Goal: Task Accomplishment & Management: Manage account settings

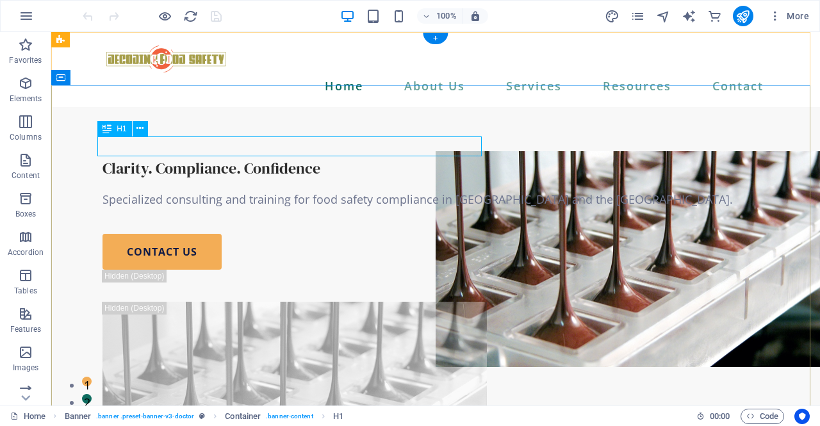
click at [274, 158] on div "Clarity. Compliance. Confidence" at bounding box center [435, 168] width 666 height 20
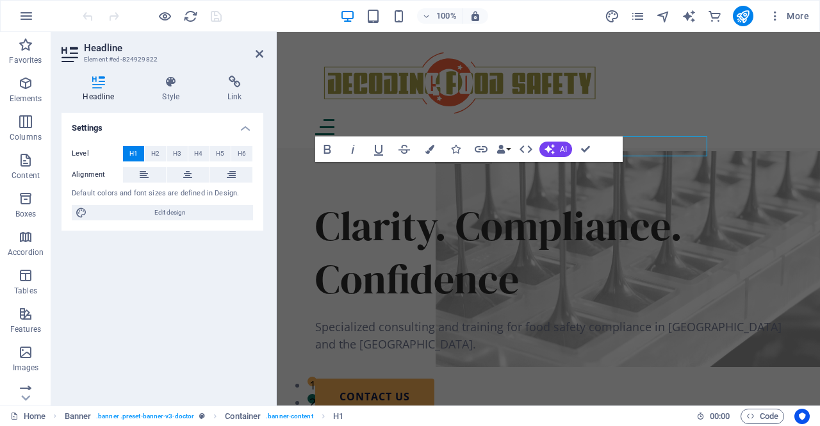
select select "%"
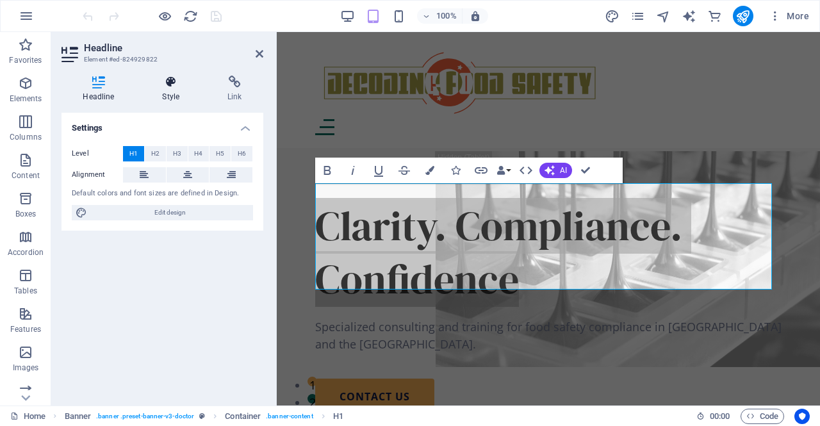
click at [168, 92] on h4 "Style" at bounding box center [173, 89] width 65 height 27
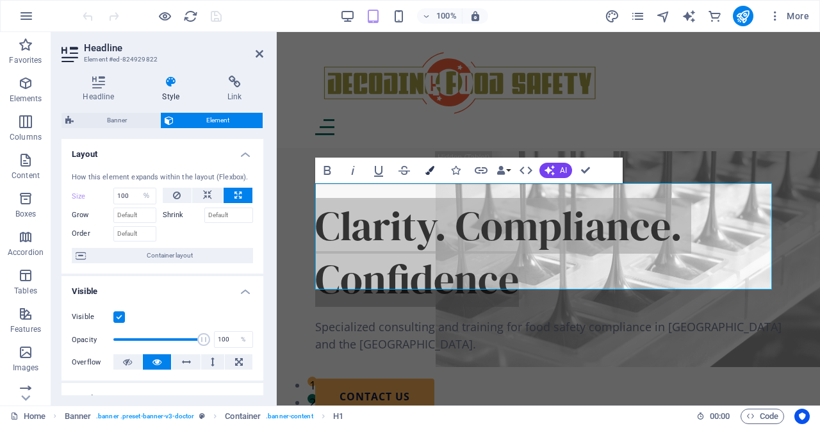
click at [433, 170] on icon "button" at bounding box center [429, 170] width 9 height 9
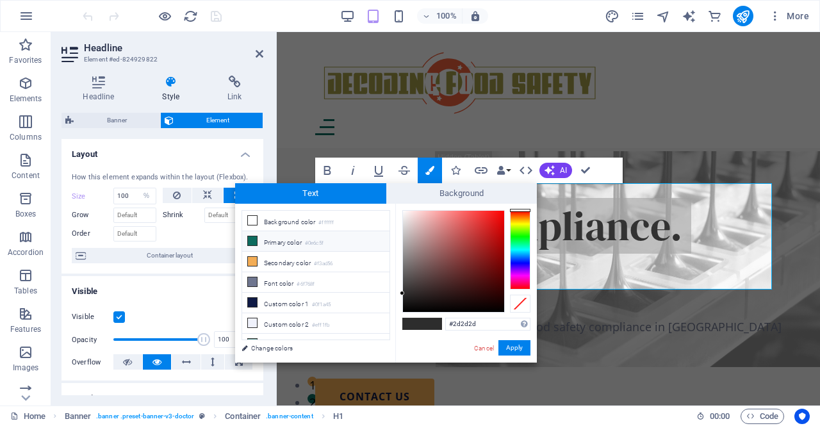
click at [296, 239] on li "Primary color #0e6c5f" at bounding box center [315, 241] width 147 height 20
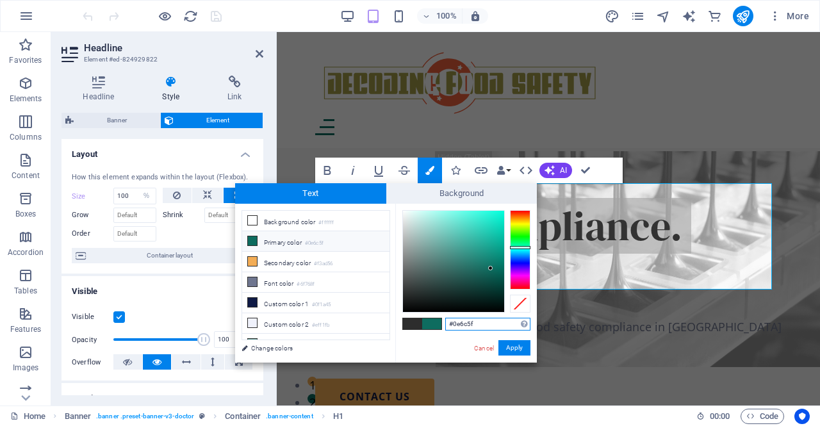
drag, startPoint x: 487, startPoint y: 323, endPoint x: 425, endPoint y: 326, distance: 61.6
click at [425, 326] on div "#0e6c5f Supported formats #0852ed rgb(8, 82, 237) rgba(8, 82, 237, 90%) hsv(221…" at bounding box center [466, 376] width 142 height 344
paste input "262622"
type input "#262622"
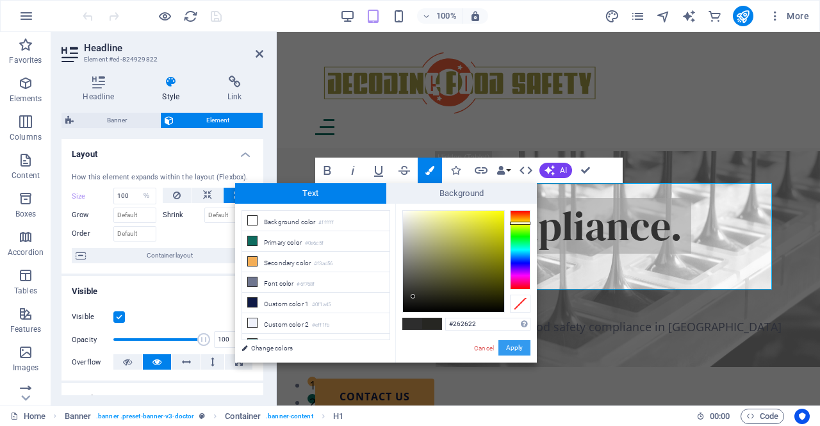
click at [516, 345] on button "Apply" at bounding box center [514, 347] width 32 height 15
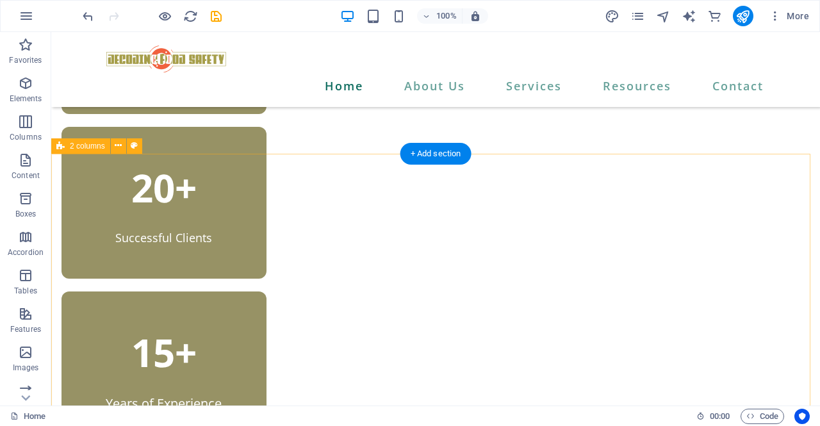
scroll to position [517, 0]
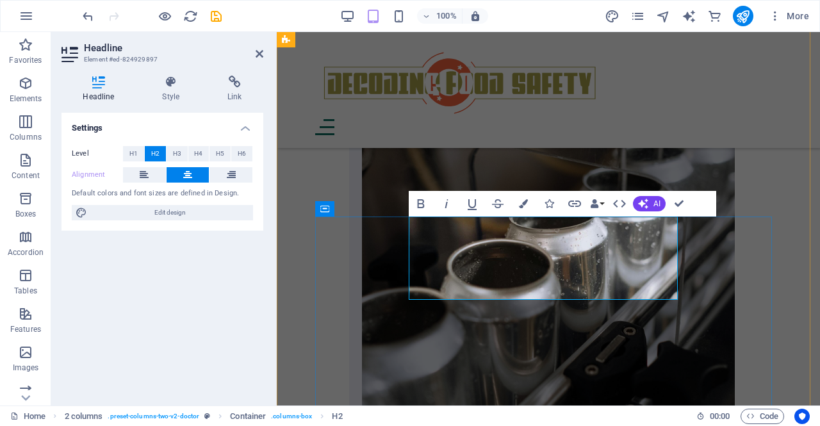
scroll to position [1040, 0]
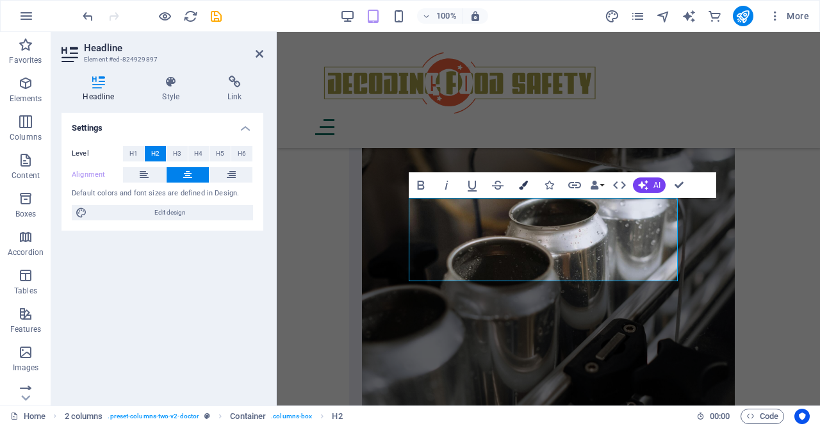
click at [526, 186] on icon "button" at bounding box center [523, 185] width 9 height 9
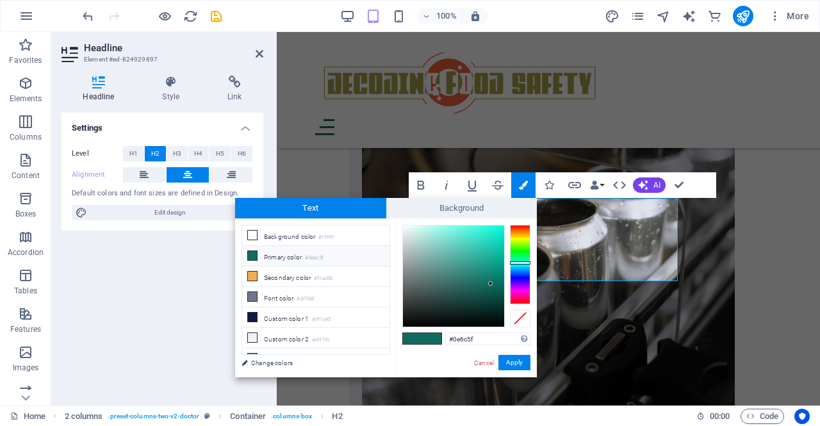
click at [307, 258] on li "Primary color #0e6c5f" at bounding box center [315, 256] width 147 height 20
drag, startPoint x: 488, startPoint y: 337, endPoint x: 432, endPoint y: 337, distance: 55.7
click at [432, 337] on div "#0e6c5f Supported formats #0852ed rgb(8, 82, 237) rgba(8, 82, 237, 90%) hsv(221…" at bounding box center [466, 390] width 142 height 344
paste input "262622"
type input "#262622"
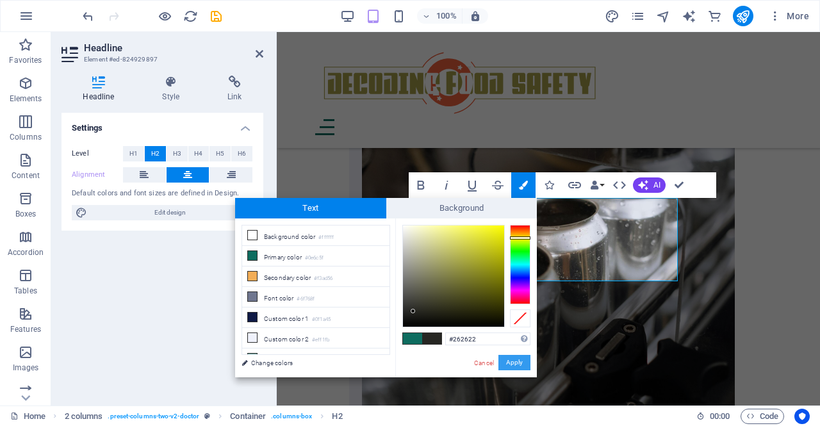
click at [521, 360] on button "Apply" at bounding box center [514, 362] width 32 height 15
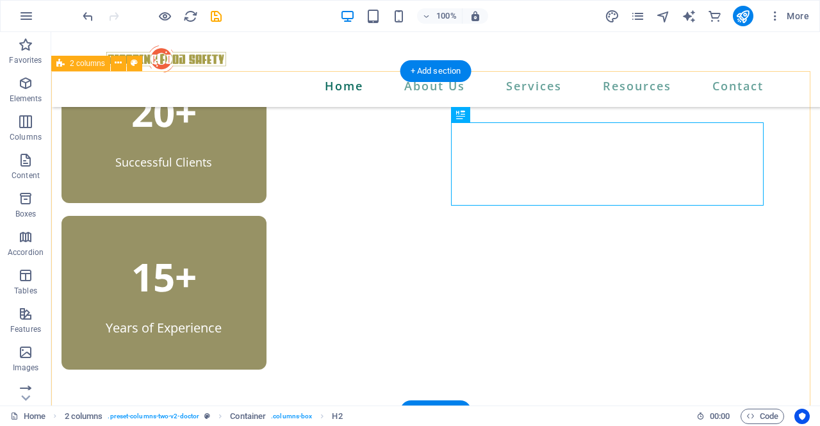
scroll to position [595, 0]
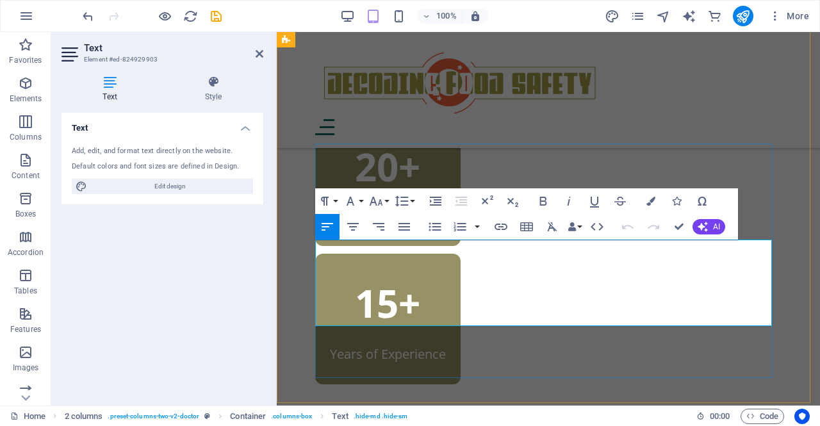
scroll to position [1115, 0]
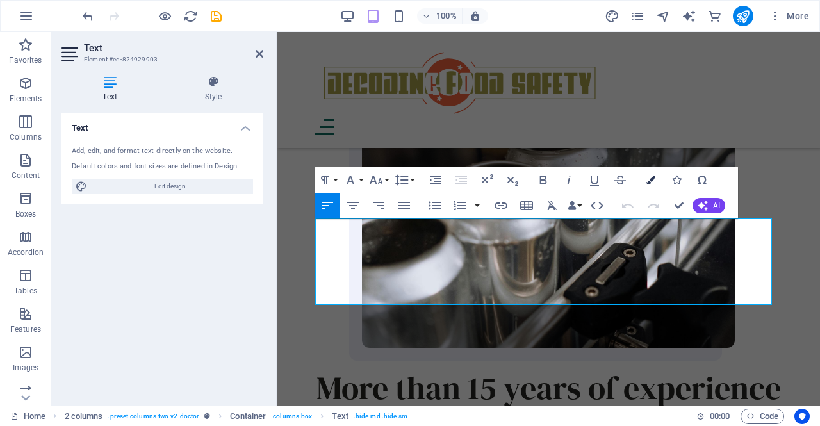
click at [654, 182] on icon "button" at bounding box center [650, 179] width 9 height 9
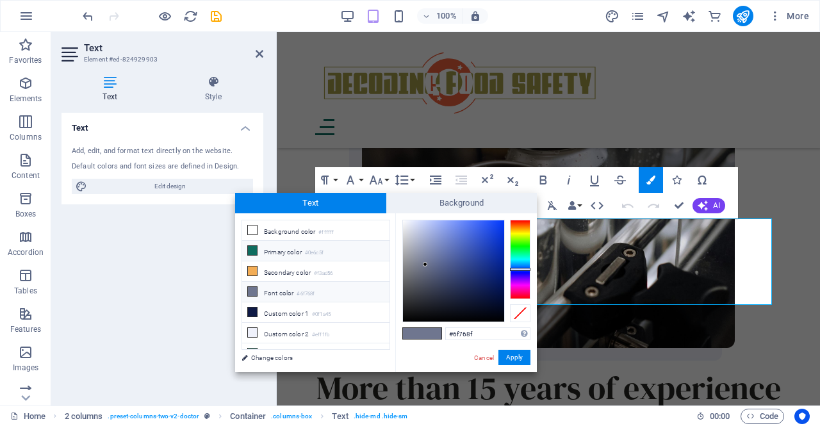
click at [303, 252] on li "Primary color #0e6c5f" at bounding box center [315, 251] width 147 height 20
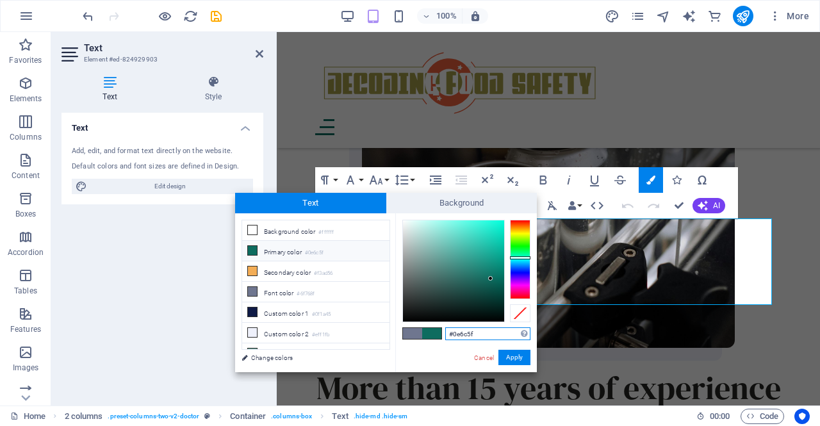
drag, startPoint x: 482, startPoint y: 332, endPoint x: 396, endPoint y: 339, distance: 86.7
click at [396, 339] on div "#0e6c5f Supported formats #0852ed rgb(8, 82, 237) rgba(8, 82, 237, 90%) hsv(221…" at bounding box center [466, 385] width 142 height 344
paste input "58594C"
type input "#58594c"
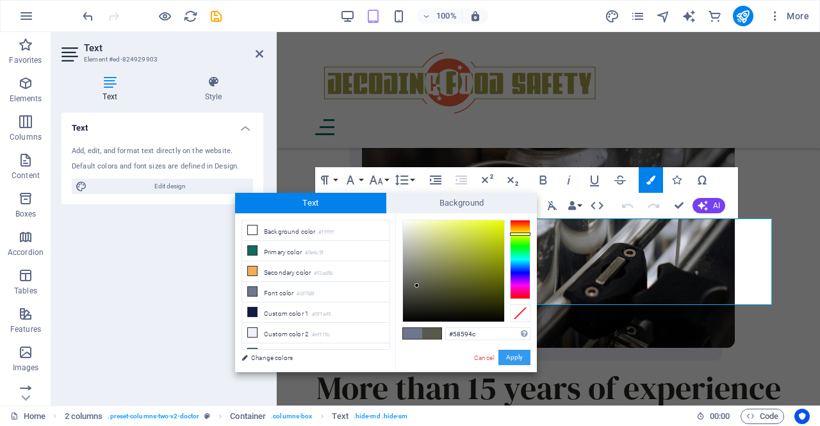
click at [514, 358] on button "Apply" at bounding box center [514, 357] width 32 height 15
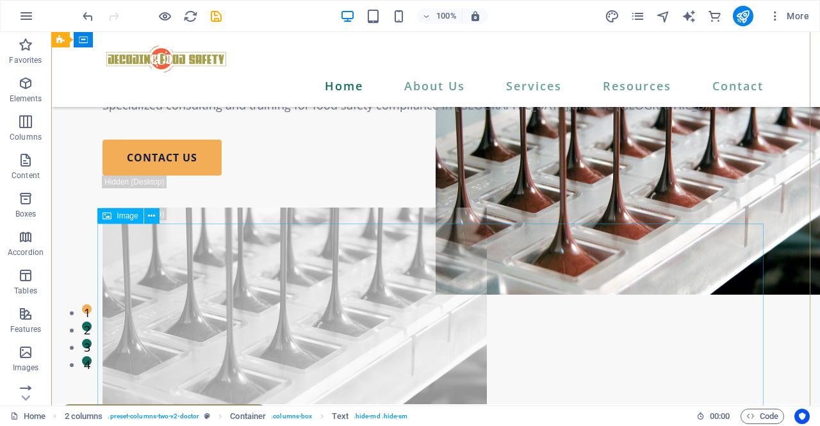
scroll to position [0, 0]
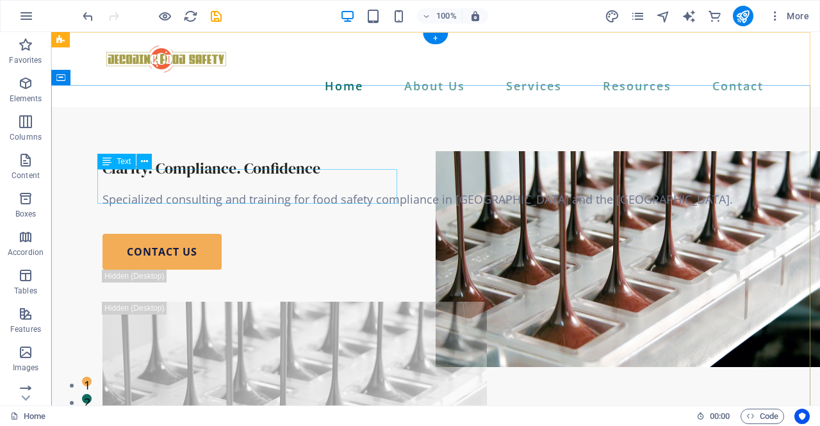
click at [263, 191] on div "Specialized consulting and training for food safety compliance in [GEOGRAPHIC_D…" at bounding box center [435, 199] width 666 height 17
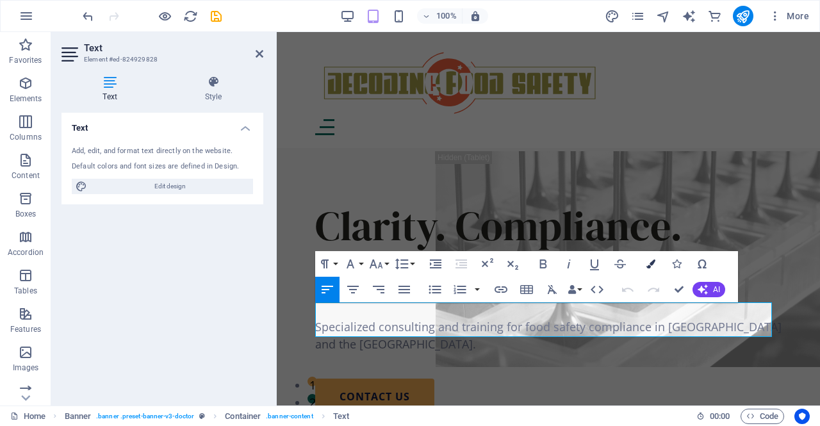
click at [651, 262] on icon "button" at bounding box center [650, 263] width 9 height 9
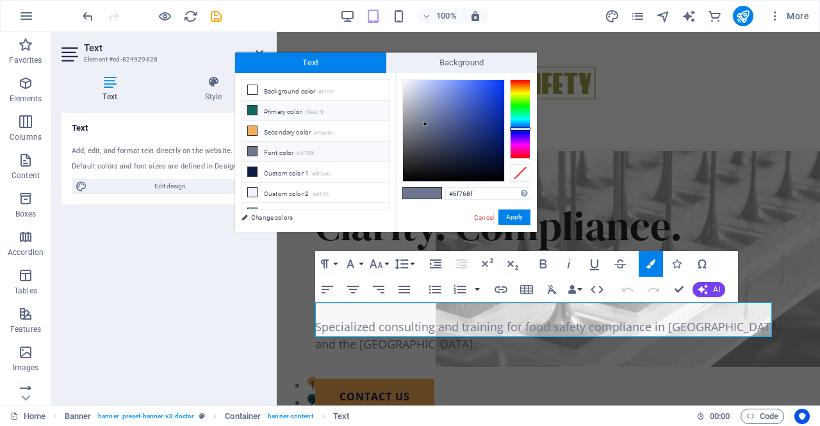
click at [283, 113] on li "Primary color #0e6c5f" at bounding box center [315, 111] width 147 height 20
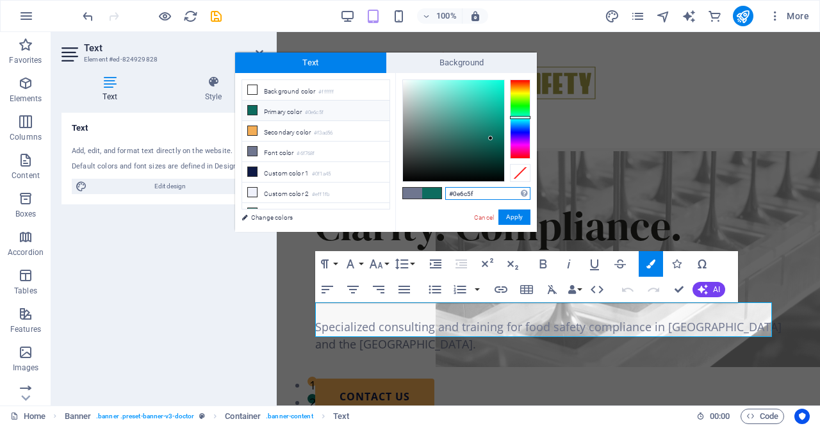
drag, startPoint x: 481, startPoint y: 191, endPoint x: 414, endPoint y: 193, distance: 66.6
click at [414, 193] on div "#0e6c5f Supported formats #0852ed rgb(8, 82, 237) rgba(8, 82, 237, 90%) hsv(221…" at bounding box center [466, 245] width 142 height 344
paste input "58594C"
type input "#58594c"
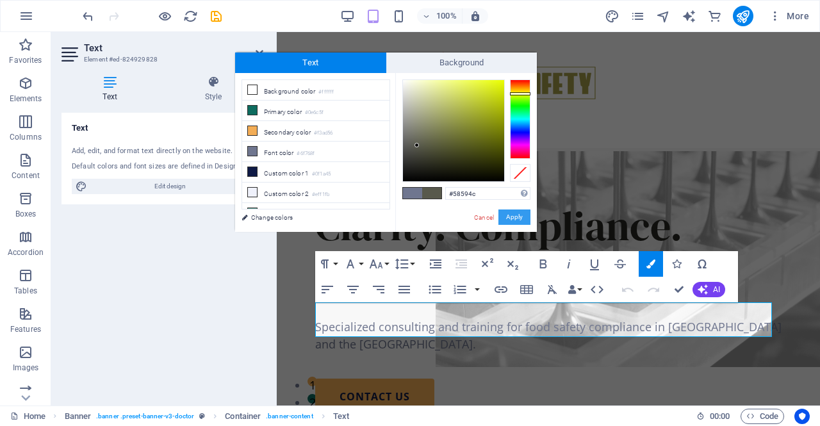
click at [517, 215] on button "Apply" at bounding box center [514, 216] width 32 height 15
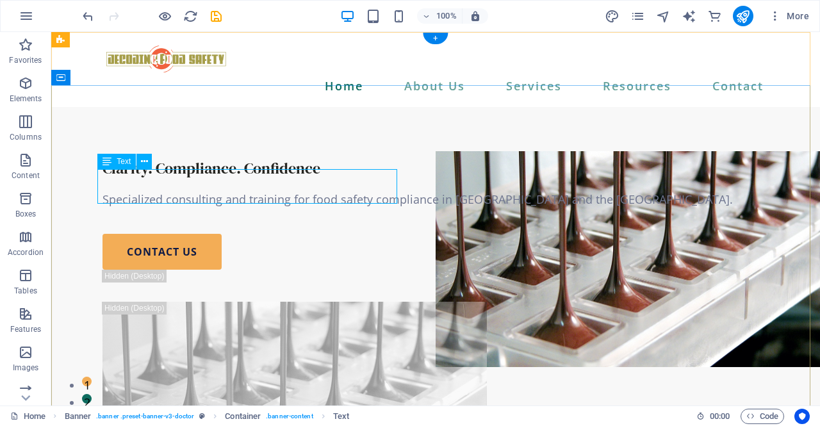
click at [277, 191] on div "Specialized consulting and training for food safety compliance in [GEOGRAPHIC_D…" at bounding box center [435, 199] width 666 height 17
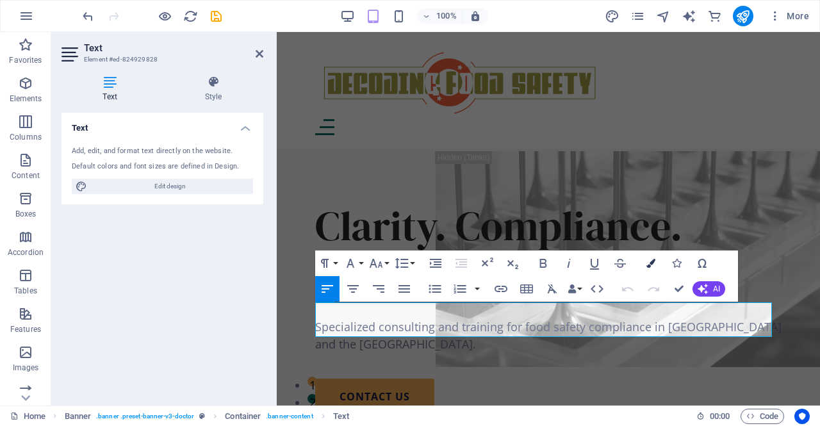
click at [652, 263] on icon "button" at bounding box center [650, 263] width 9 height 9
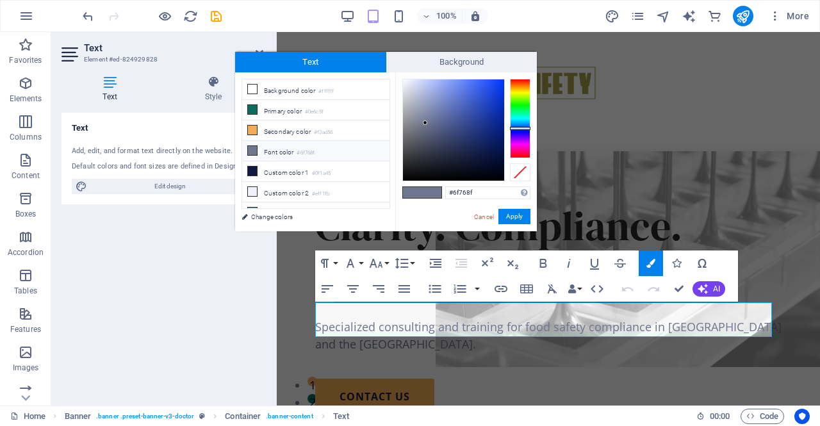
click at [254, 147] on icon at bounding box center [252, 150] width 9 height 9
click at [315, 109] on small "#0e6c5f" at bounding box center [314, 112] width 19 height 9
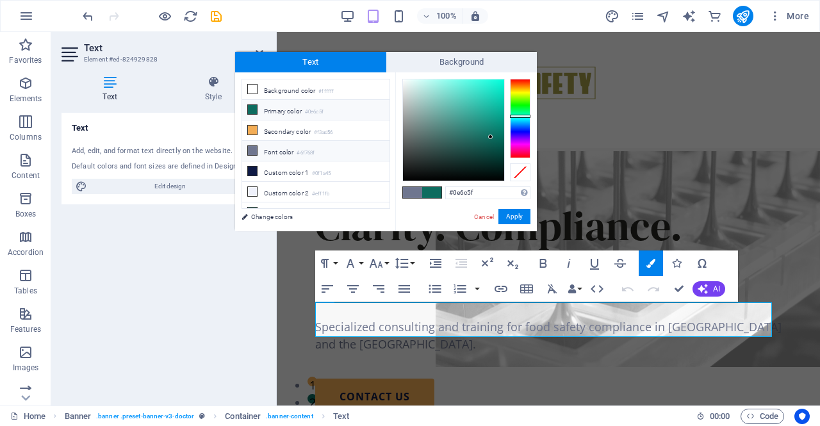
click at [311, 149] on small "#6f768f" at bounding box center [305, 153] width 18 height 9
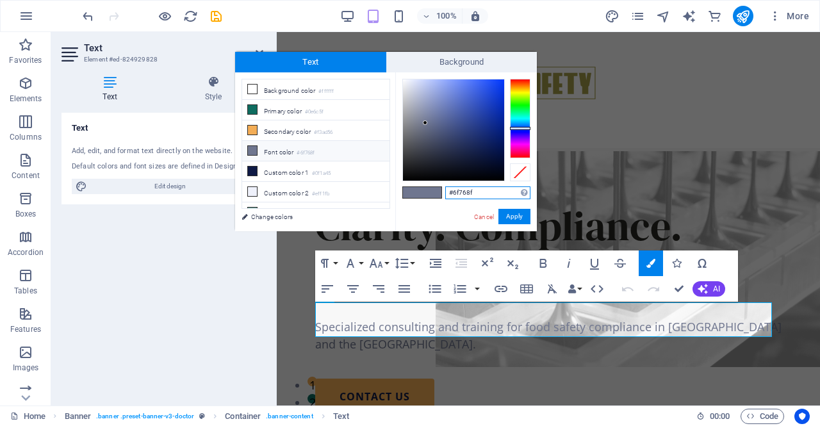
drag, startPoint x: 485, startPoint y: 190, endPoint x: 419, endPoint y: 186, distance: 65.5
click at [419, 186] on div "#6f768f Supported formats #0852ed rgb(8, 82, 237) rgba(8, 82, 237, 90%) hsv(221…" at bounding box center [466, 244] width 142 height 344
paste input "58594C"
type input "#58594c"
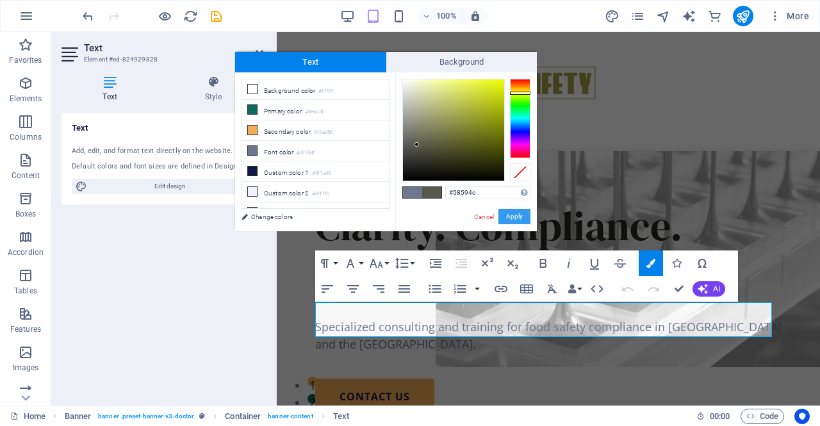
click at [520, 215] on button "Apply" at bounding box center [514, 216] width 32 height 15
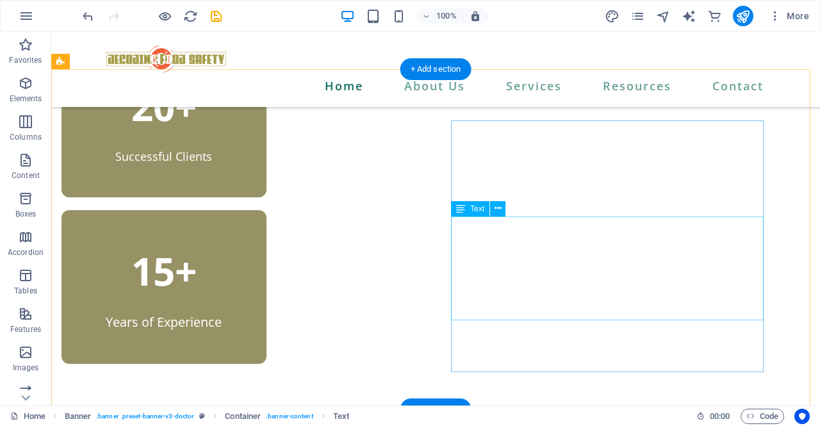
scroll to position [597, 0]
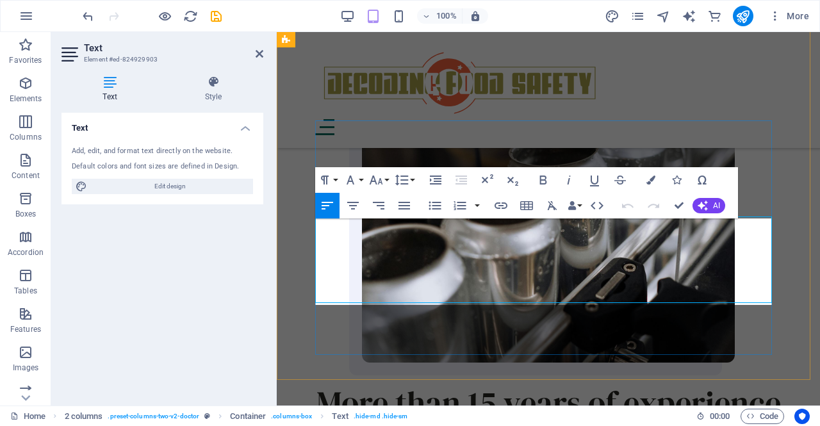
scroll to position [1115, 0]
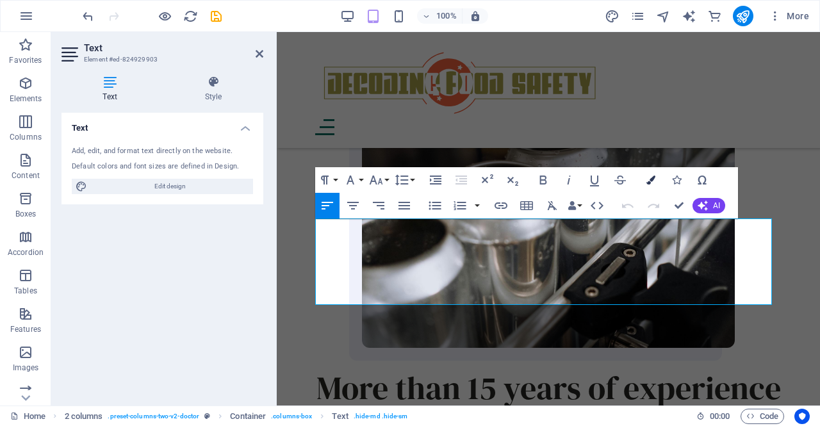
click at [654, 177] on icon "button" at bounding box center [650, 179] width 9 height 9
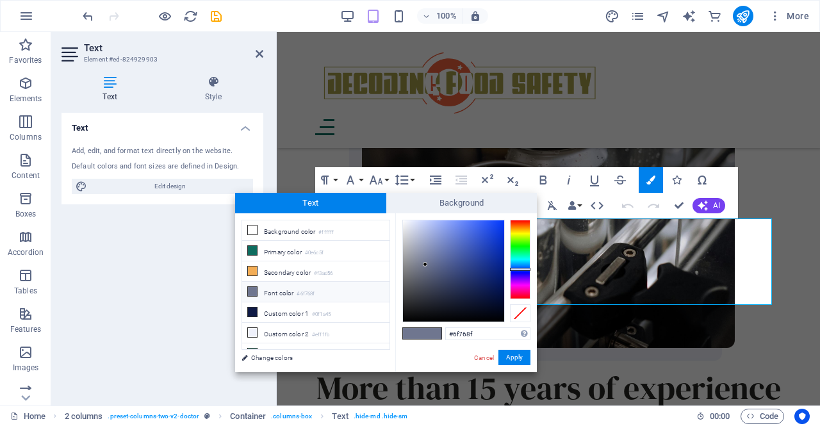
click at [308, 295] on small "#6f768f" at bounding box center [305, 293] width 18 height 9
drag, startPoint x: 320, startPoint y: 291, endPoint x: 394, endPoint y: 297, distance: 73.9
click at [321, 291] on li "Font color #6f768f" at bounding box center [315, 292] width 147 height 20
drag, startPoint x: 487, startPoint y: 335, endPoint x: 414, endPoint y: 332, distance: 73.1
click at [414, 332] on div "#6f768f Supported formats #0852ed rgb(8, 82, 237) rgba(8, 82, 237, 90%) hsv(221…" at bounding box center [466, 385] width 142 height 344
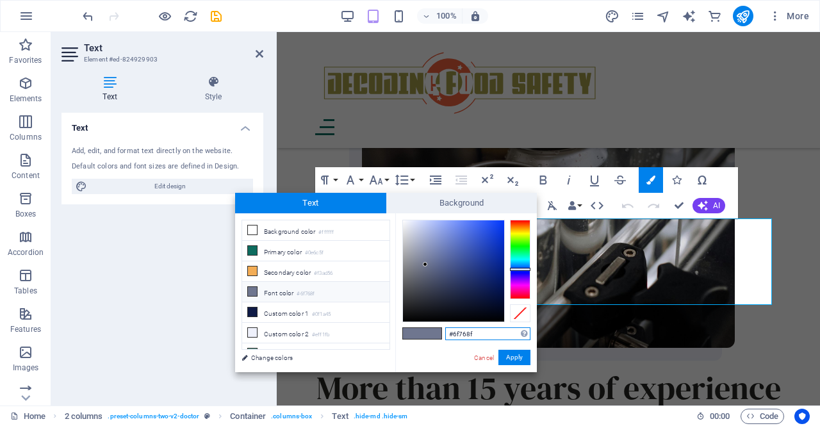
paste input "58594C"
type input "#58594c"
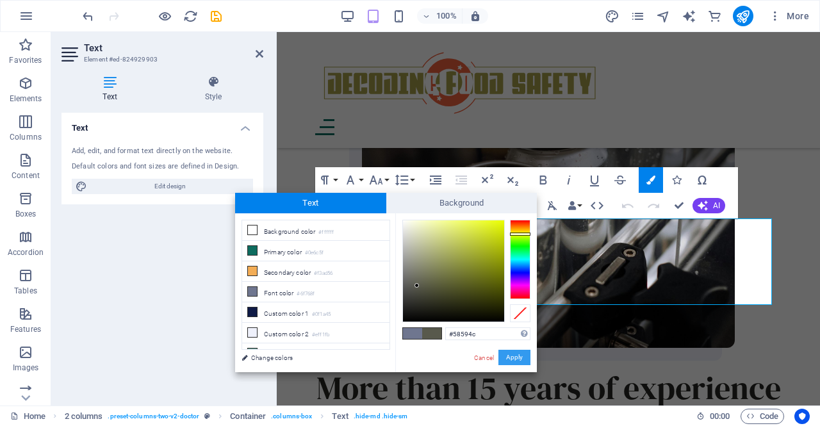
click at [519, 357] on button "Apply" at bounding box center [514, 357] width 32 height 15
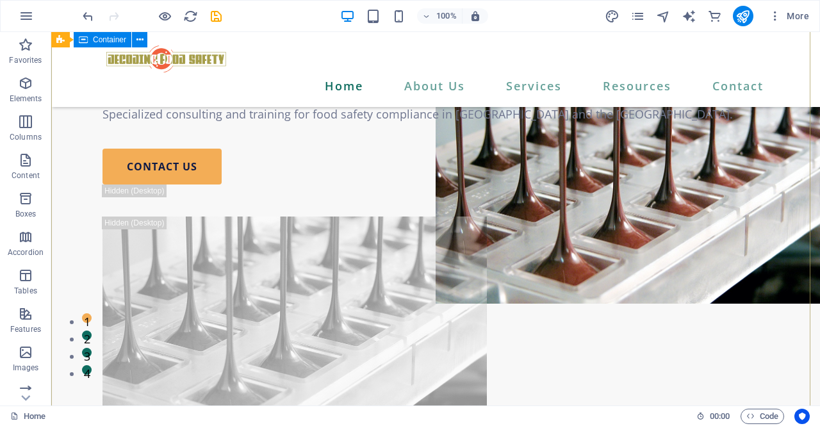
scroll to position [65, 0]
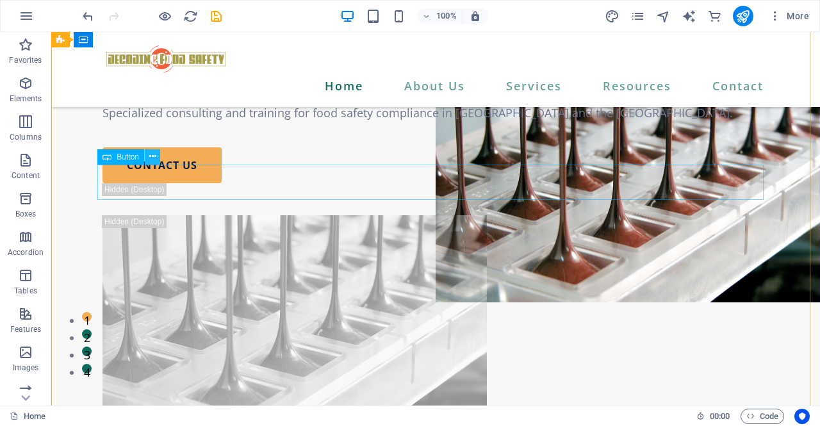
click at [151, 158] on icon at bounding box center [152, 156] width 7 height 13
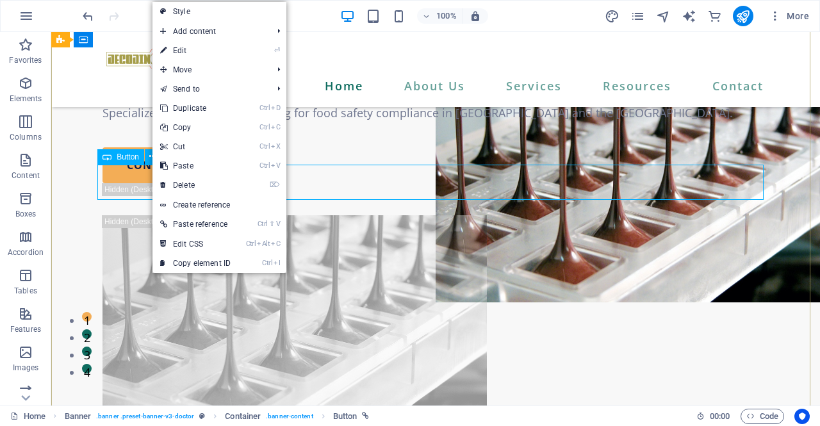
click at [111, 167] on div "contact us" at bounding box center [435, 165] width 666 height 36
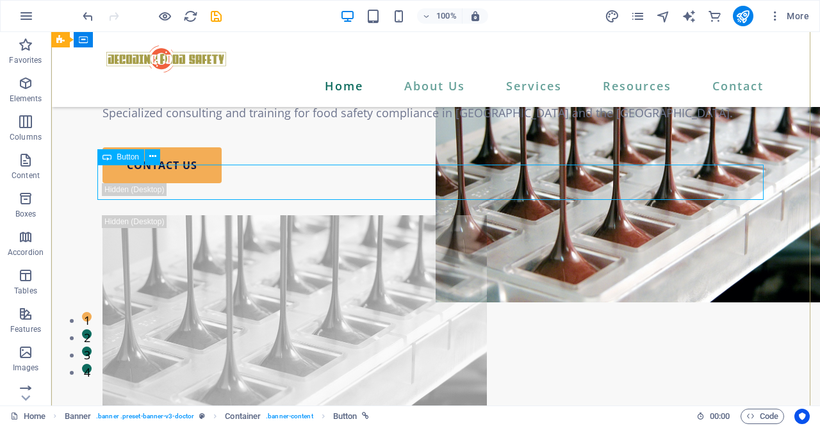
click at [111, 169] on div "contact us" at bounding box center [435, 165] width 666 height 36
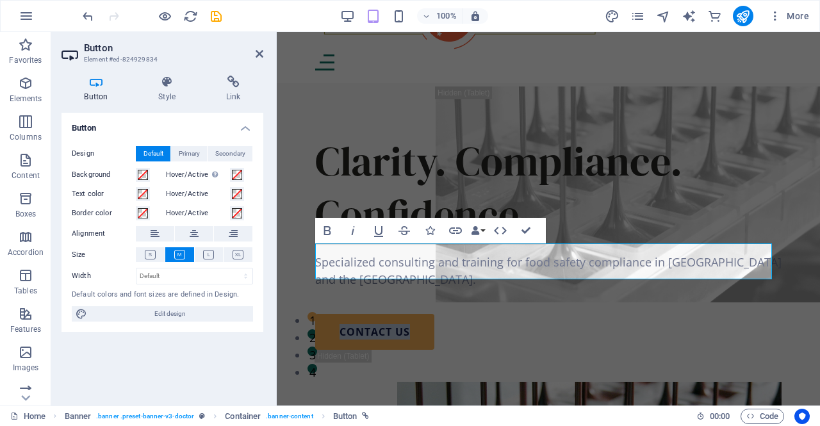
scroll to position [98, 0]
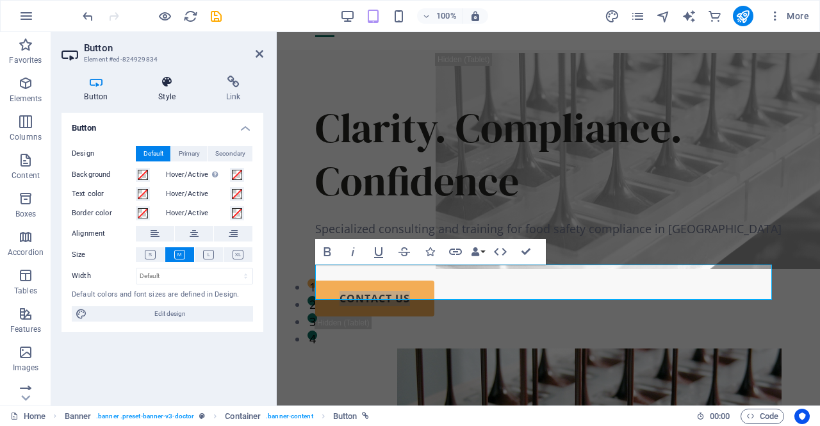
click at [172, 81] on icon at bounding box center [167, 82] width 63 height 13
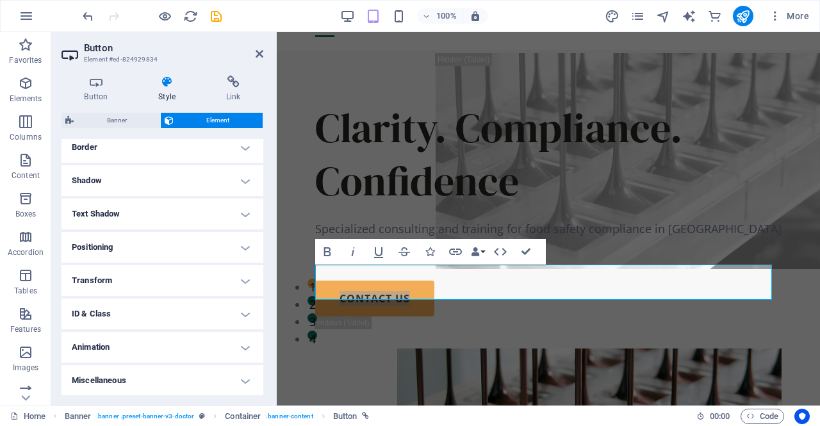
scroll to position [0, 0]
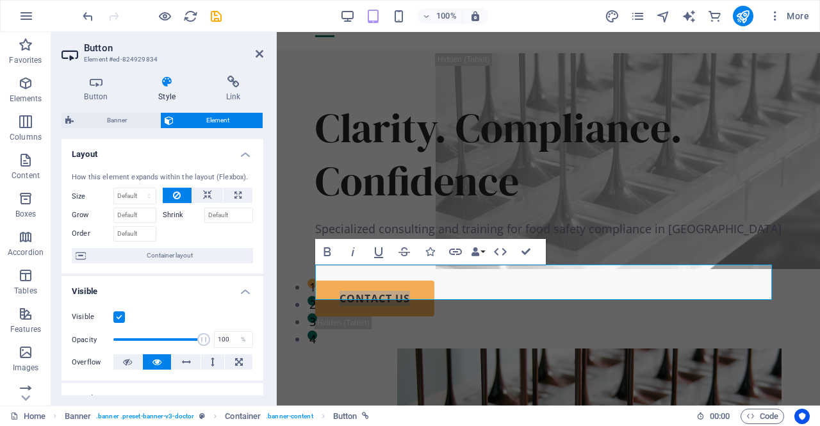
click at [224, 115] on span "Element" at bounding box center [218, 120] width 82 height 15
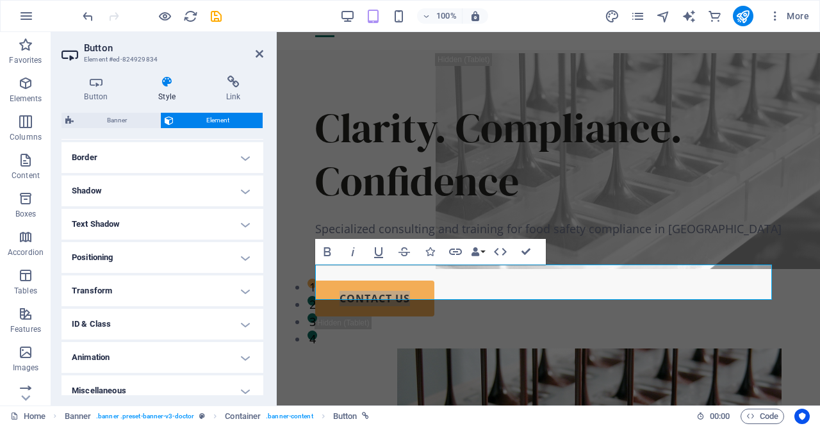
scroll to position [284, 0]
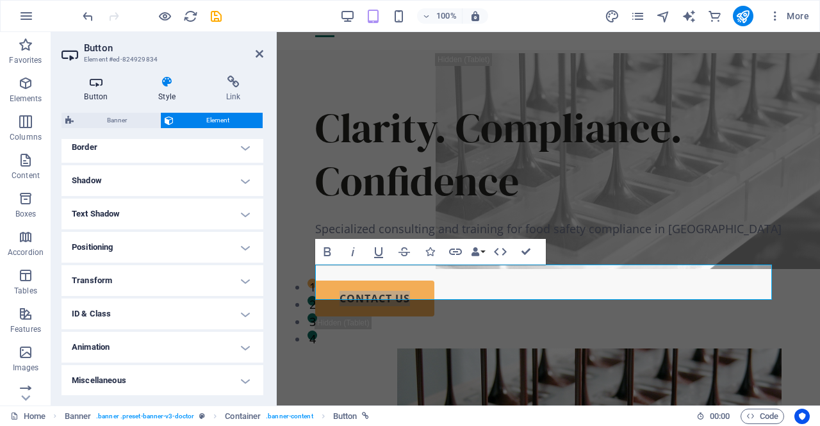
click at [97, 90] on h4 "Button" at bounding box center [98, 89] width 74 height 27
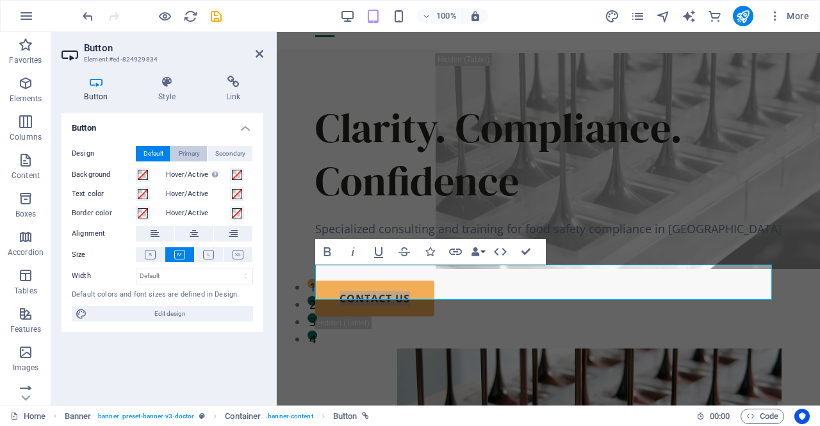
click at [192, 154] on span "Primary" at bounding box center [189, 153] width 21 height 15
click at [228, 158] on span "Secondary" at bounding box center [230, 153] width 30 height 15
click at [155, 152] on span "Default" at bounding box center [153, 153] width 20 height 15
click at [195, 312] on span "Edit design" at bounding box center [170, 313] width 158 height 15
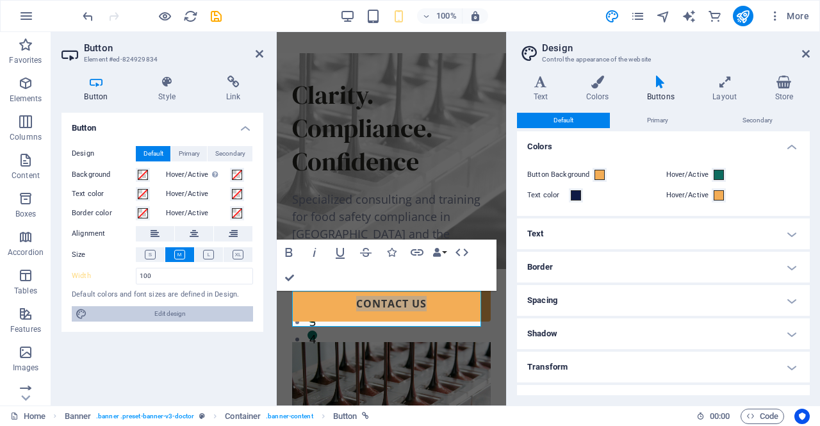
type input "100"
select select "%"
click at [601, 175] on span at bounding box center [599, 175] width 10 height 10
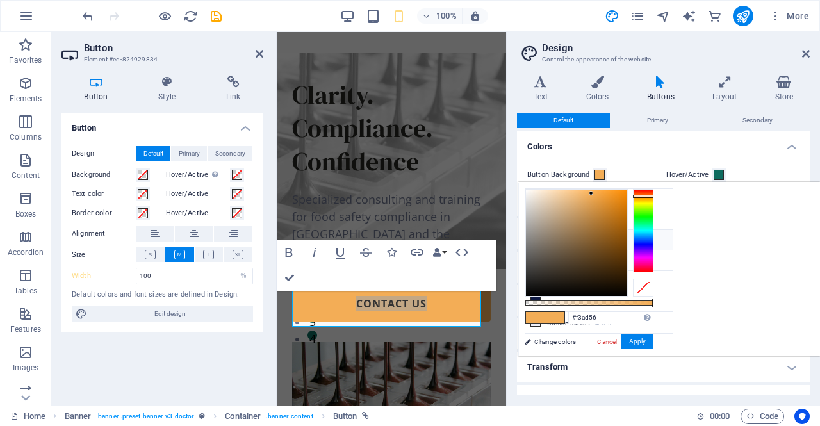
click at [601, 175] on span at bounding box center [599, 175] width 10 height 10
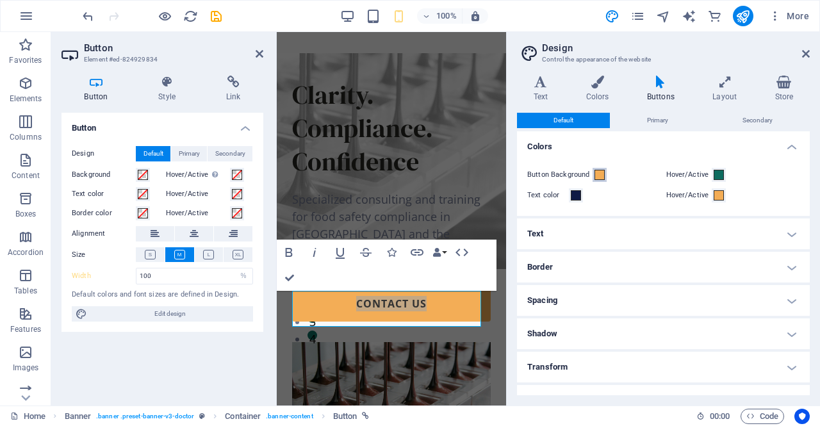
click at [601, 175] on span at bounding box center [599, 175] width 10 height 10
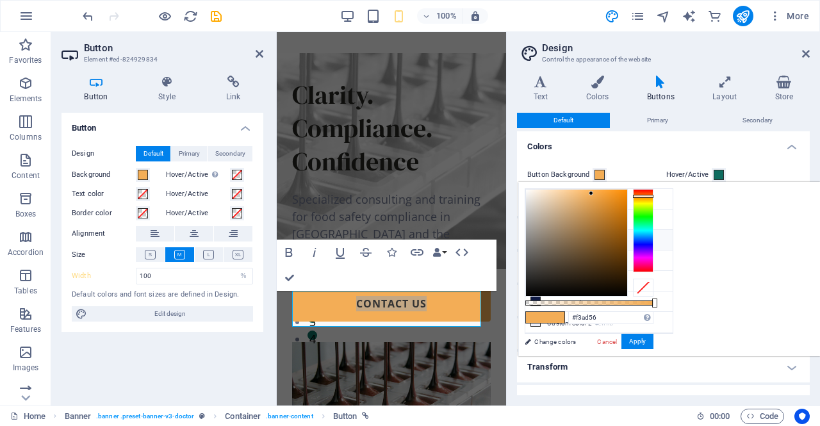
click at [569, 240] on li "Secondary color #f3ad56" at bounding box center [598, 240] width 147 height 20
click at [589, 197] on li "Background color #ffffff" at bounding box center [598, 199] width 147 height 20
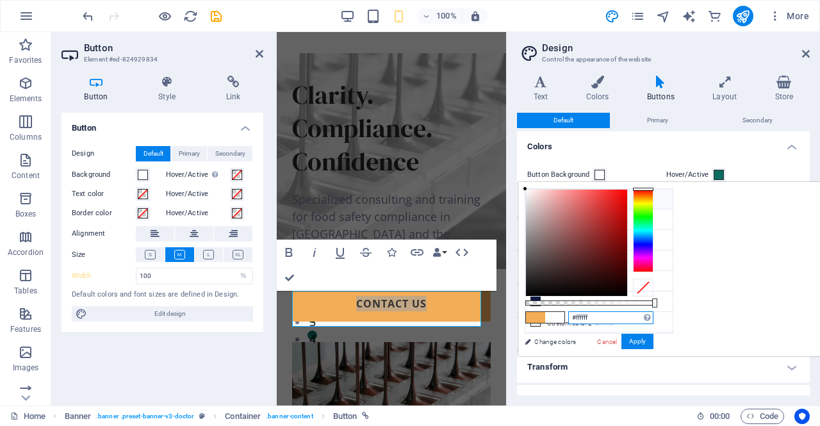
drag, startPoint x: 772, startPoint y: 314, endPoint x: 681, endPoint y: 327, distance: 91.7
click at [660, 327] on div "#ffffff Supported formats #0852ed rgb(8, 82, 237) rgba(8, 82, 237, 90%) hsv(221…" at bounding box center [589, 361] width 142 height 359
paste input "D9D0A7"
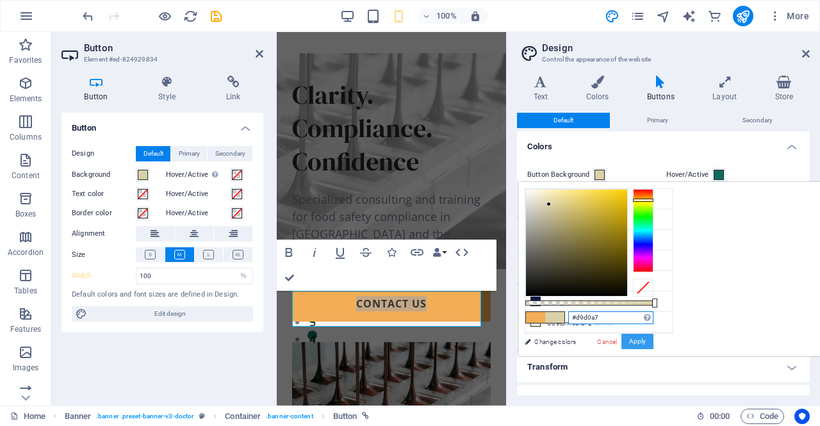
type input "#d9d0a7"
click at [653, 344] on button "Apply" at bounding box center [637, 341] width 32 height 15
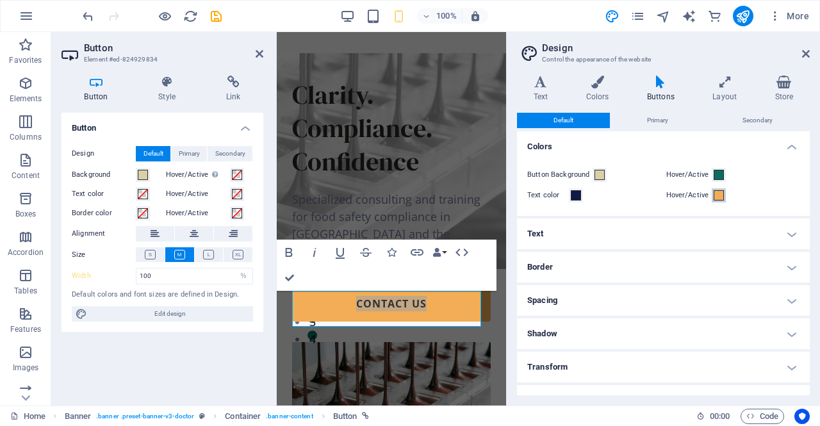
click at [722, 197] on button "Hover/Active" at bounding box center [718, 195] width 14 height 14
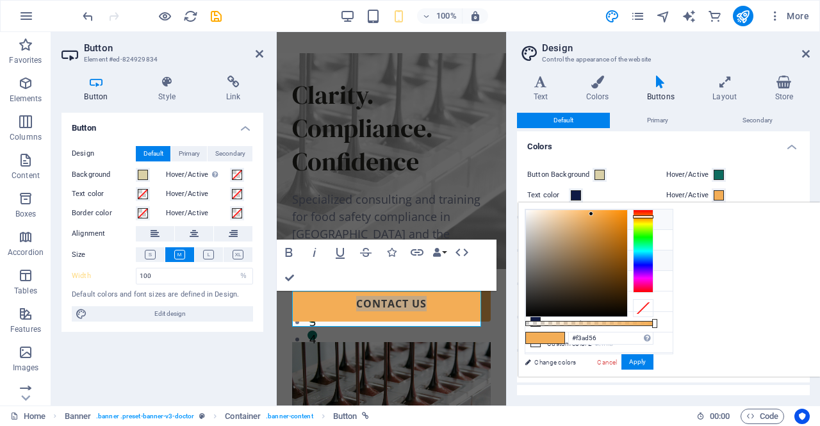
click at [619, 225] on li "Background color #ffffff" at bounding box center [598, 219] width 147 height 20
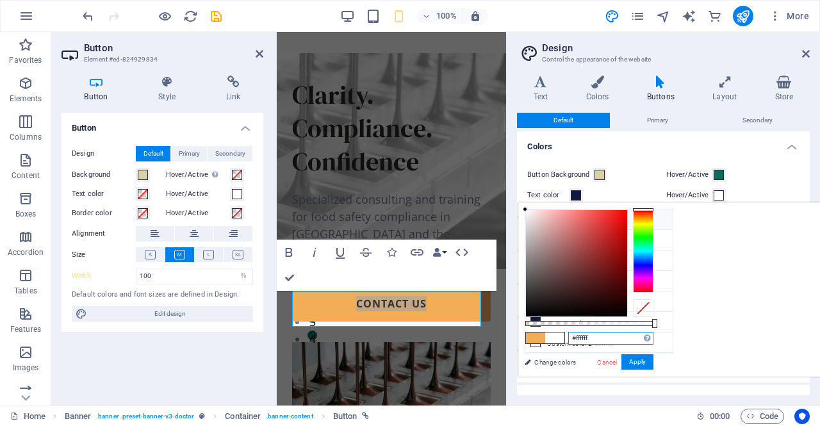
drag, startPoint x: 749, startPoint y: 336, endPoint x: 699, endPoint y: 344, distance: 50.5
click at [660, 344] on div "#ffffff Supported formats #0852ed rgb(8, 82, 237) rgba(8, 82, 237, 90%) hsv(221…" at bounding box center [589, 382] width 142 height 359
paste input "D9D0A7"
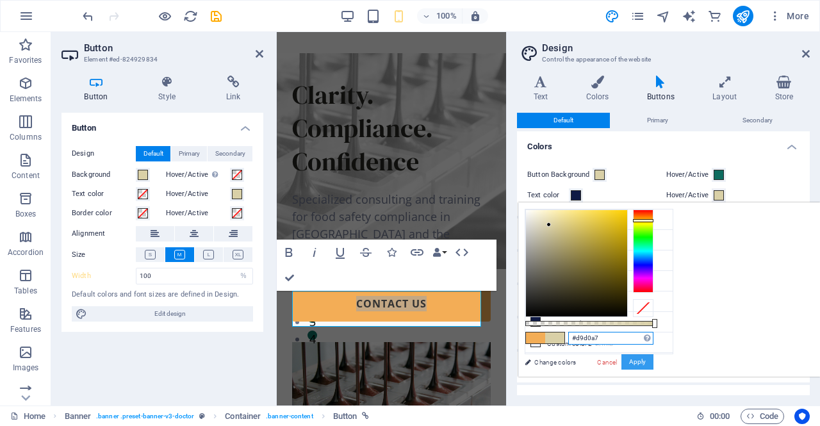
type input "#d9d0a7"
click at [653, 359] on button "Apply" at bounding box center [637, 361] width 32 height 15
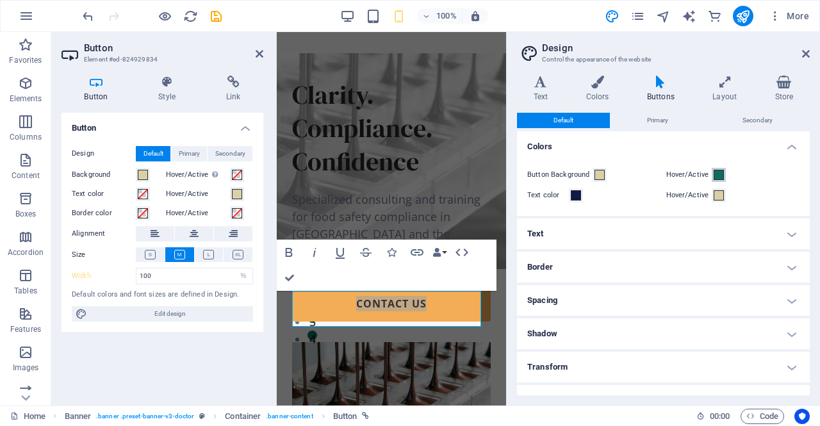
click at [717, 175] on span at bounding box center [718, 175] width 10 height 10
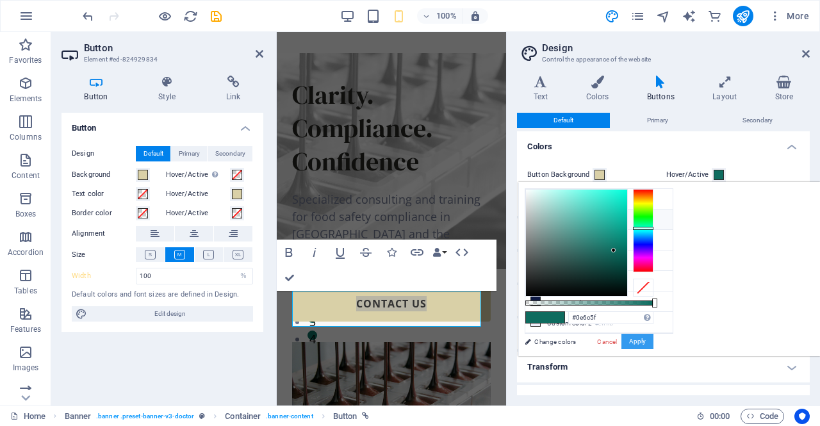
click at [653, 346] on button "Apply" at bounding box center [637, 341] width 32 height 15
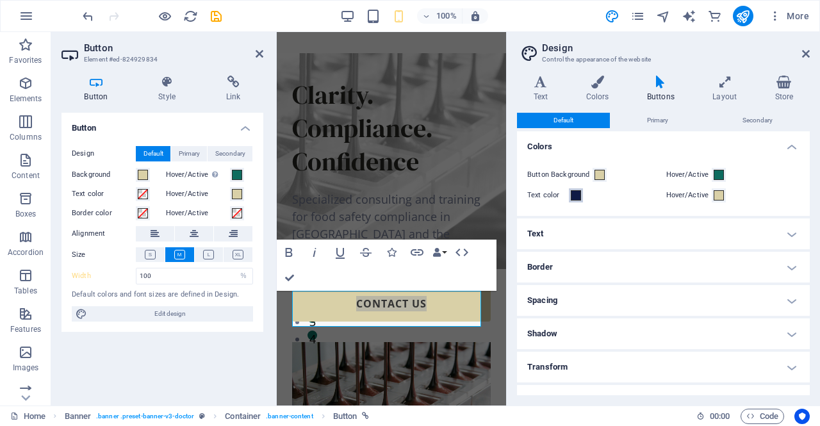
click at [574, 191] on span at bounding box center [576, 195] width 10 height 10
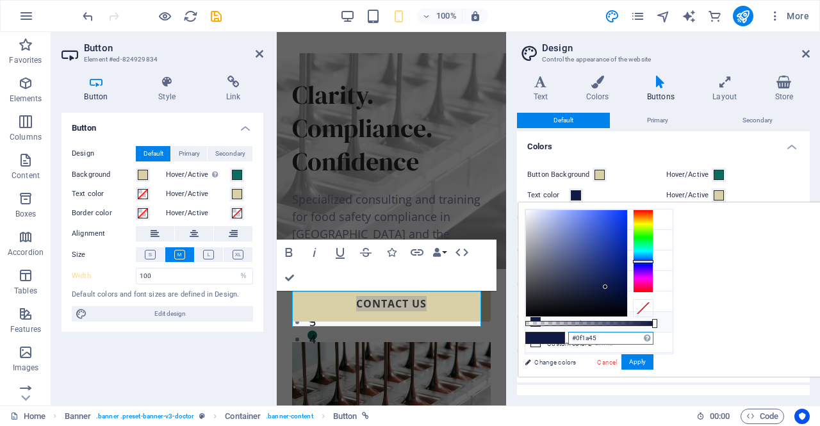
drag, startPoint x: 777, startPoint y: 335, endPoint x: 695, endPoint y: 348, distance: 83.0
click at [660, 348] on div "#0f1a45 Supported formats #0852ed rgb(8, 82, 237) rgba(8, 82, 237, 90%) hsv(221…" at bounding box center [589, 382] width 142 height 359
paste input "58594C"
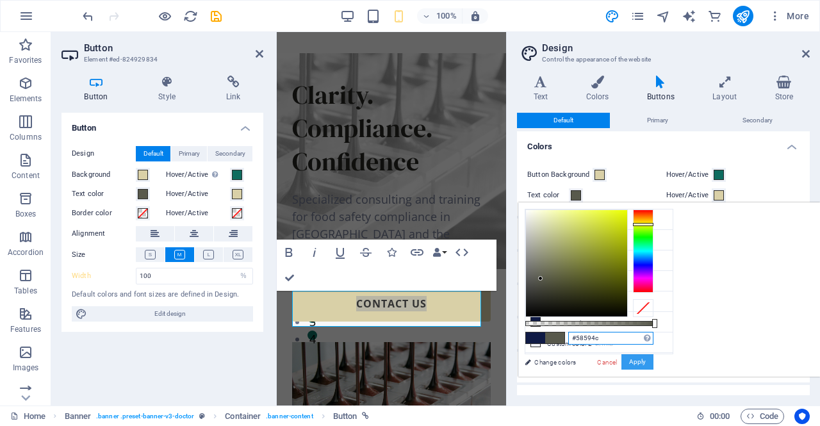
type input "#58594c"
click at [653, 358] on button "Apply" at bounding box center [637, 361] width 32 height 15
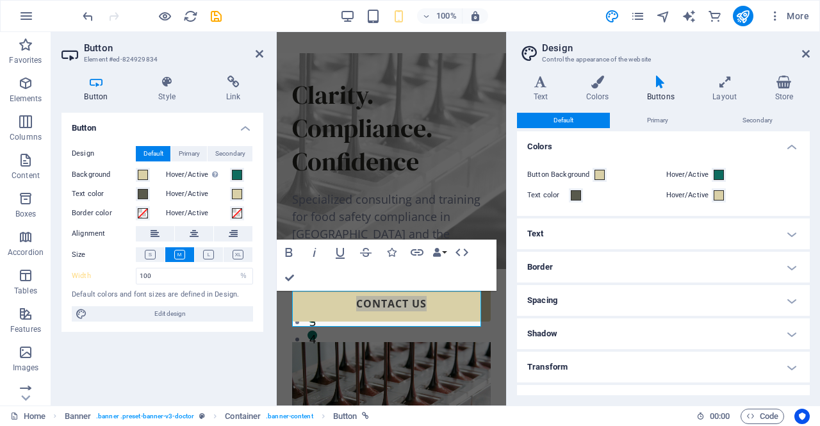
click at [811, 49] on aside "Design Control the appearance of the website Variants Text Colors Buttons Layou…" at bounding box center [663, 218] width 314 height 373
click at [805, 54] on icon at bounding box center [806, 54] width 8 height 10
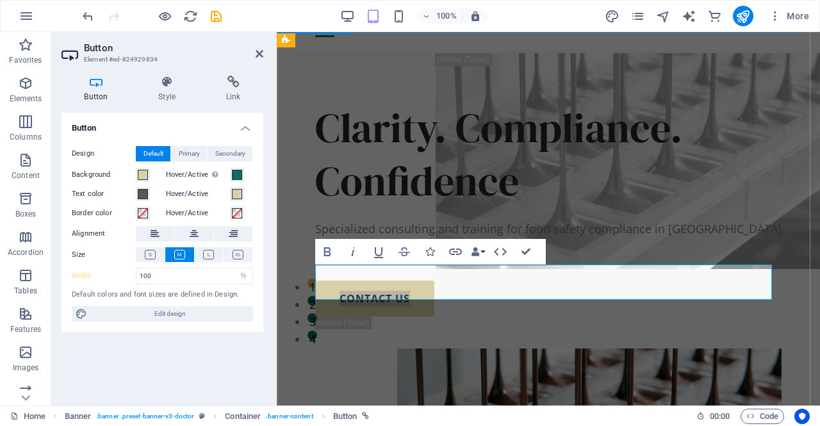
select select "DISABLED_OPTION_VALUE"
click at [783, 243] on div "Clarity. Compliance. Confidence Specialized consulting and training for food sa…" at bounding box center [548, 333] width 543 height 566
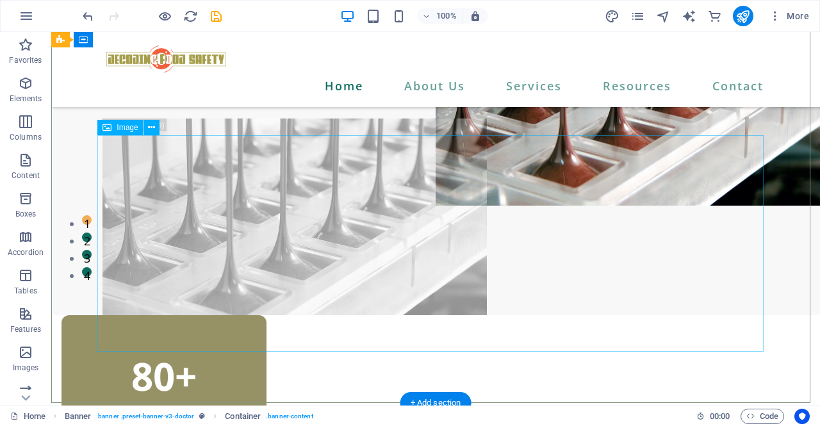
scroll to position [0, 0]
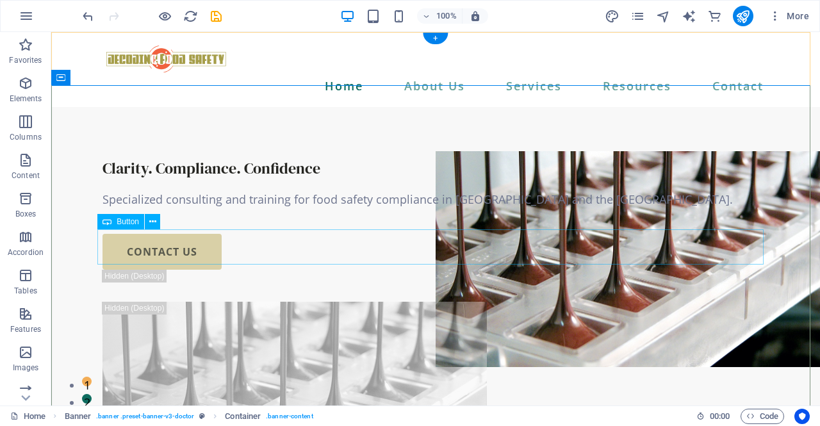
click at [200, 237] on div "contact us" at bounding box center [435, 252] width 666 height 36
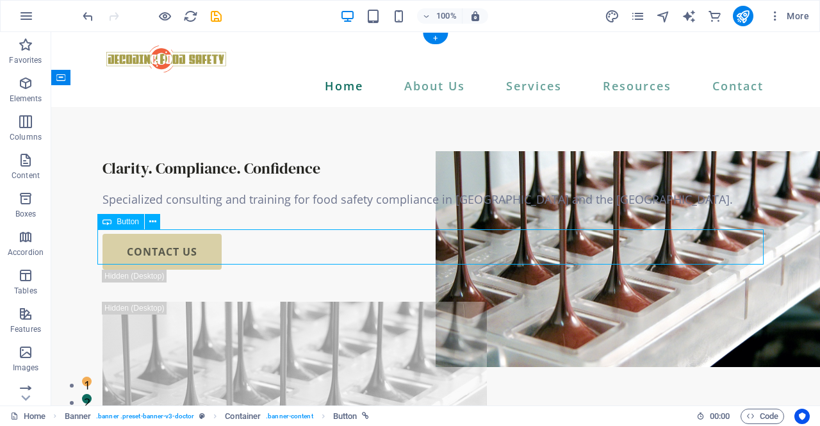
click at [200, 237] on div "contact us" at bounding box center [435, 252] width 666 height 36
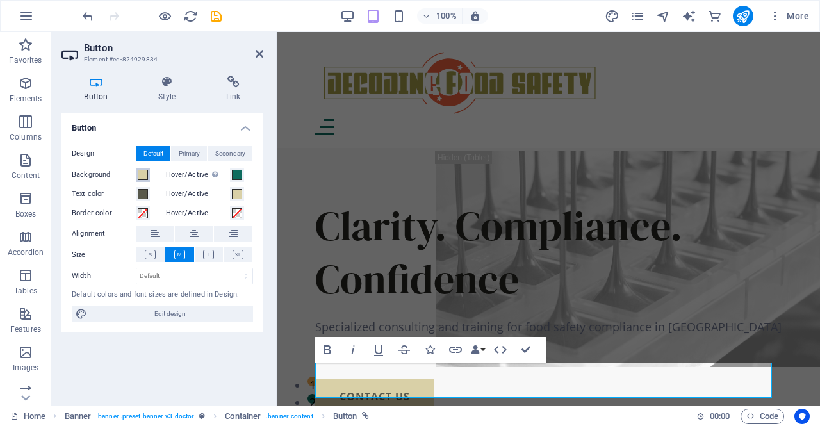
click at [143, 176] on span at bounding box center [143, 175] width 10 height 10
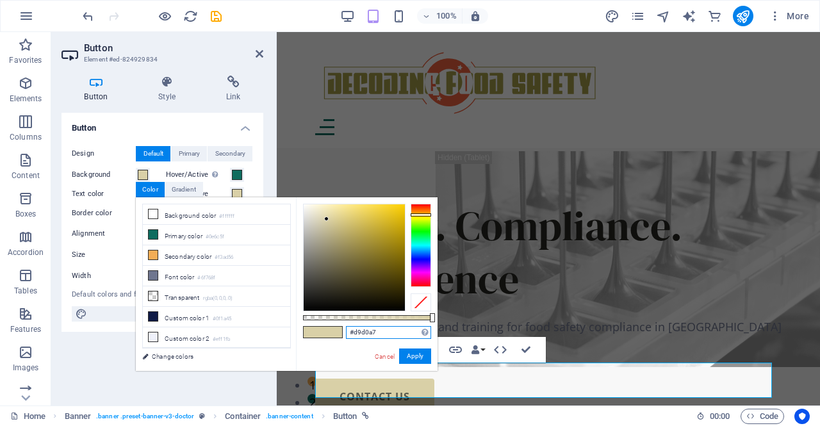
drag, startPoint x: 341, startPoint y: 334, endPoint x: 325, endPoint y: 333, distance: 15.4
click at [325, 333] on div "#d9d0a7 Supported formats #0852ed rgb(8, 82, 237) rgba(8, 82, 237, 90%) hsv(221…" at bounding box center [367, 376] width 142 height 359
paste input "A67A60"
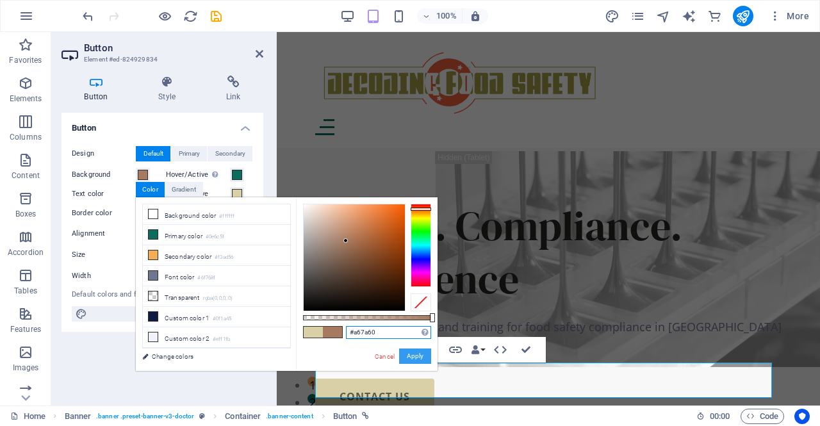
type input "#a67a60"
click at [418, 355] on button "Apply" at bounding box center [415, 355] width 32 height 15
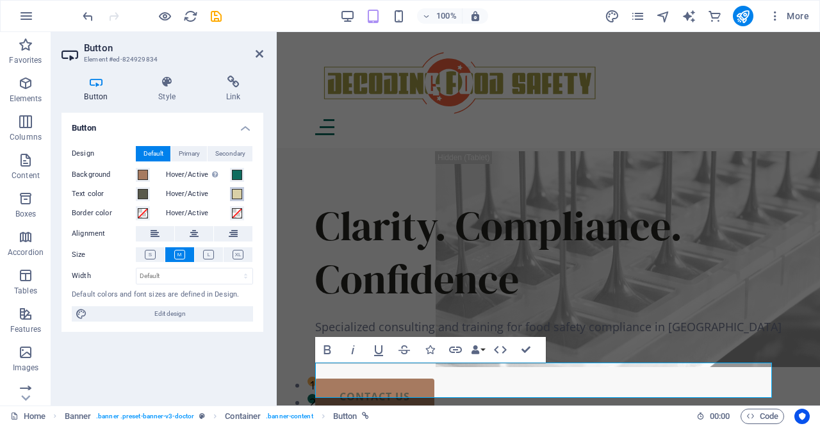
click at [236, 195] on span at bounding box center [237, 194] width 10 height 10
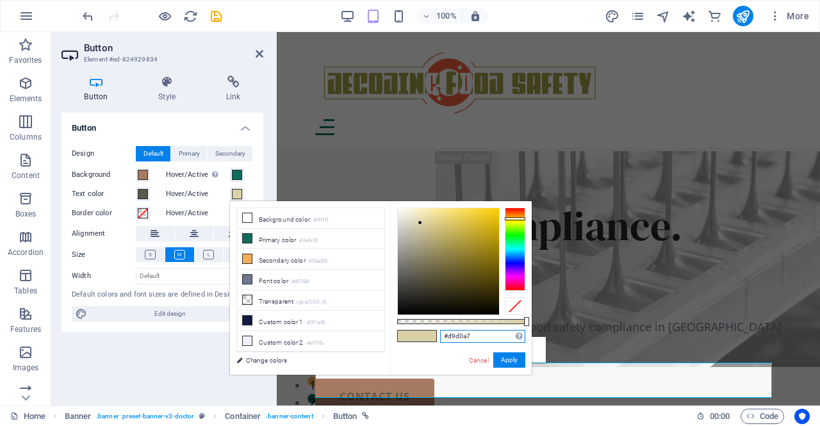
drag, startPoint x: 480, startPoint y: 336, endPoint x: 407, endPoint y: 339, distance: 73.1
click at [407, 339] on div "#d9d0a7 Supported formats #0852ed rgb(8, 82, 237) rgba(8, 82, 237, 90%) hsv(221…" at bounding box center [461, 380] width 142 height 359
paste input "A67A60"
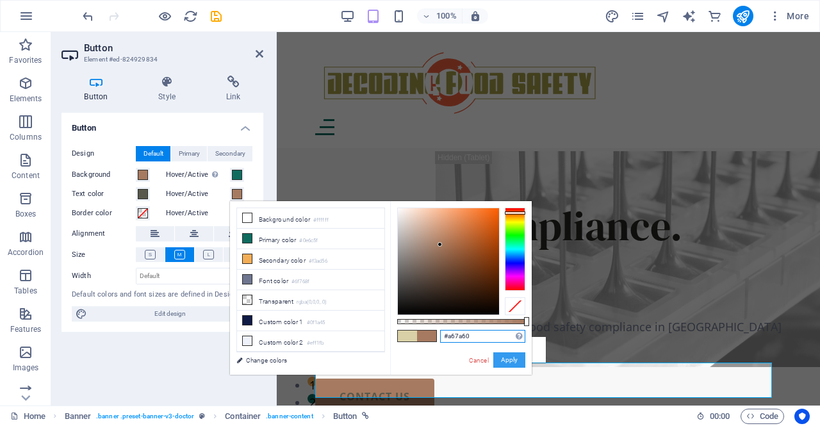
type input "#a67a60"
click at [510, 361] on button "Apply" at bounding box center [509, 359] width 32 height 15
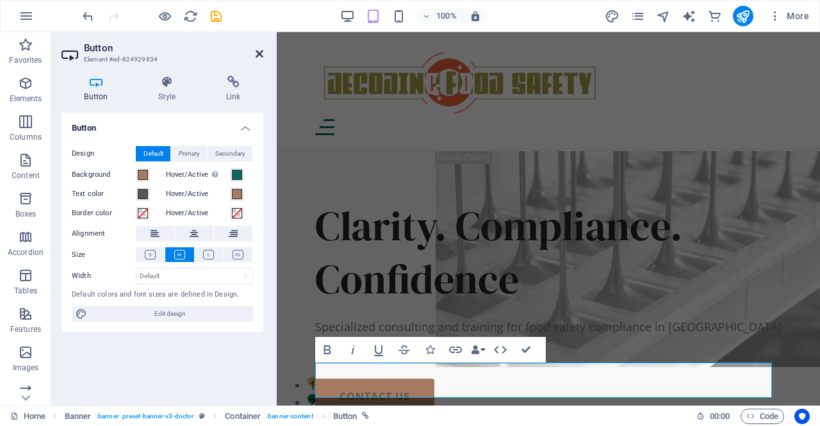
click at [259, 54] on icon at bounding box center [259, 54] width 8 height 10
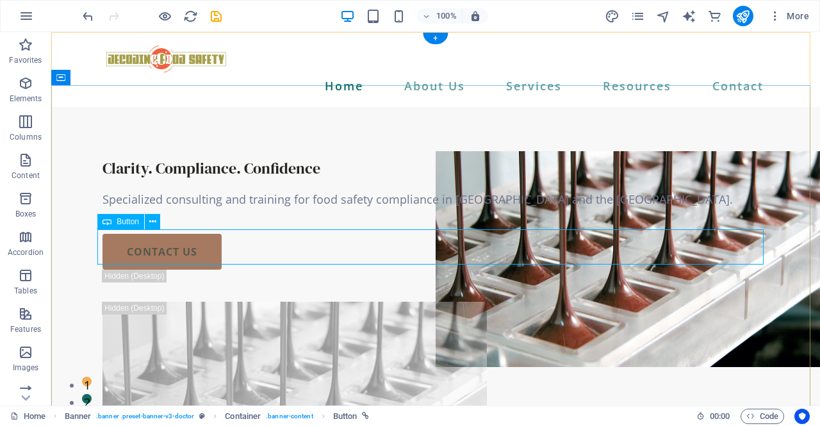
click at [191, 234] on div "contact us" at bounding box center [435, 252] width 666 height 36
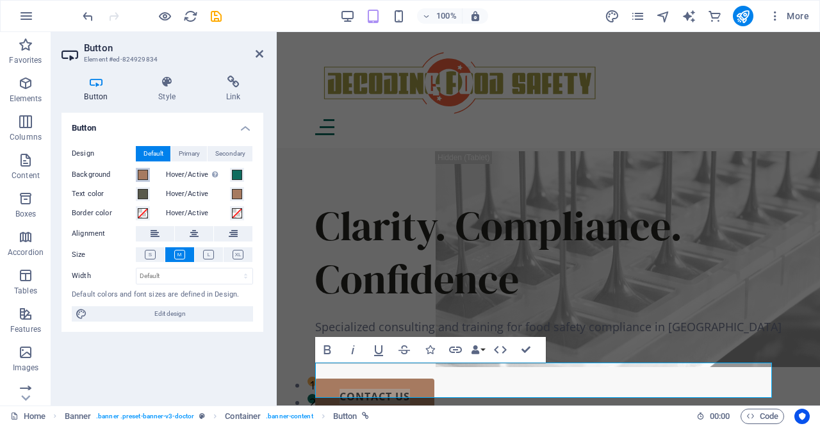
click at [142, 175] on span at bounding box center [143, 175] width 10 height 10
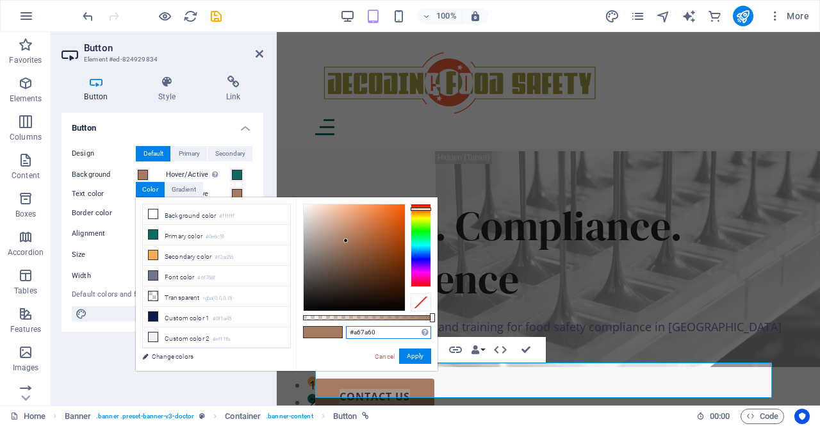
drag, startPoint x: 351, startPoint y: 336, endPoint x: 312, endPoint y: 336, distance: 39.1
click at [312, 336] on div "#a67a60 Supported formats #0852ed rgb(8, 82, 237) rgba(8, 82, 237, 90%) hsv(221…" at bounding box center [367, 376] width 142 height 359
paste input "F1613E"
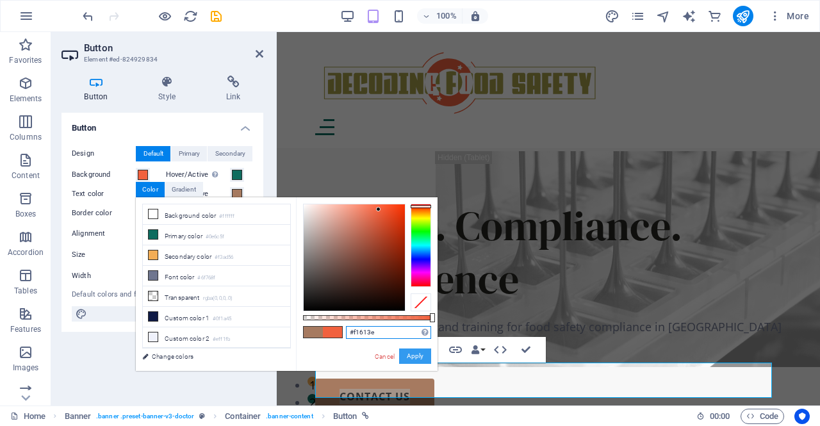
type input "#f1613e"
click at [414, 353] on button "Apply" at bounding box center [415, 355] width 32 height 15
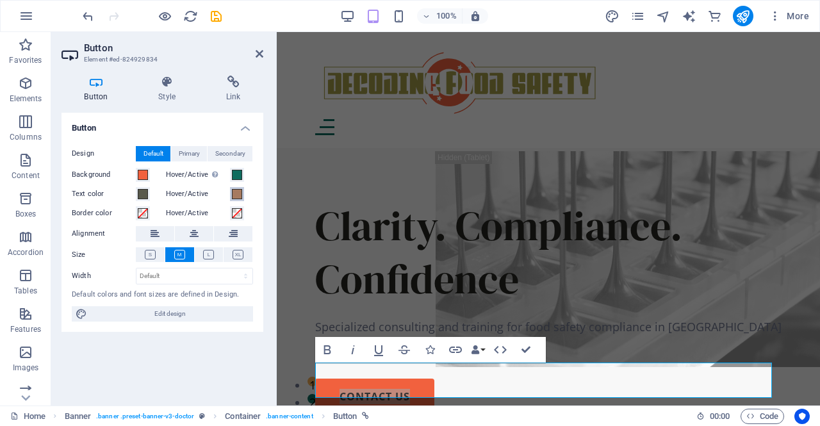
click at [235, 197] on span at bounding box center [237, 194] width 10 height 10
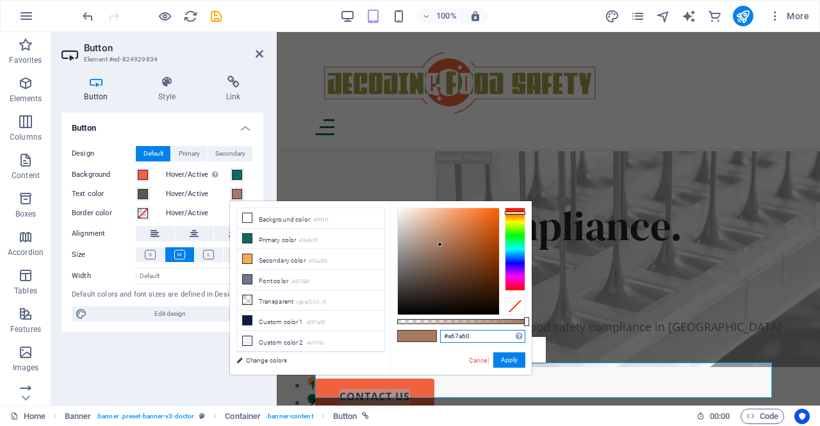
drag, startPoint x: 475, startPoint y: 336, endPoint x: 393, endPoint y: 332, distance: 82.7
click at [393, 332] on div "#a67a60 Supported formats #0852ed rgb(8, 82, 237) rgba(8, 82, 237, 90%) hsv(221…" at bounding box center [461, 380] width 142 height 359
paste input "F1613E"
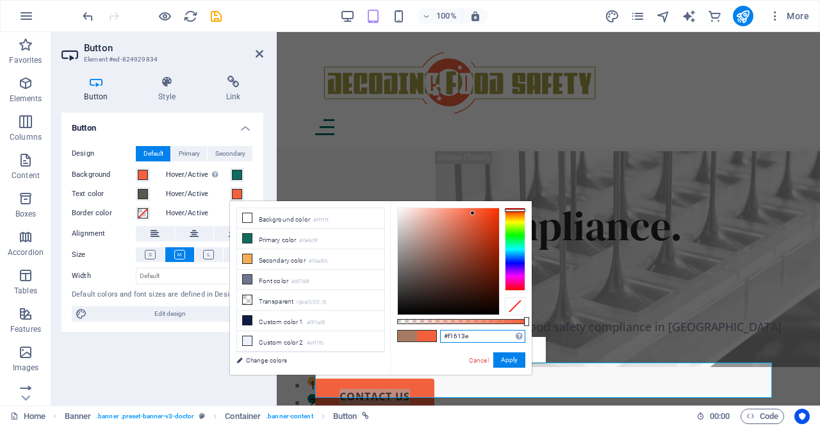
type input "#f1613e"
click at [508, 357] on button "Apply" at bounding box center [509, 359] width 32 height 15
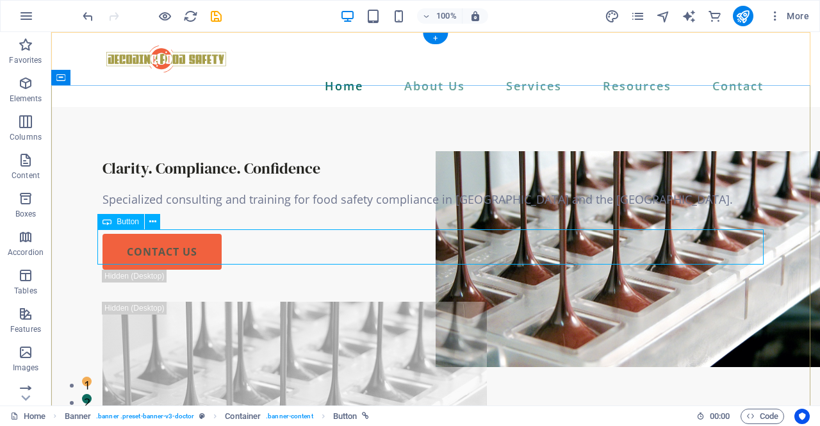
click at [166, 249] on div "contact us" at bounding box center [435, 252] width 666 height 36
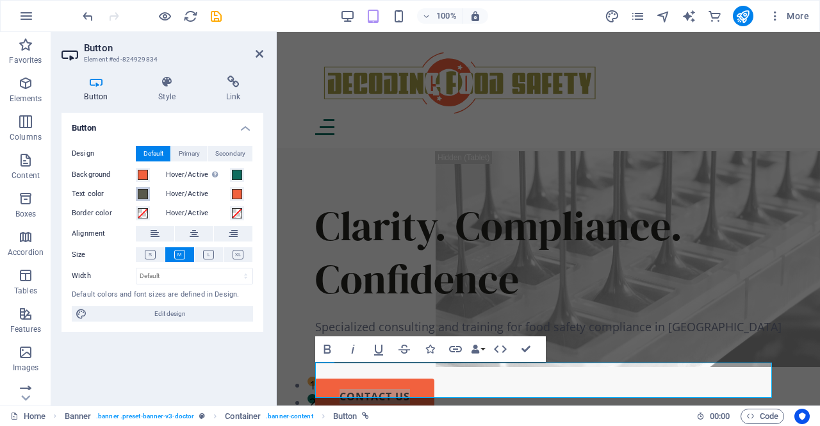
click at [143, 194] on span at bounding box center [143, 194] width 10 height 10
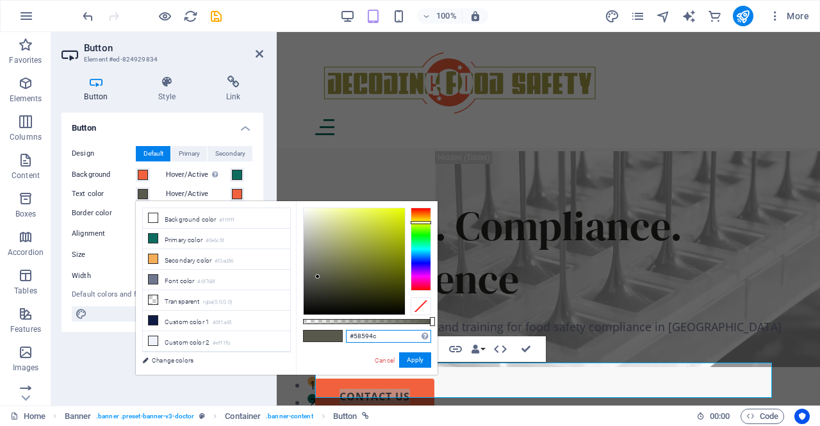
drag, startPoint x: 352, startPoint y: 339, endPoint x: 316, endPoint y: 337, distance: 36.5
click at [316, 337] on div "#58594c Supported formats #0852ed rgb(8, 82, 237) rgba(8, 82, 237, 90%) hsv(221…" at bounding box center [367, 380] width 142 height 359
paste input "262622"
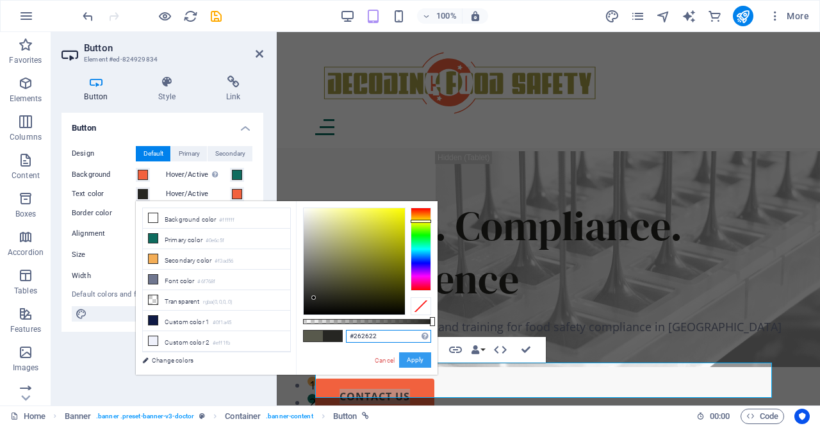
type input "#262622"
click at [420, 363] on button "Apply" at bounding box center [415, 359] width 32 height 15
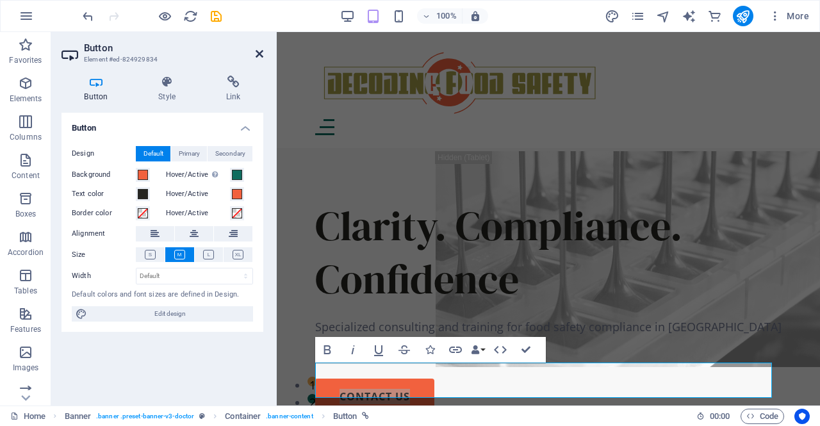
click at [260, 49] on icon at bounding box center [259, 54] width 8 height 10
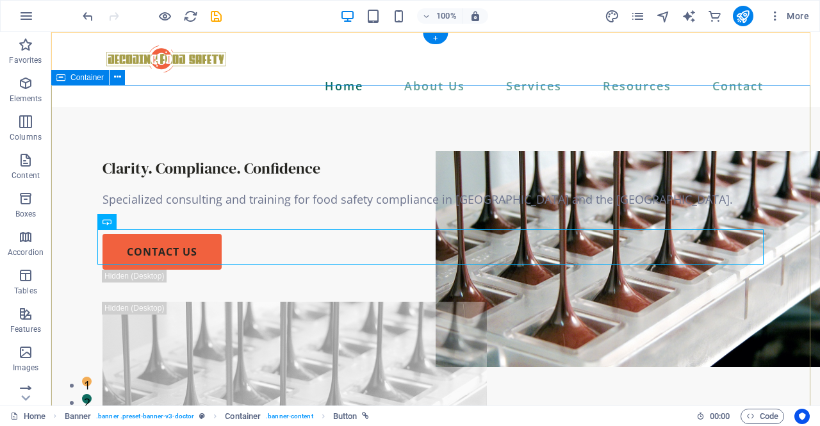
click at [781, 216] on div "Clarity. Compliance. Confidence Specialized consulting and training for food sa…" at bounding box center [435, 338] width 768 height 462
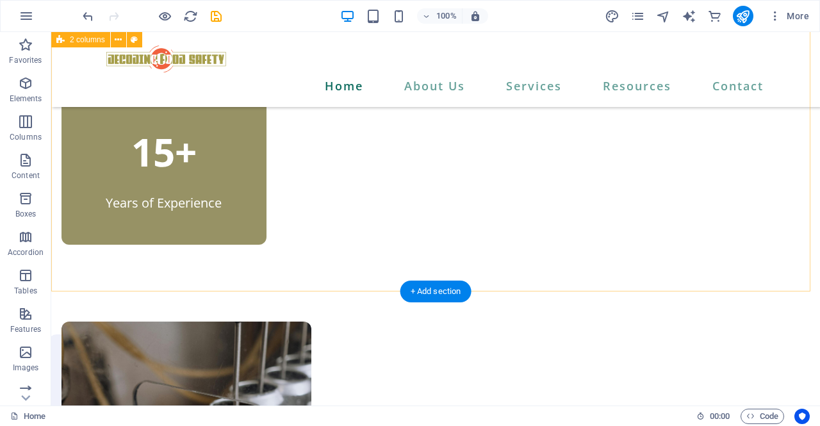
scroll to position [715, 0]
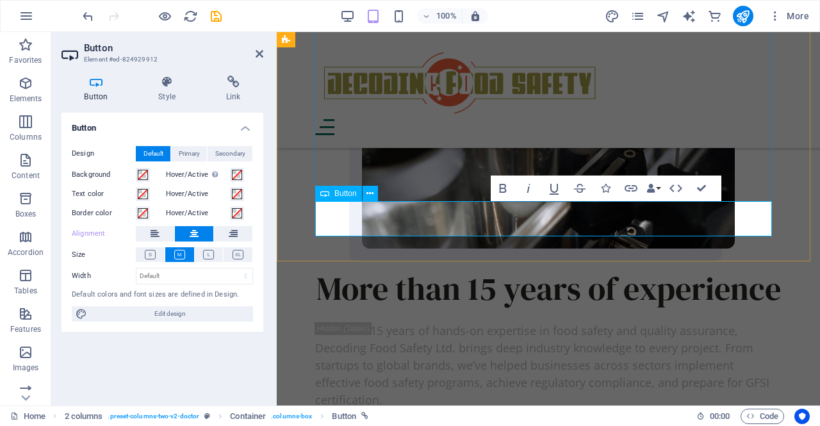
scroll to position [1236, 0]
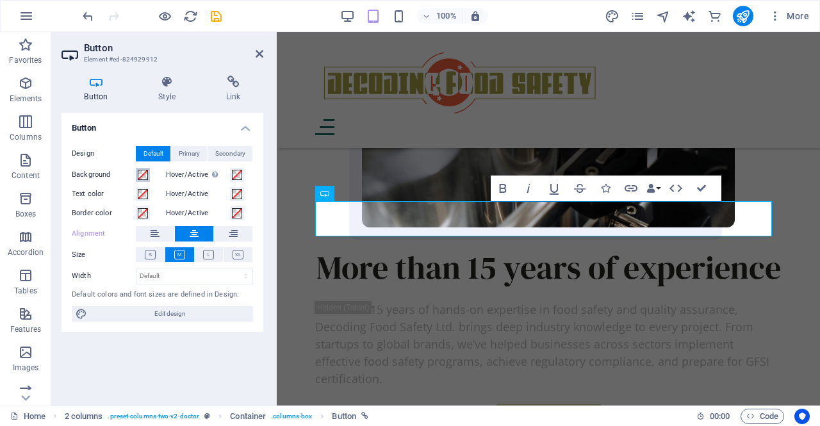
click at [146, 181] on button "Background" at bounding box center [143, 175] width 14 height 14
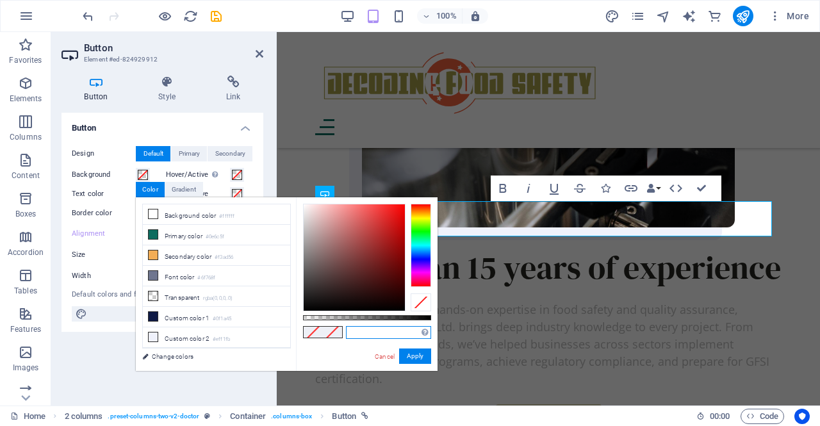
click at [371, 328] on input "text" at bounding box center [388, 332] width 85 height 13
click at [198, 271] on li "Font color #6f768f" at bounding box center [216, 276] width 147 height 20
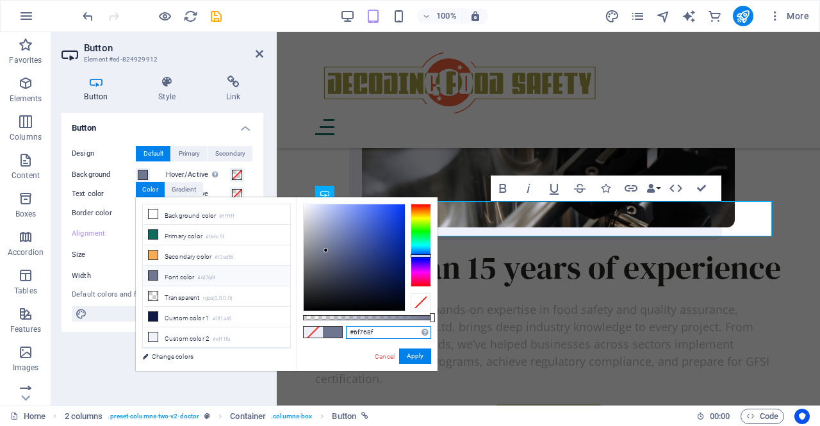
drag, startPoint x: 387, startPoint y: 330, endPoint x: 299, endPoint y: 336, distance: 87.9
click at [299, 336] on div "#6f768f Supported formats #0852ed rgb(8, 82, 237) rgba(8, 82, 237, 90%) hsv(221…" at bounding box center [367, 376] width 142 height 359
paste input "262622"
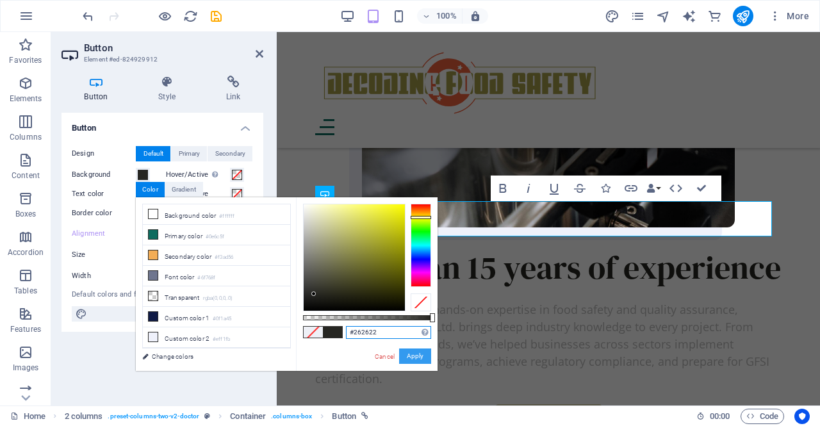
type input "#262622"
click at [414, 357] on button "Apply" at bounding box center [415, 355] width 32 height 15
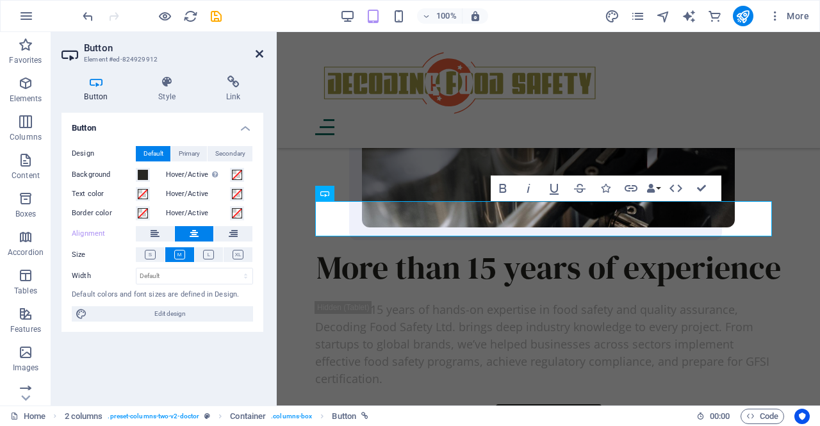
click at [259, 52] on icon at bounding box center [259, 54] width 8 height 10
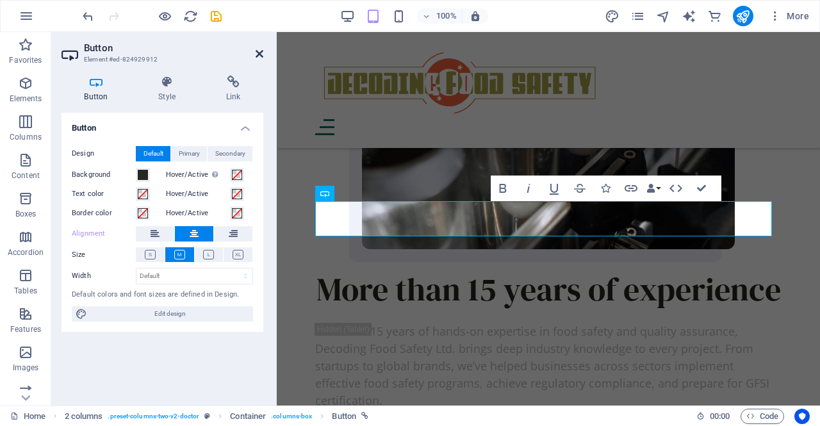
scroll to position [733, 0]
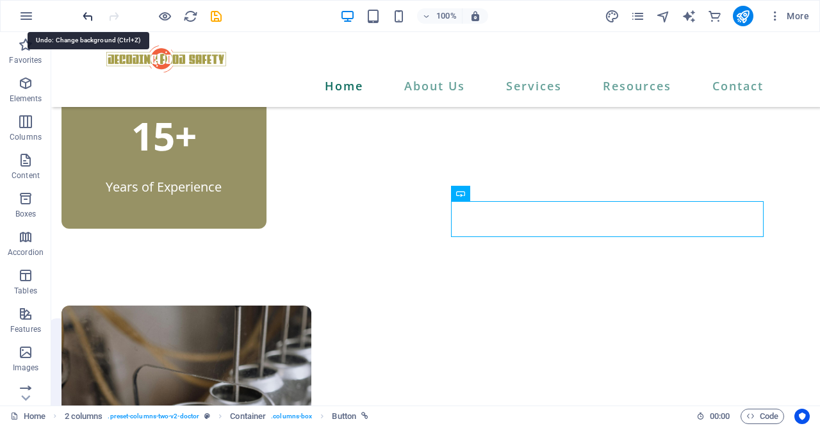
click at [86, 15] on icon "undo" at bounding box center [88, 16] width 15 height 15
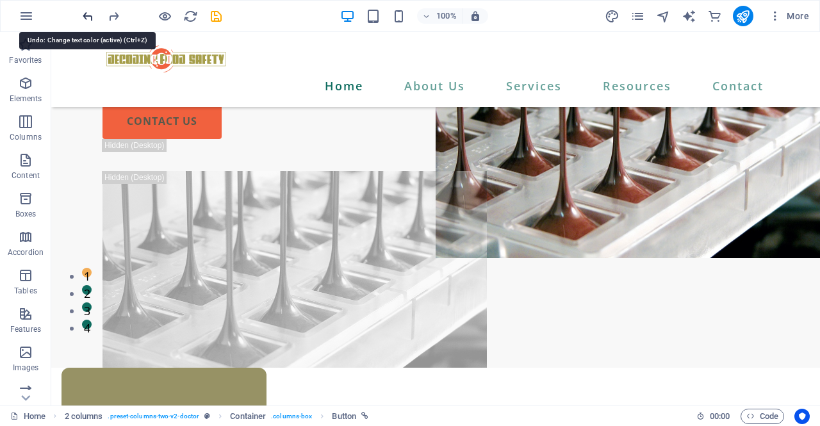
scroll to position [28, 0]
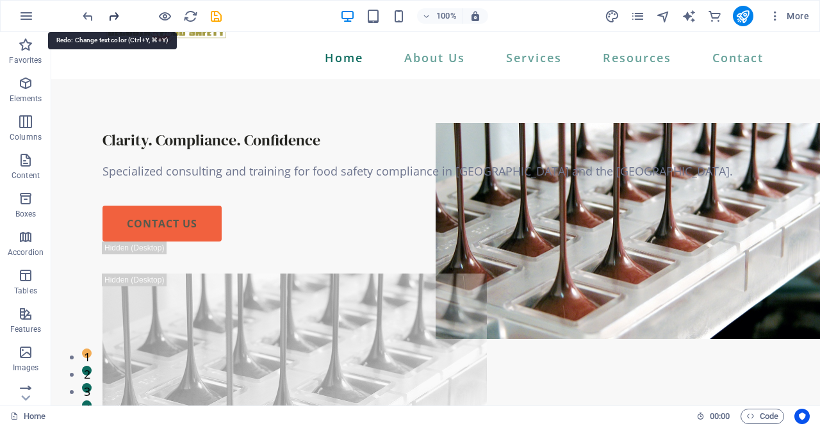
click at [113, 17] on icon "redo" at bounding box center [113, 16] width 15 height 15
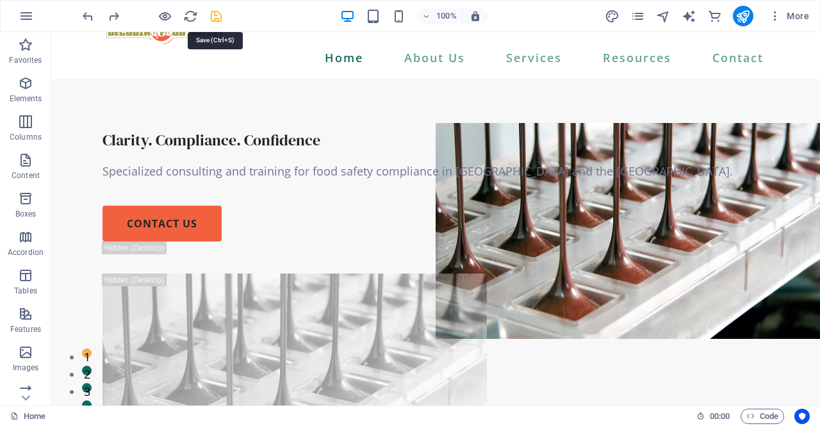
click at [215, 18] on icon "save" at bounding box center [216, 16] width 15 height 15
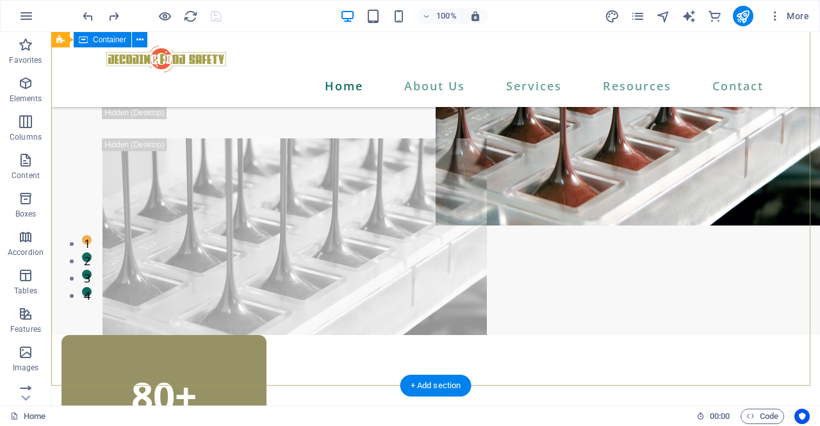
scroll to position [0, 0]
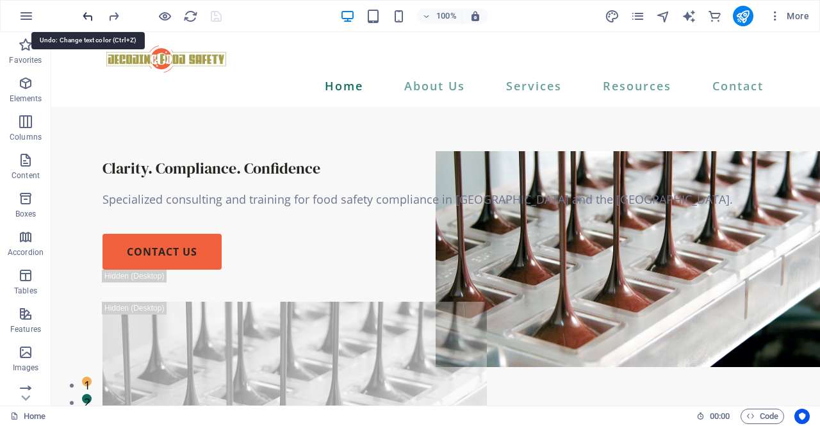
click at [86, 12] on icon "undo" at bounding box center [88, 16] width 15 height 15
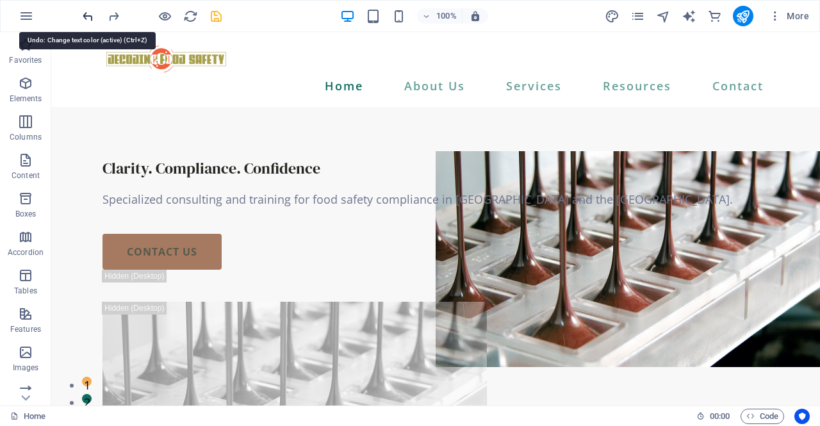
click at [86, 12] on icon "undo" at bounding box center [88, 16] width 15 height 15
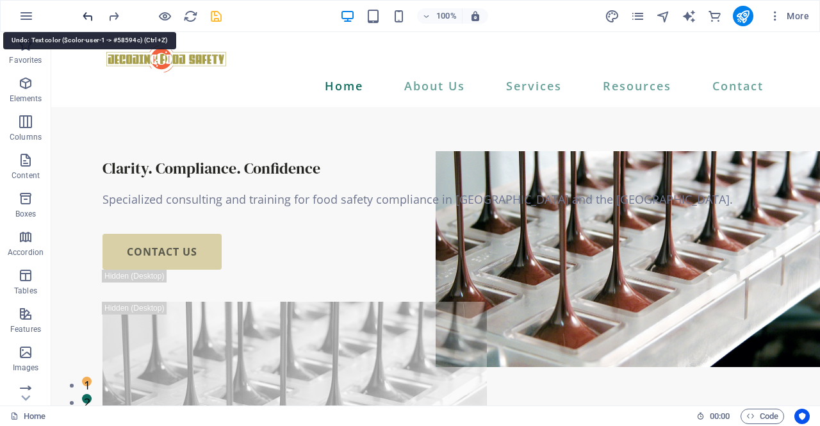
click at [86, 12] on icon "undo" at bounding box center [88, 16] width 15 height 15
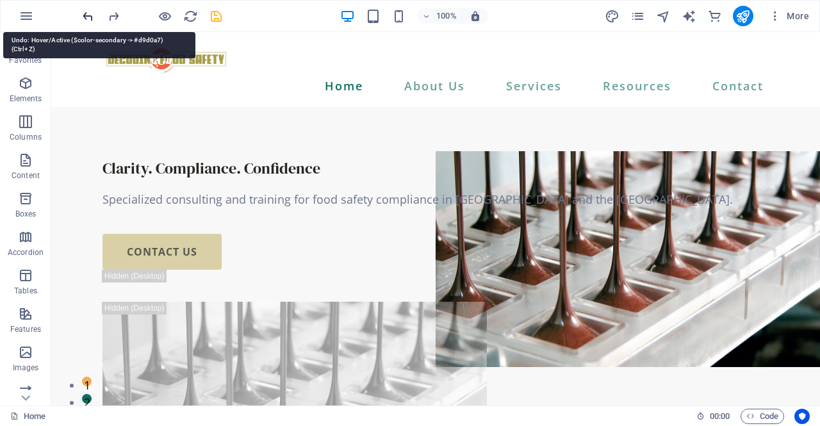
click at [86, 12] on icon "undo" at bounding box center [88, 16] width 15 height 15
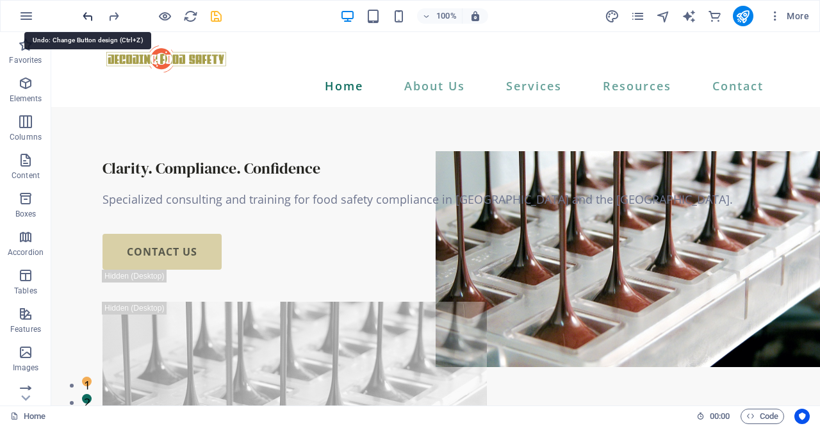
click at [86, 12] on icon "undo" at bounding box center [88, 16] width 15 height 15
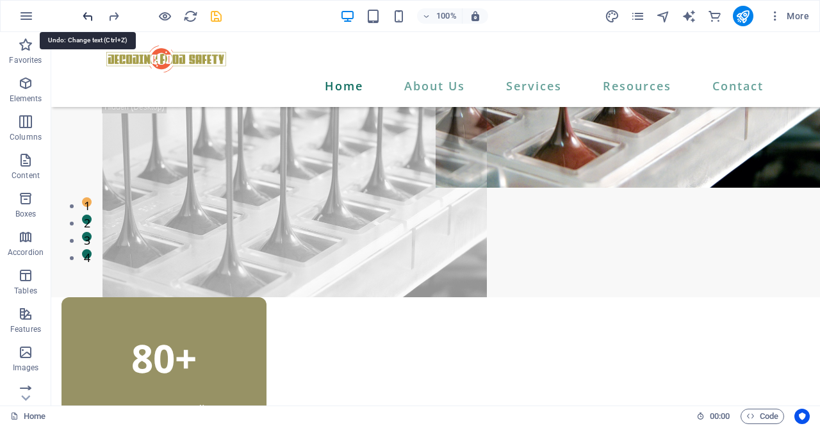
scroll to position [647, 0]
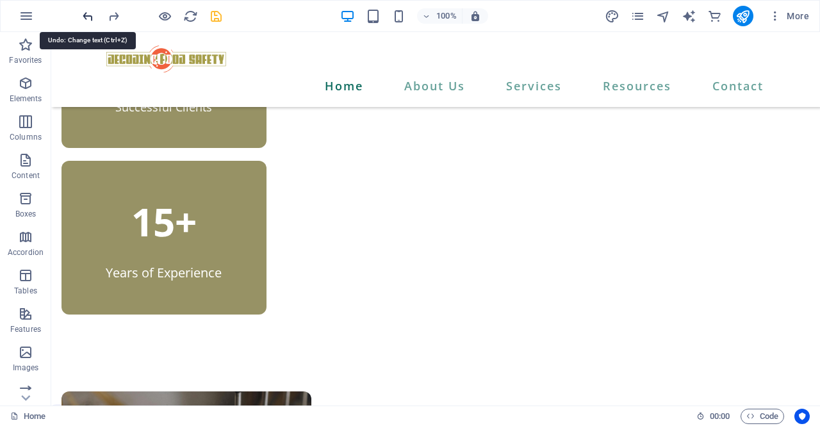
click at [86, 12] on icon "undo" at bounding box center [88, 16] width 15 height 15
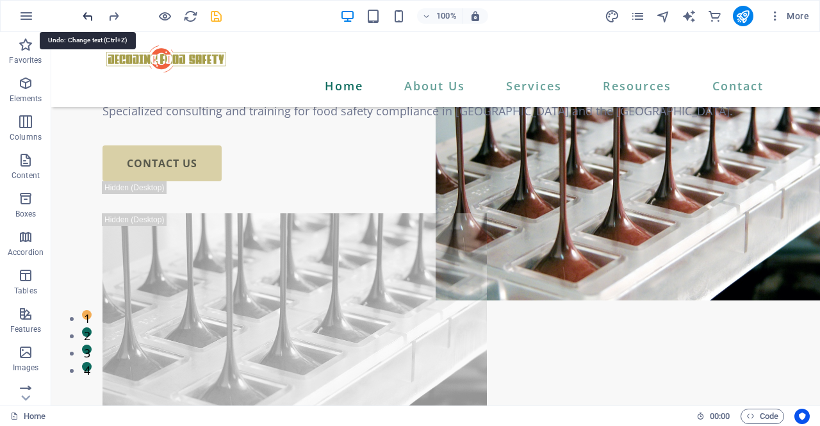
scroll to position [0, 0]
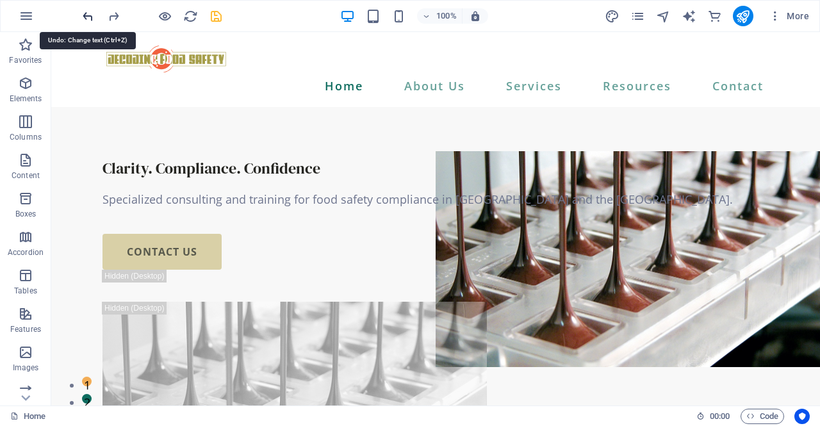
click at [86, 12] on icon "undo" at bounding box center [88, 16] width 15 height 15
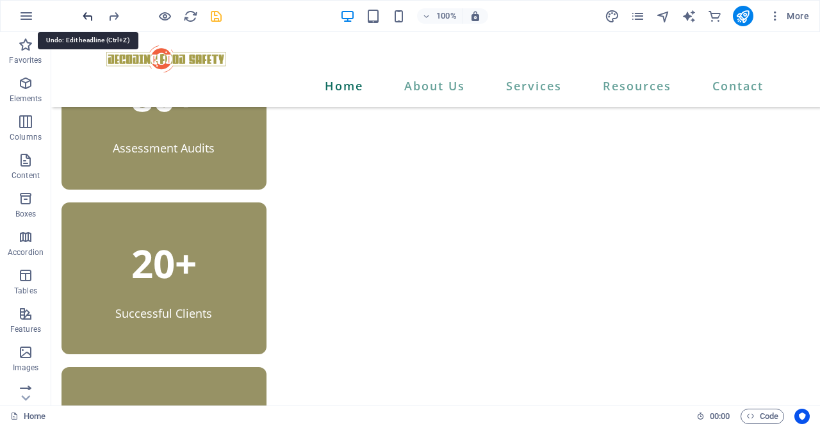
scroll to position [540, 0]
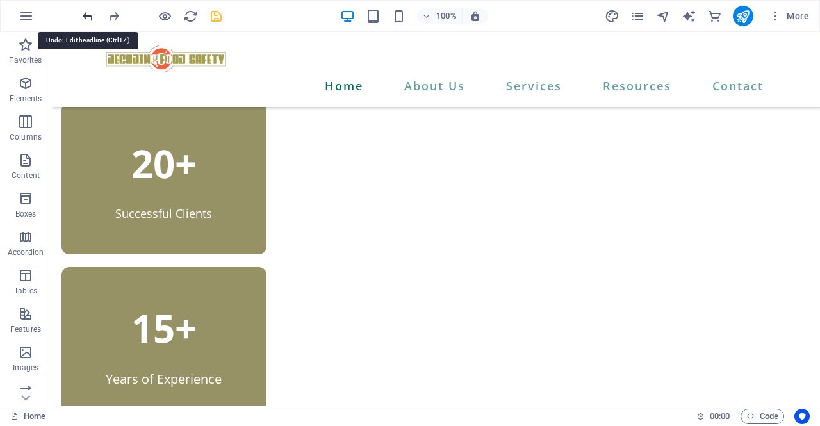
click at [86, 12] on icon "undo" at bounding box center [88, 16] width 15 height 15
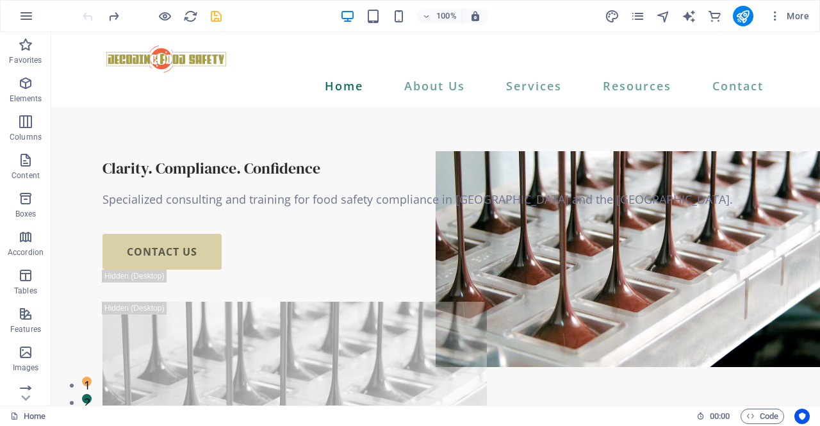
click at [86, 12] on div at bounding box center [151, 16] width 143 height 20
click at [114, 10] on icon "redo" at bounding box center [113, 16] width 15 height 15
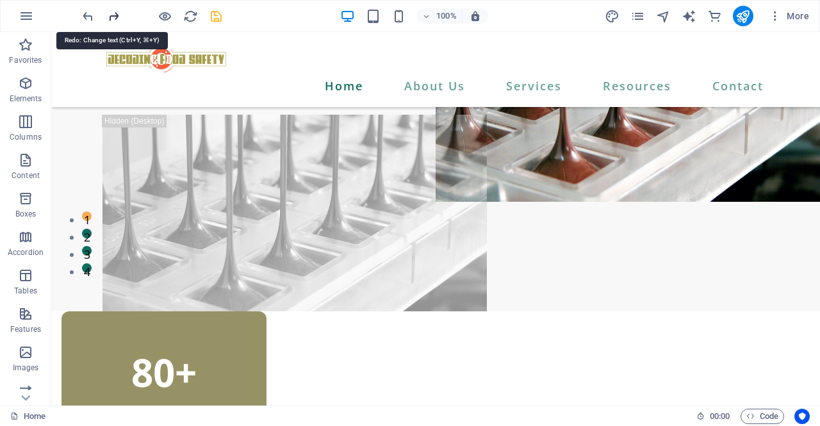
scroll to position [540, 0]
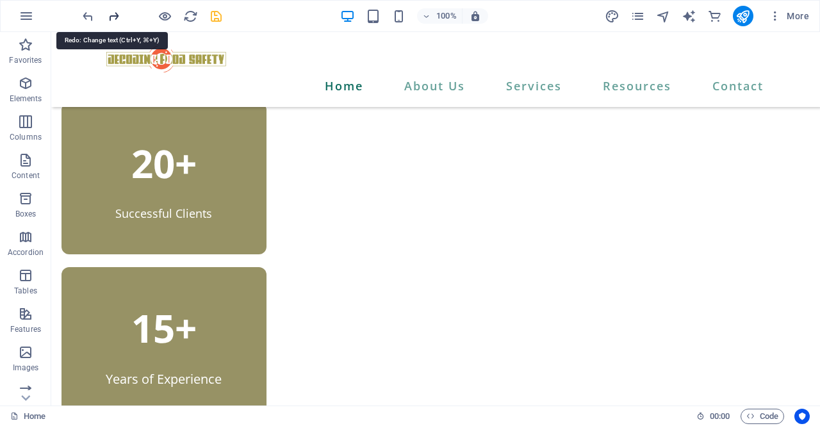
click at [114, 10] on icon "redo" at bounding box center [113, 16] width 15 height 15
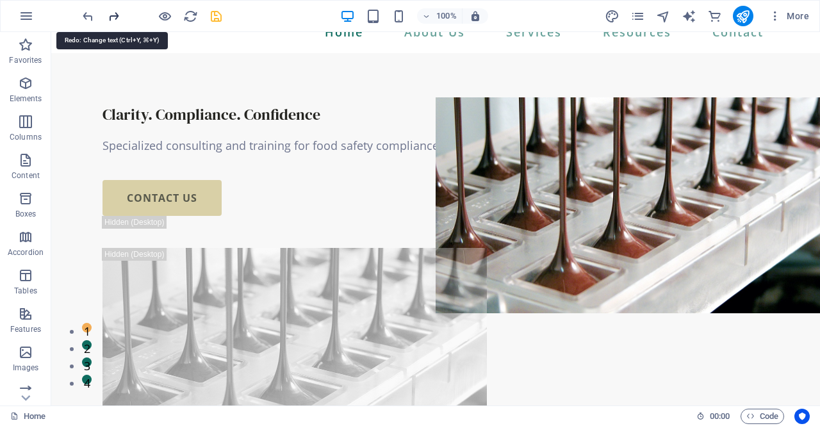
scroll to position [0, 0]
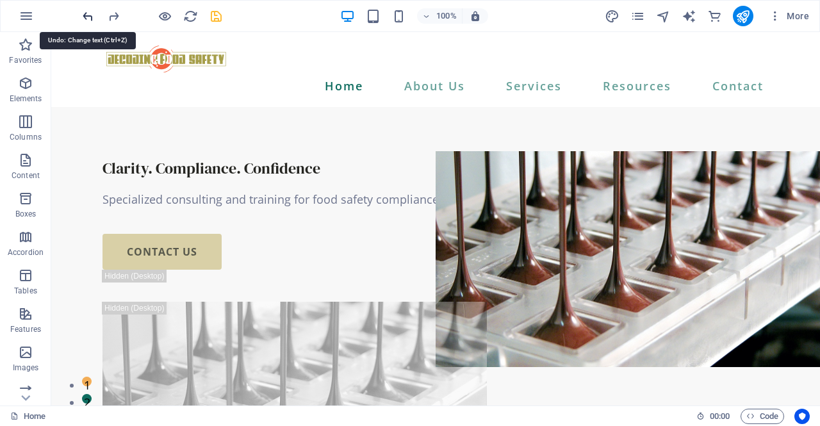
click at [83, 11] on icon "undo" at bounding box center [88, 16] width 15 height 15
click at [114, 13] on icon "redo" at bounding box center [113, 16] width 15 height 15
click at [90, 16] on icon "undo" at bounding box center [88, 16] width 15 height 15
click at [118, 13] on icon "redo" at bounding box center [113, 16] width 15 height 15
click at [111, 17] on icon "redo" at bounding box center [113, 16] width 15 height 15
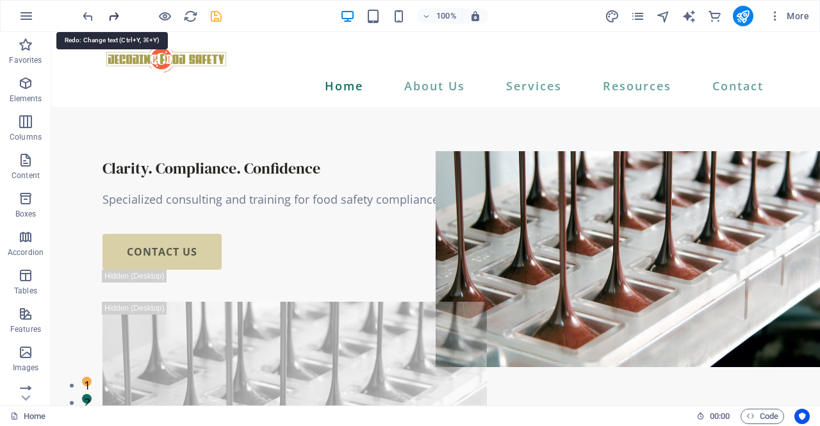
click at [111, 17] on icon "redo" at bounding box center [113, 16] width 15 height 15
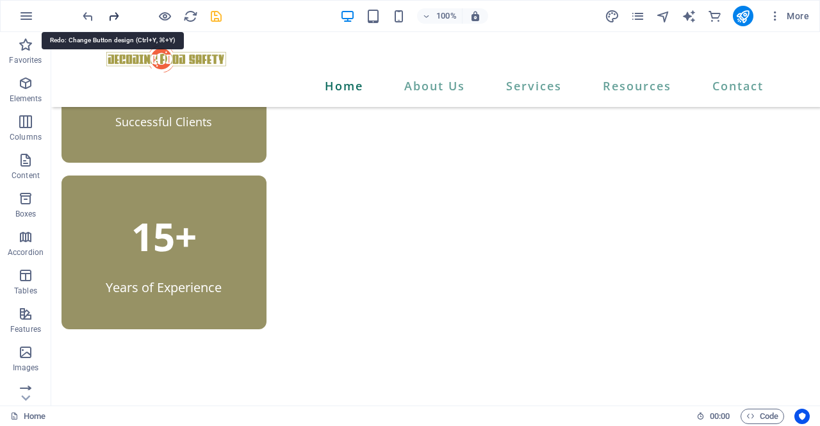
scroll to position [636, 0]
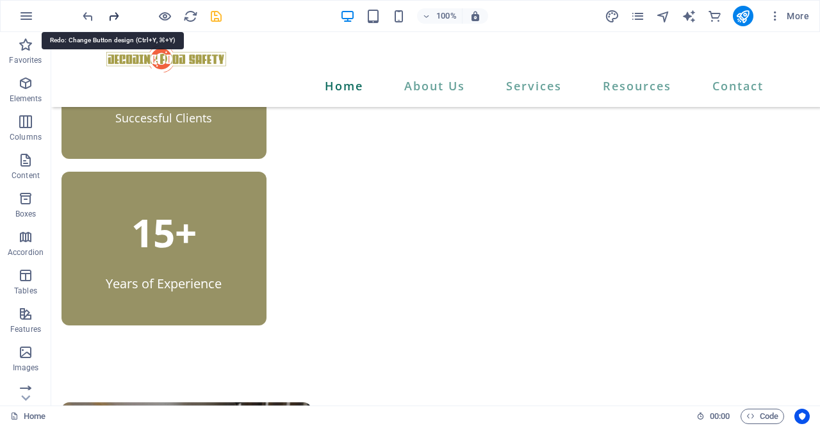
click at [111, 17] on icon "redo" at bounding box center [113, 16] width 15 height 15
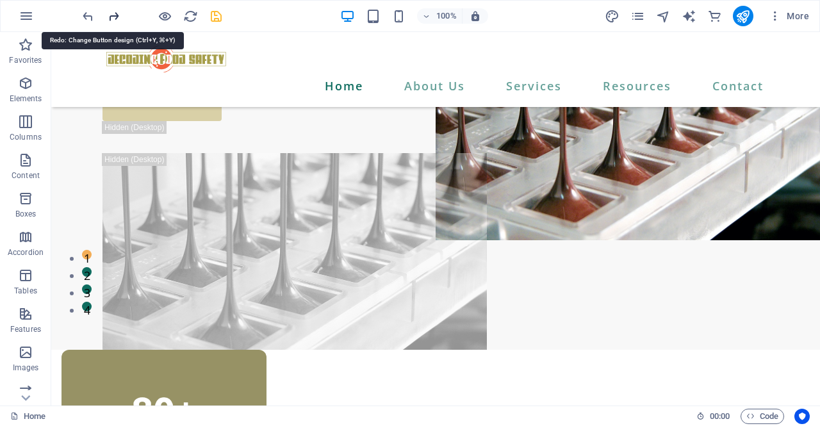
scroll to position [14, 0]
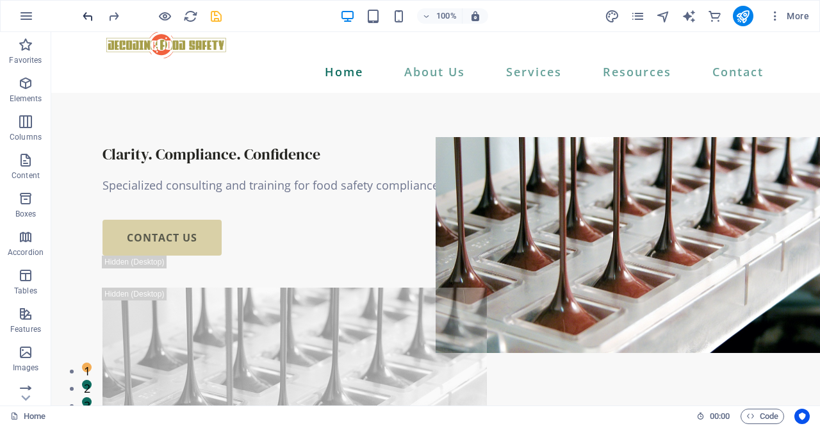
click at [90, 21] on icon "undo" at bounding box center [88, 16] width 15 height 15
click at [90, 20] on icon "undo" at bounding box center [88, 16] width 15 height 15
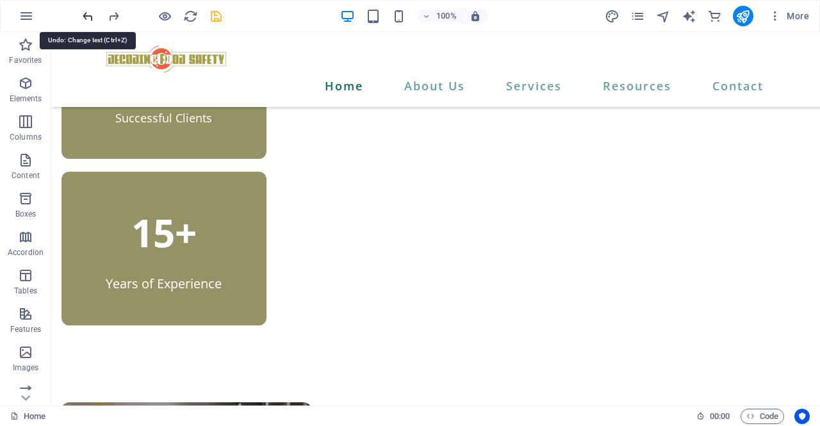
click at [90, 20] on icon "undo" at bounding box center [88, 16] width 15 height 15
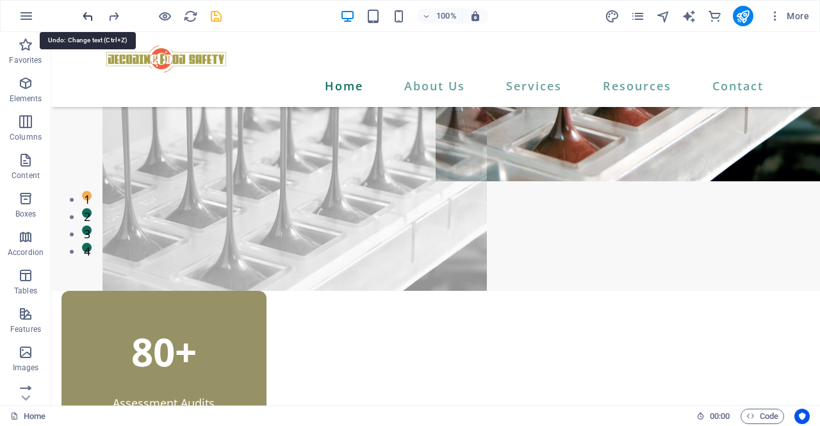
scroll to position [0, 0]
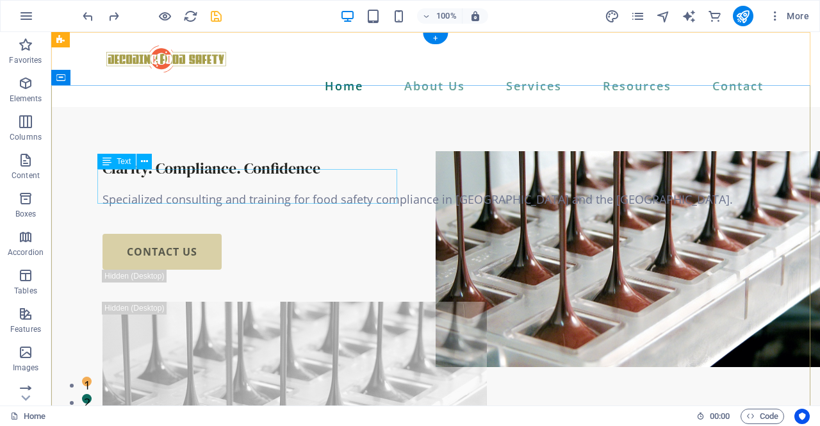
click at [293, 191] on div "Specialized consulting and training for food safety compliance in [GEOGRAPHIC_D…" at bounding box center [435, 199] width 666 height 17
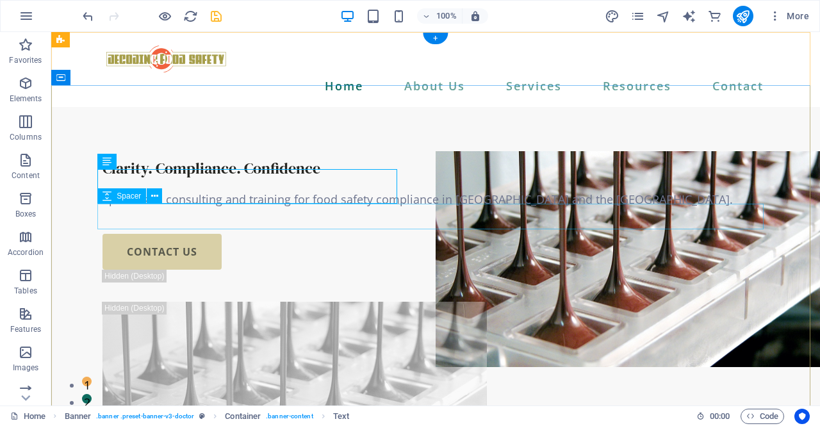
click at [610, 211] on div at bounding box center [435, 221] width 666 height 26
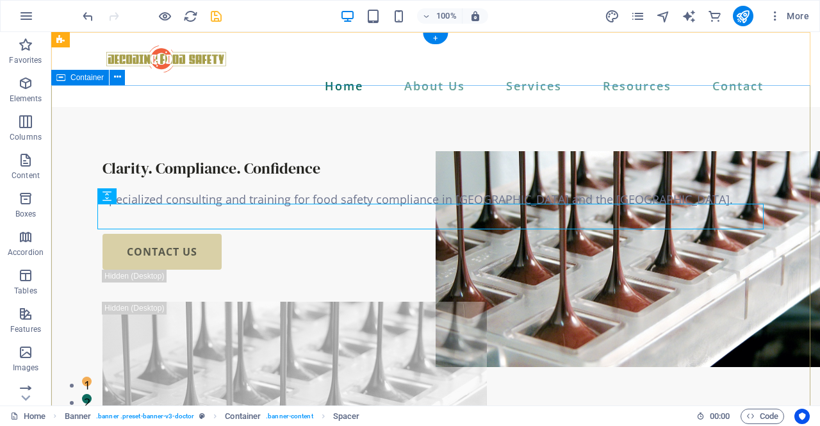
click at [248, 111] on div "Clarity. Compliance. Confidence Specialized consulting and training for food sa…" at bounding box center [435, 338] width 768 height 462
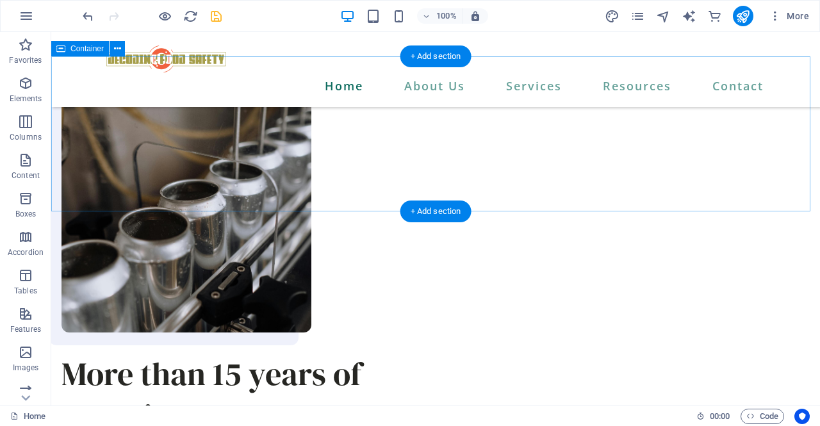
scroll to position [1004, 0]
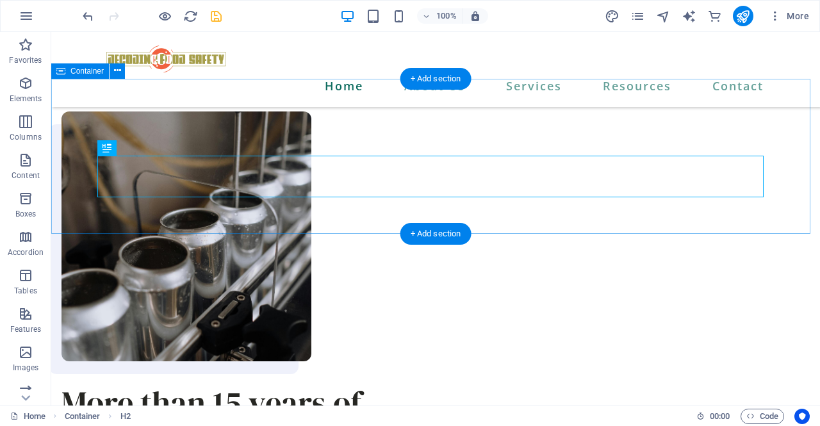
scroll to position [926, 0]
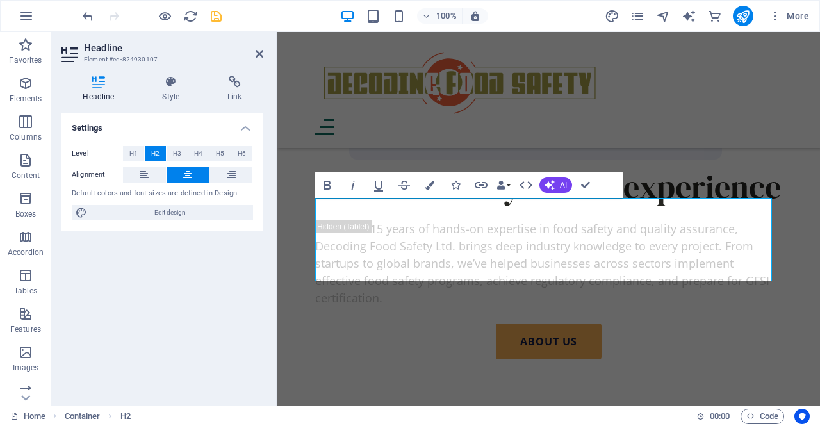
scroll to position [1338, 0]
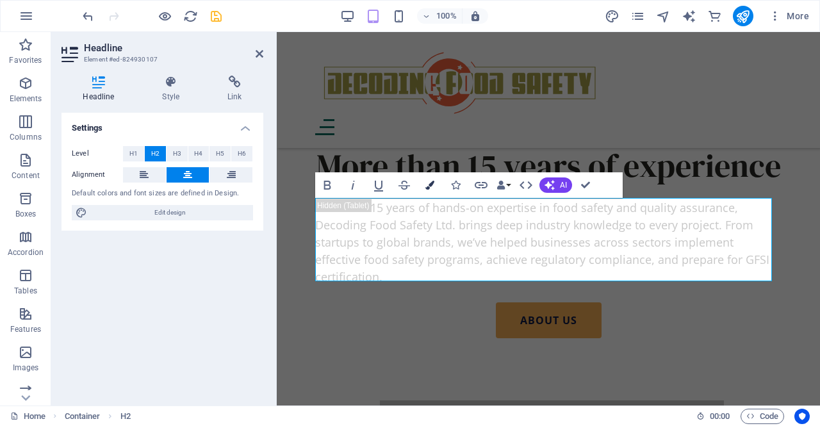
click at [428, 186] on icon "button" at bounding box center [429, 185] width 9 height 9
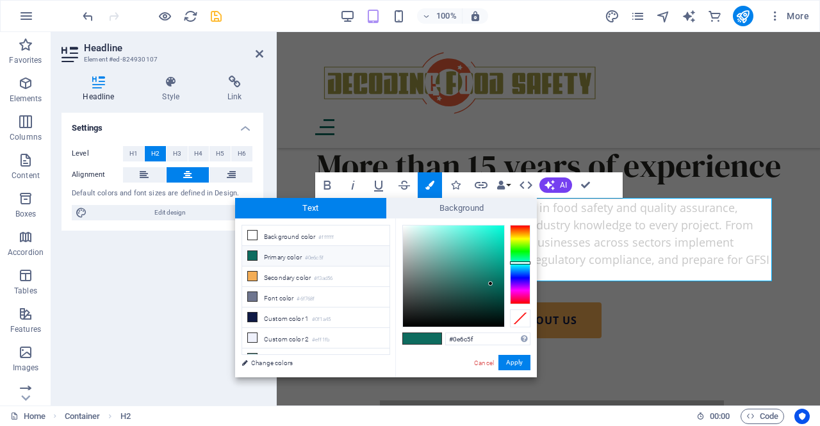
drag, startPoint x: 486, startPoint y: 336, endPoint x: 407, endPoint y: 339, distance: 78.8
click at [407, 339] on div "#0e6c5f Supported formats #0852ed rgb(8, 82, 237) rgba(8, 82, 237, 90%) hsv(221…" at bounding box center [466, 390] width 142 height 344
type input "#262622"
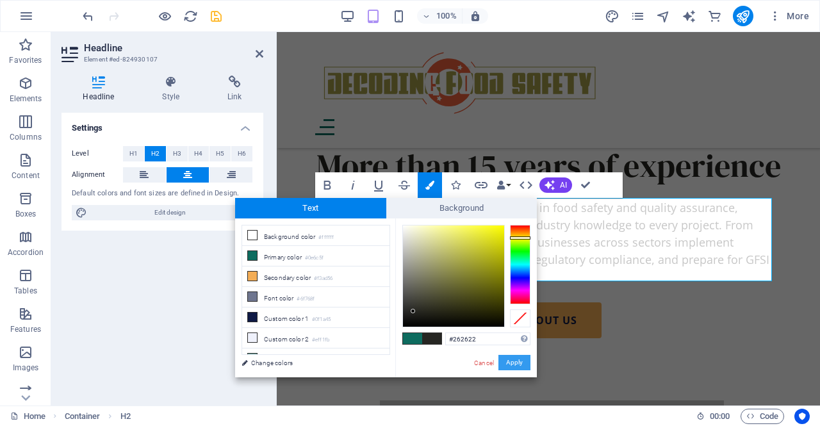
click at [521, 363] on button "Apply" at bounding box center [514, 362] width 32 height 15
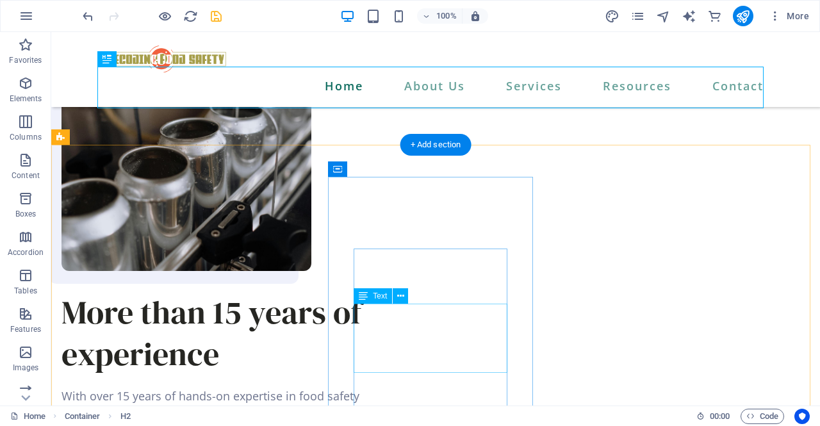
scroll to position [1017, 0]
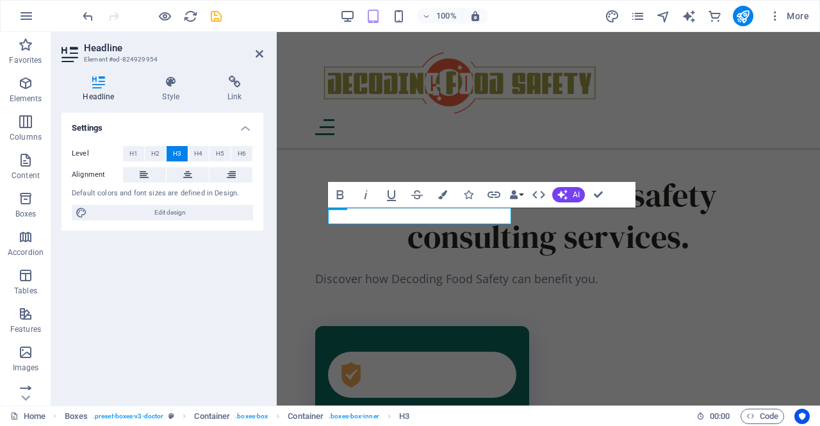
scroll to position [1564, 0]
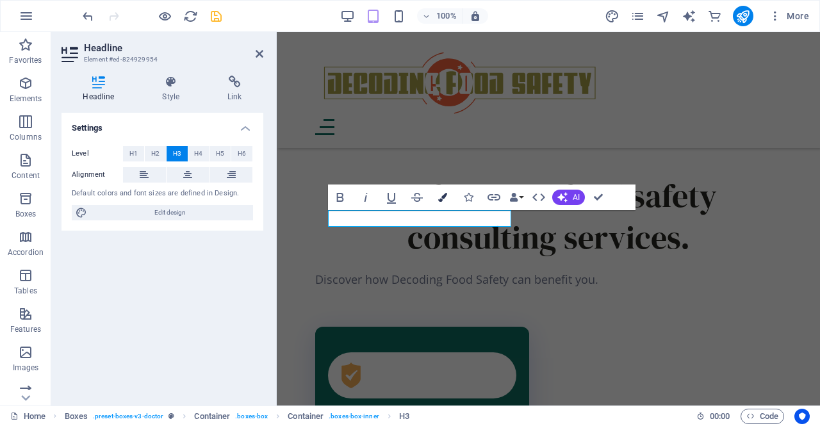
click at [443, 203] on button "Colors" at bounding box center [442, 197] width 24 height 26
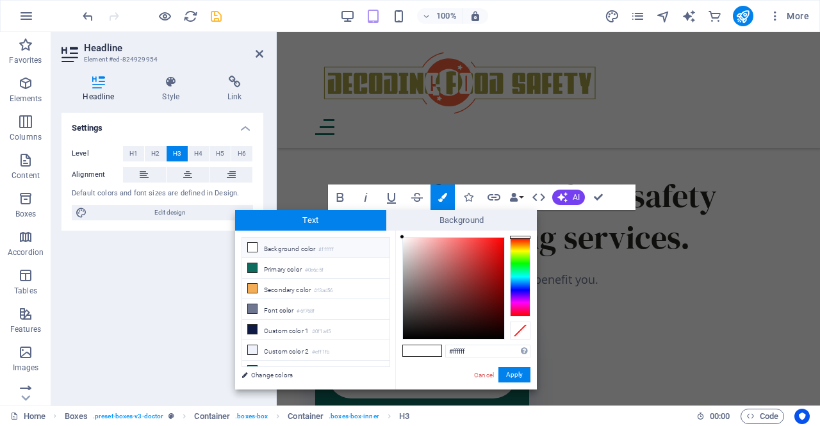
drag, startPoint x: 433, startPoint y: 354, endPoint x: 405, endPoint y: 350, distance: 27.8
click at [405, 350] on div "#ffffff Supported formats #0852ed rgb(8, 82, 237) rgba(8, 82, 237, 90%) hsv(221…" at bounding box center [466, 403] width 142 height 344
type input "#262622"
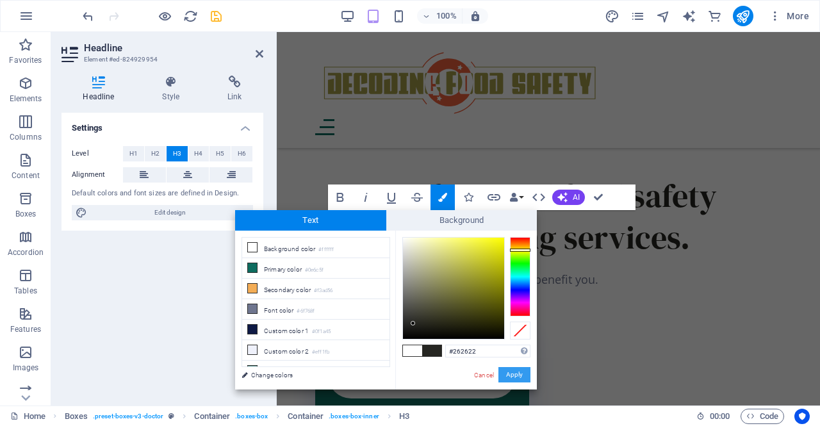
click at [524, 375] on button "Apply" at bounding box center [514, 374] width 32 height 15
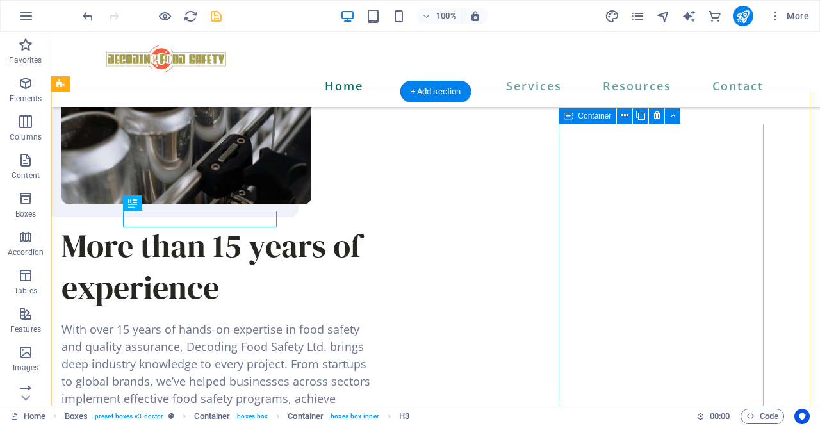
scroll to position [1070, 0]
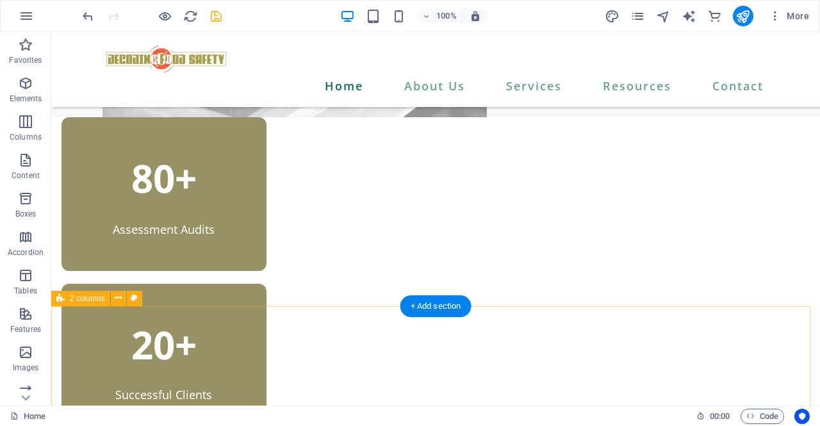
scroll to position [360, 0]
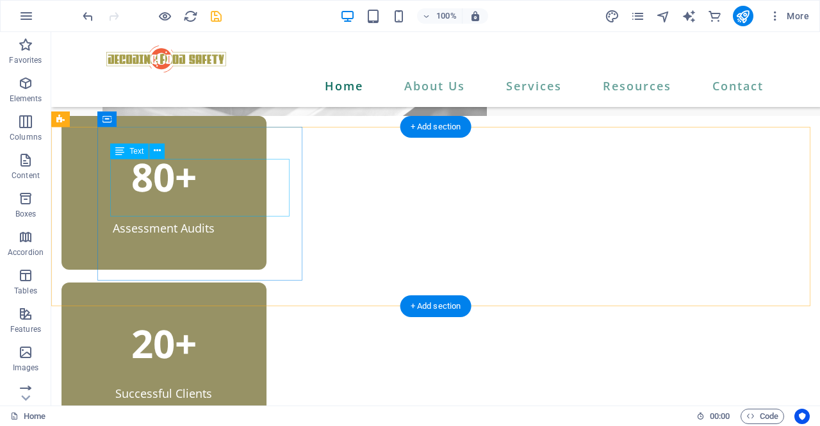
click at [254, 196] on div "80+" at bounding box center [163, 177] width 179 height 58
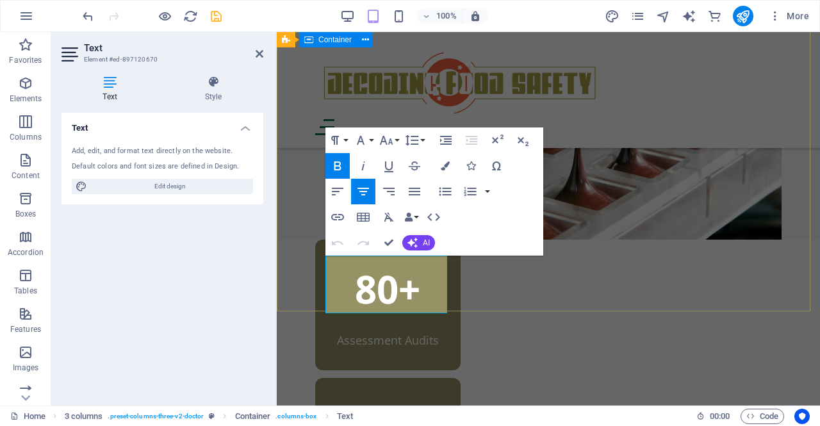
scroll to position [407, 0]
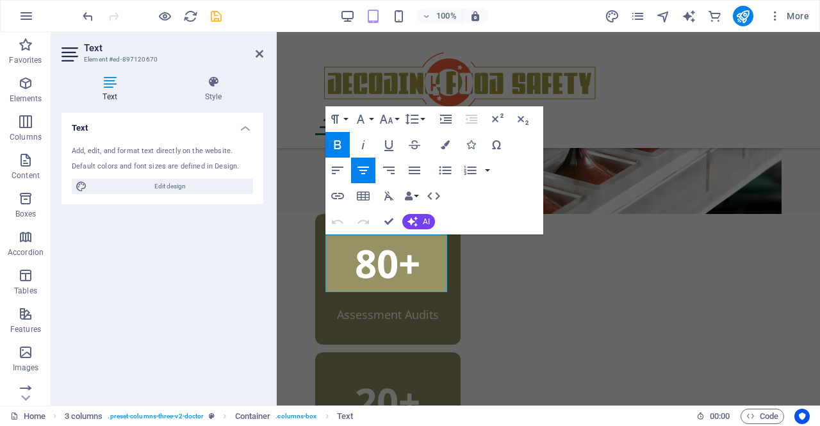
click at [235, 340] on div "Text Add, edit, and format text directly on the website. Default colors and fon…" at bounding box center [162, 254] width 202 height 282
click at [212, 86] on icon at bounding box center [213, 82] width 100 height 13
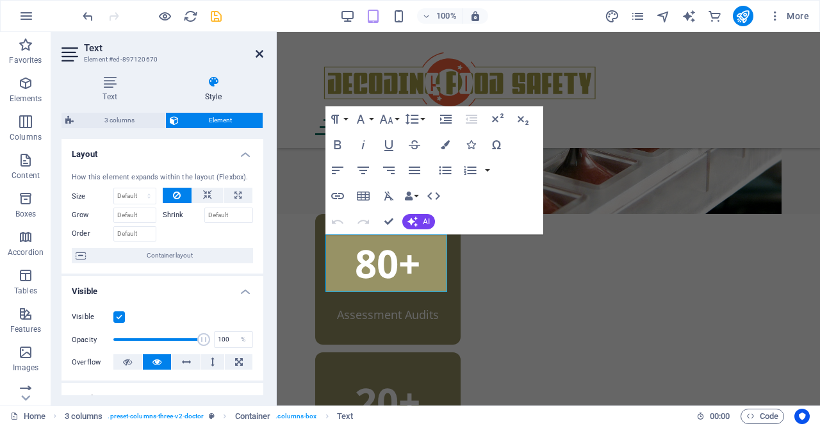
click at [261, 52] on icon at bounding box center [259, 54] width 8 height 10
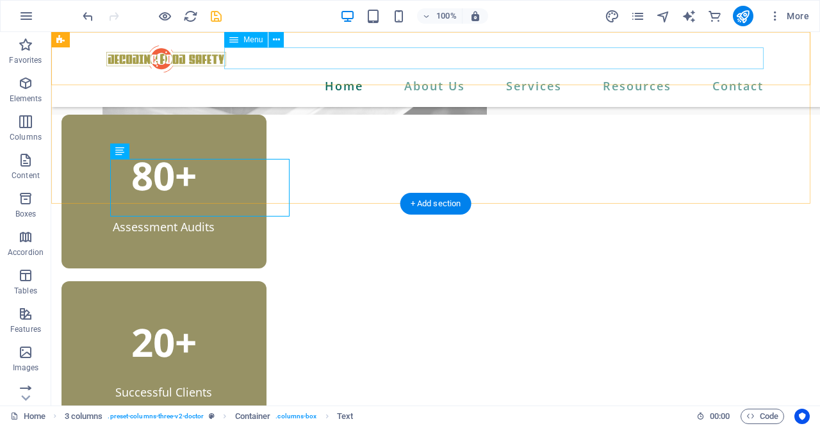
scroll to position [360, 0]
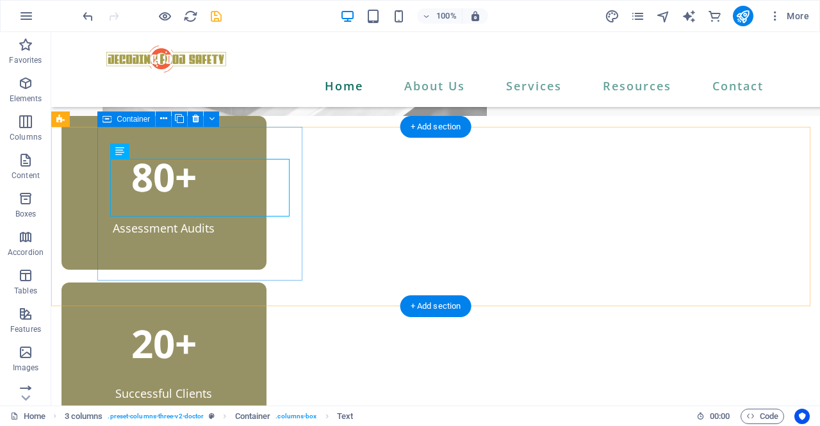
click at [152, 138] on div "80+ Assessment Audits" at bounding box center [163, 193] width 205 height 154
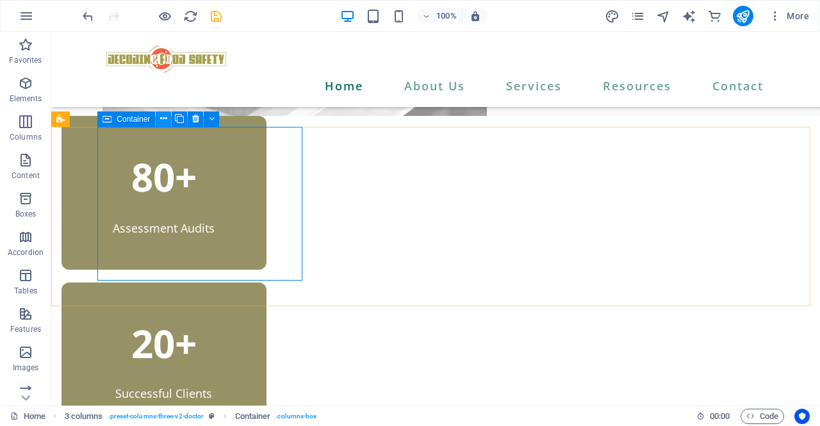
click at [168, 118] on button at bounding box center [163, 118] width 15 height 15
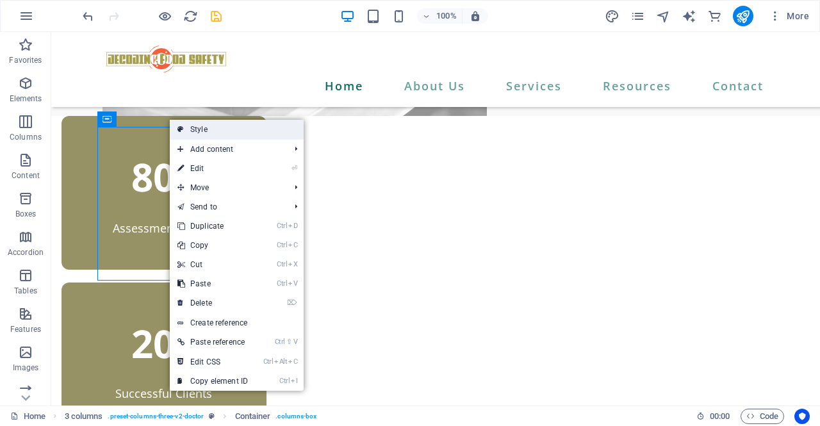
click at [200, 131] on link "Style" at bounding box center [237, 129] width 134 height 19
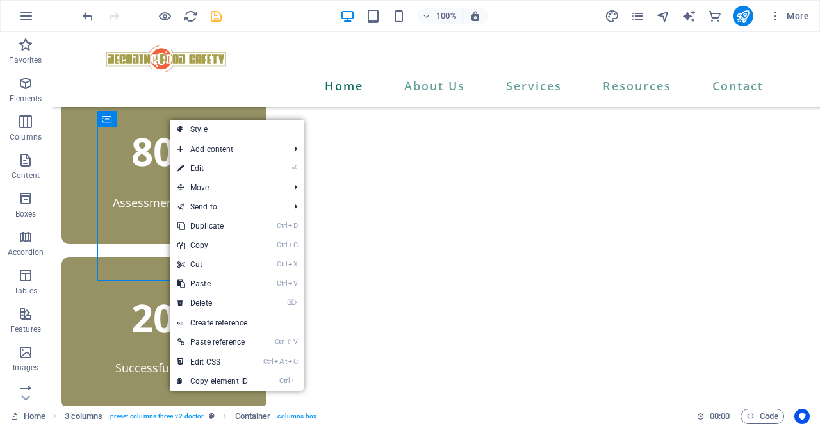
select select "px"
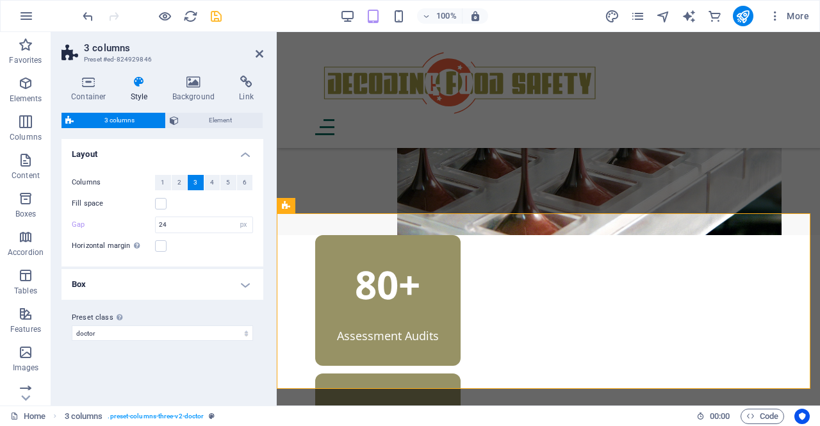
scroll to position [407, 0]
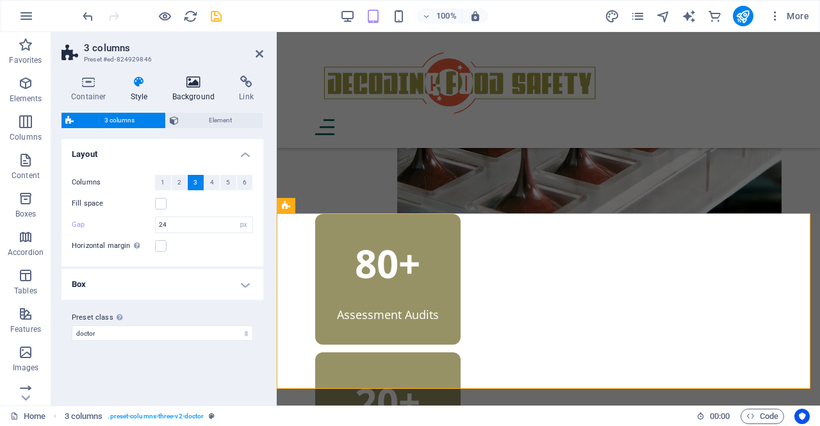
click at [200, 79] on icon at bounding box center [194, 82] width 62 height 13
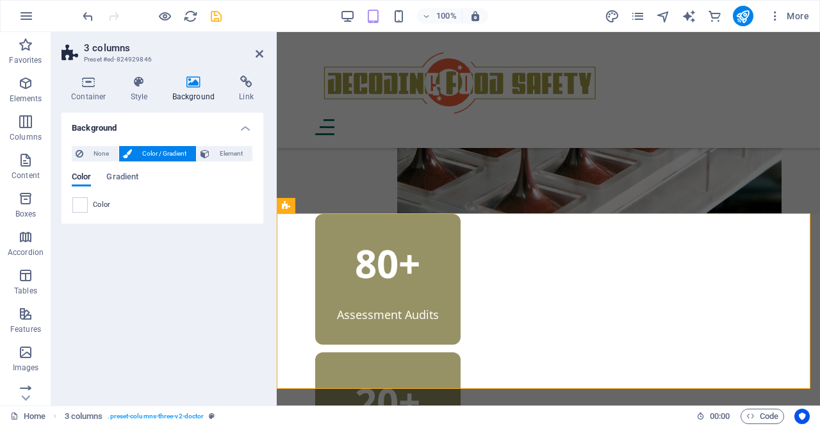
click at [76, 203] on span at bounding box center [80, 205] width 14 height 14
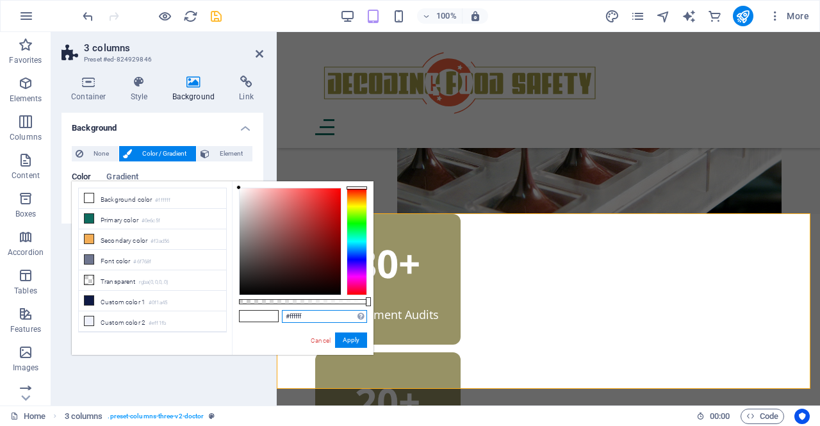
drag, startPoint x: 311, startPoint y: 316, endPoint x: 266, endPoint y: 318, distance: 44.9
click at [266, 318] on div "#ffffff Supported formats #0852ed rgb(8, 82, 237) rgba(8, 82, 237, 90%) hsv(221…" at bounding box center [303, 360] width 142 height 359
paste input "A6A272"
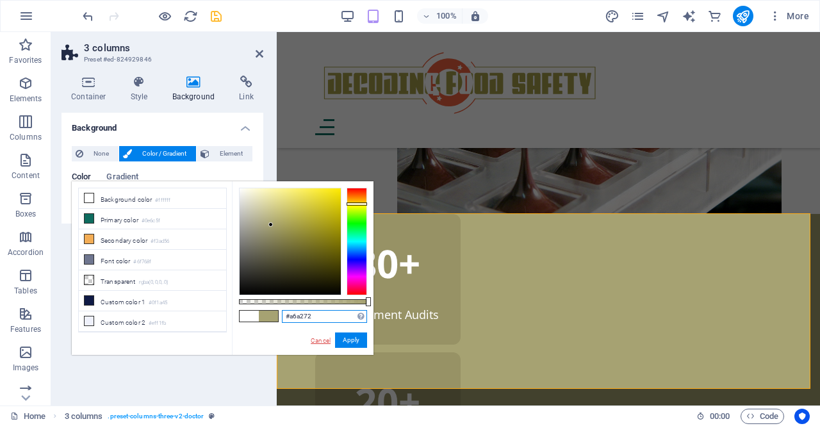
type input "#a6a272"
click at [320, 337] on link "Cancel" at bounding box center [320, 341] width 22 height 10
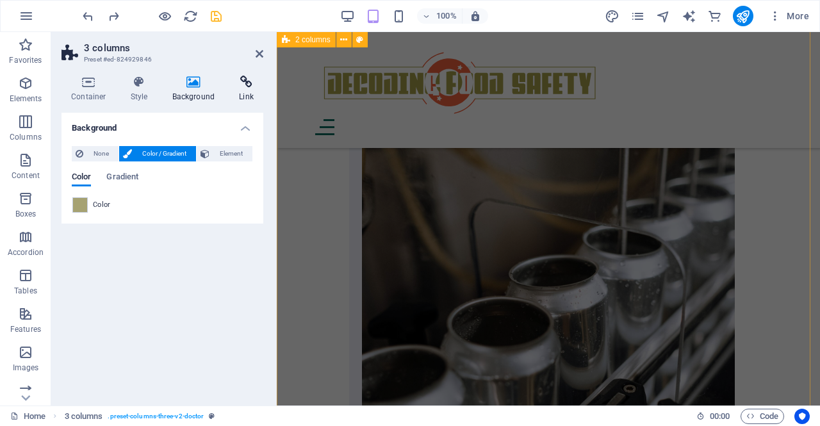
scroll to position [978, 0]
drag, startPoint x: 261, startPoint y: 51, endPoint x: 210, endPoint y: 19, distance: 59.9
click at [261, 51] on icon at bounding box center [259, 54] width 8 height 10
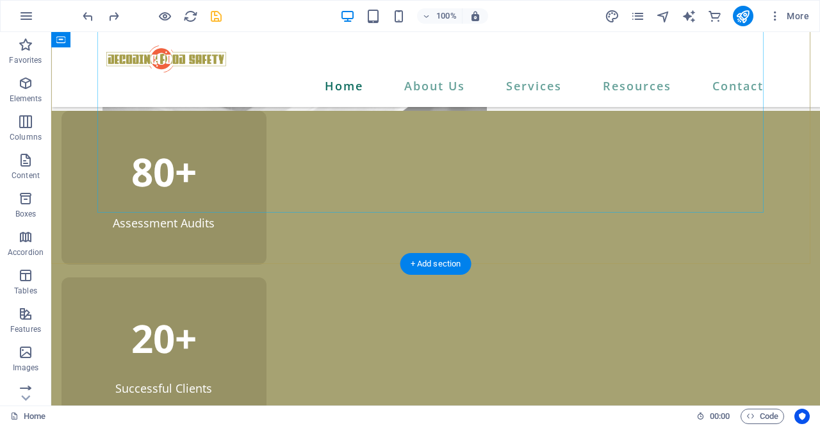
scroll to position [369, 0]
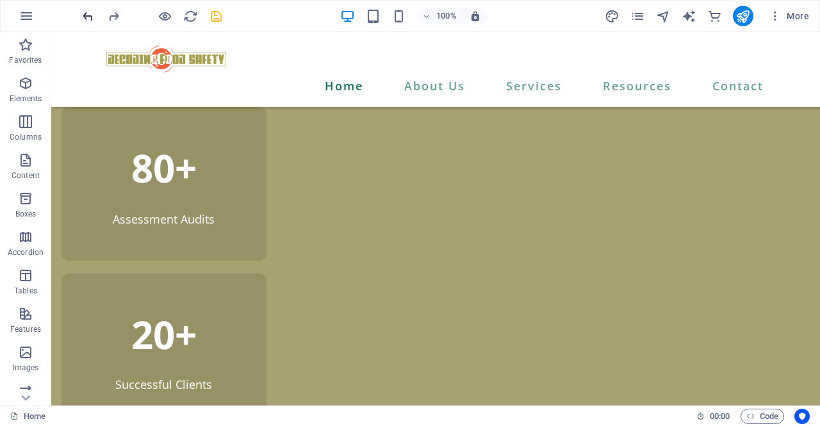
click at [86, 9] on icon "undo" at bounding box center [88, 16] width 15 height 15
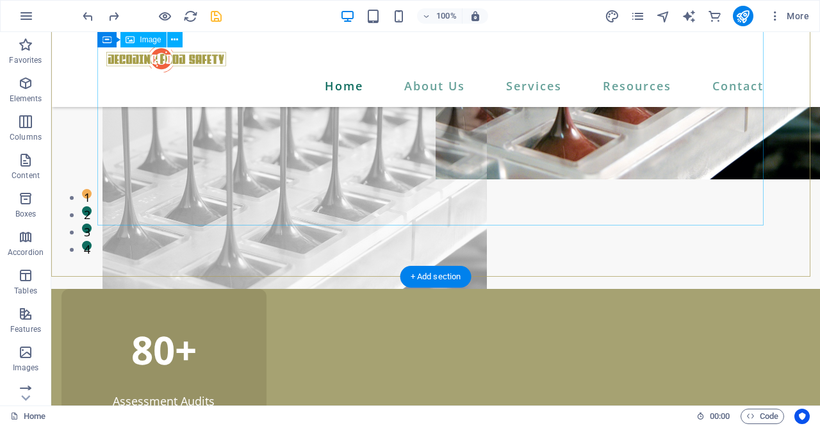
scroll to position [185, 0]
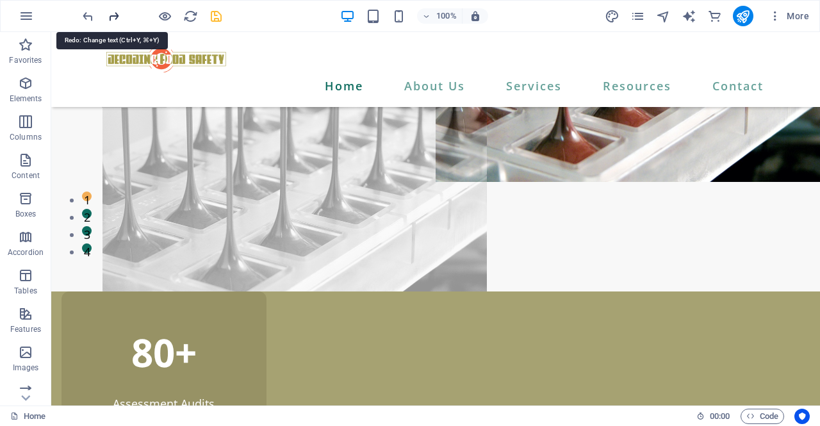
click at [109, 17] on icon "redo" at bounding box center [113, 16] width 15 height 15
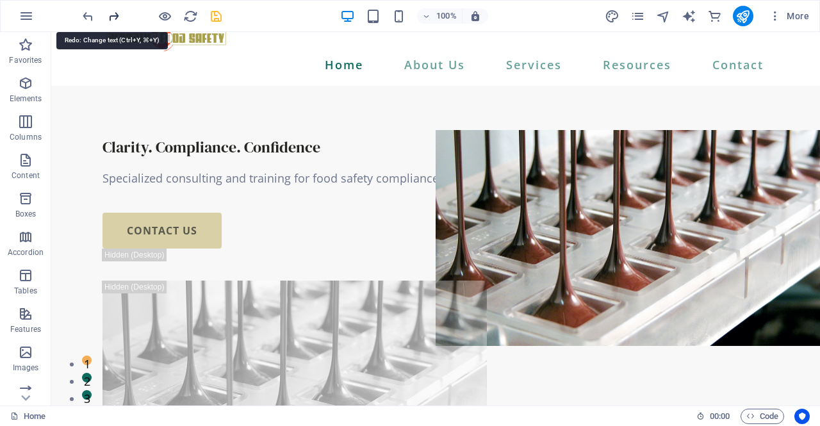
scroll to position [0, 0]
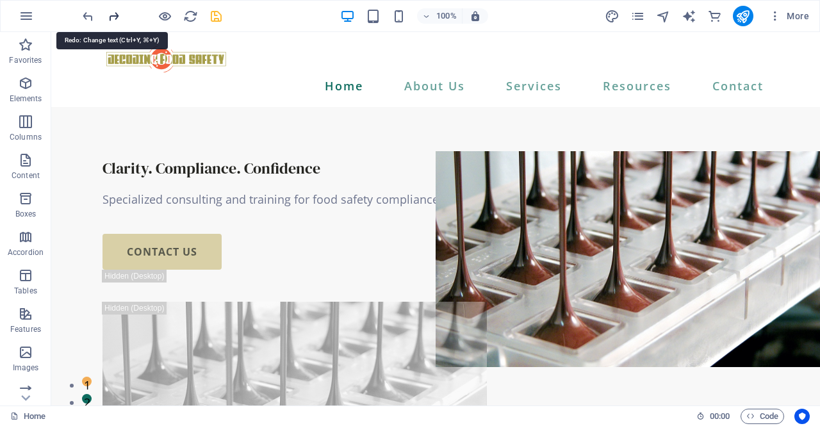
click at [109, 17] on icon "redo" at bounding box center [113, 16] width 15 height 15
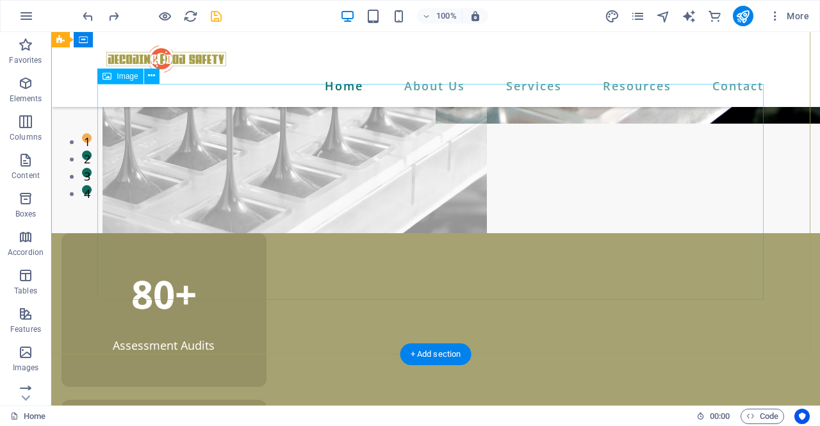
scroll to position [282, 0]
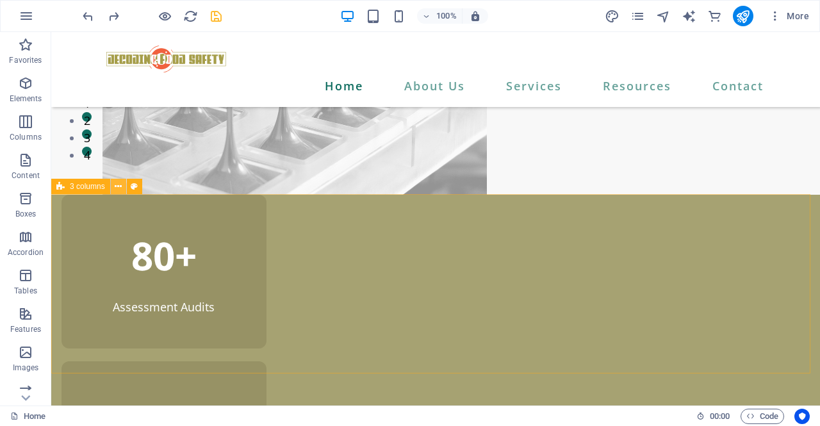
click at [118, 186] on icon at bounding box center [118, 186] width 7 height 13
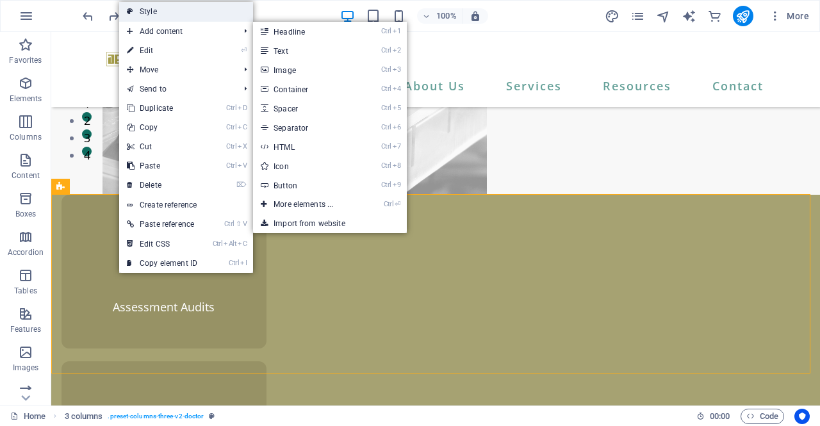
click at [157, 11] on link "Style" at bounding box center [186, 11] width 134 height 19
select select "px"
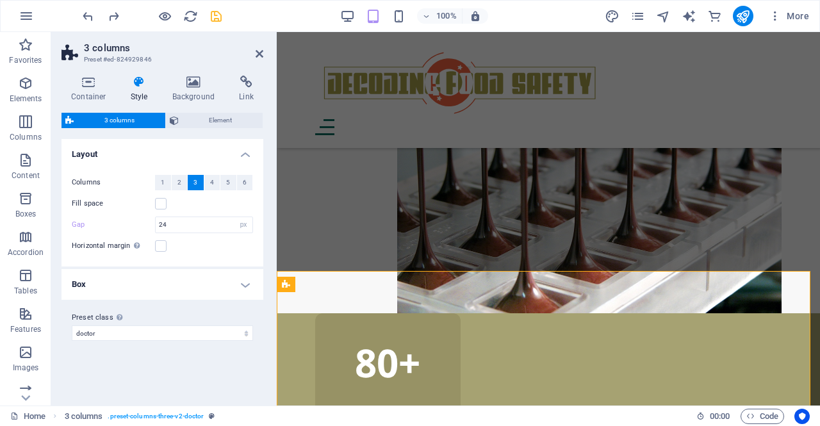
scroll to position [328, 0]
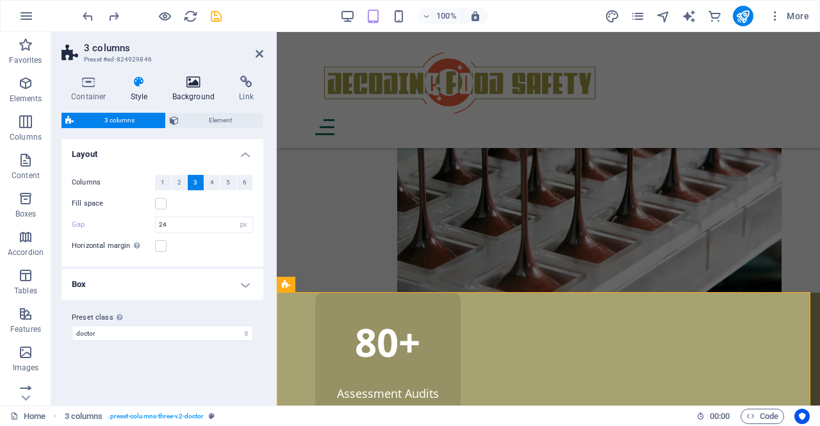
click at [193, 79] on icon at bounding box center [194, 82] width 62 height 13
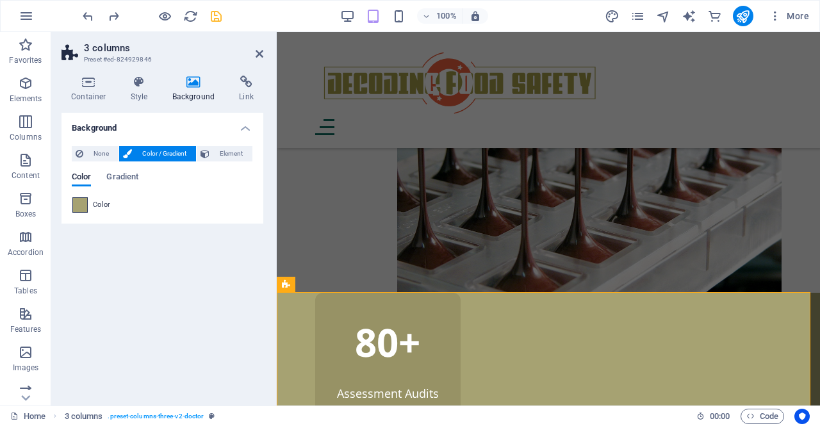
click at [85, 209] on span at bounding box center [80, 205] width 14 height 14
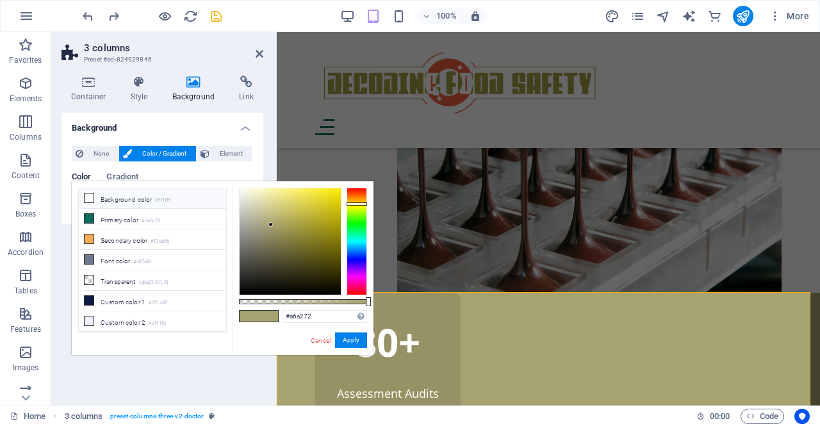
click at [100, 198] on li "Background color #ffffff" at bounding box center [152, 198] width 147 height 20
type input "#ffffff"
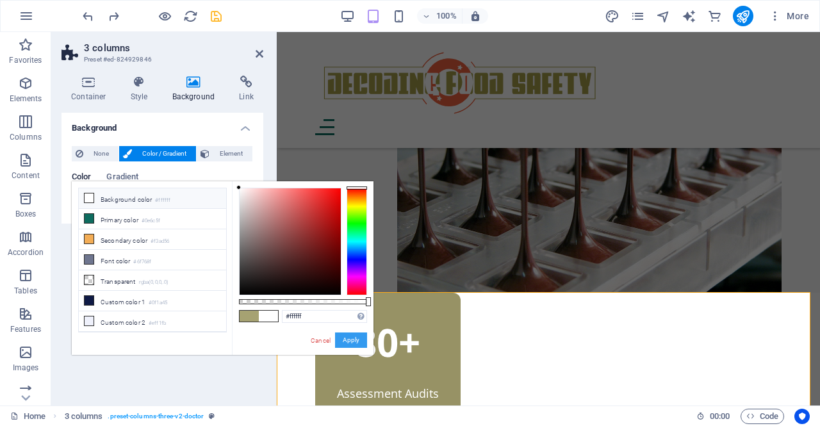
click at [355, 340] on button "Apply" at bounding box center [351, 339] width 32 height 15
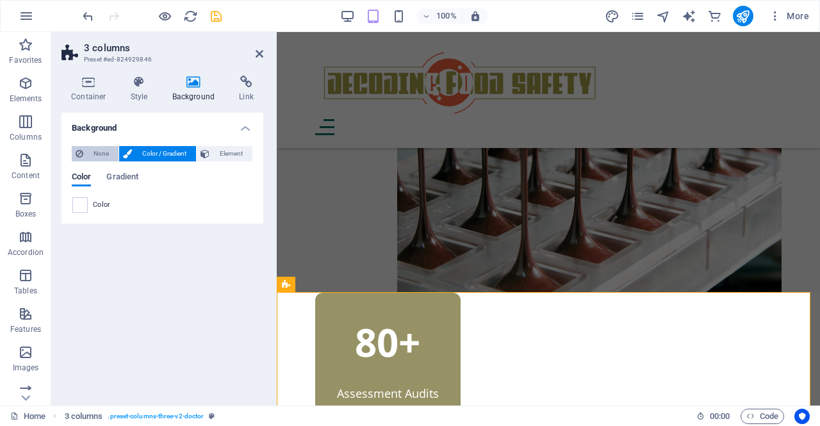
click at [106, 150] on span "None" at bounding box center [101, 153] width 28 height 15
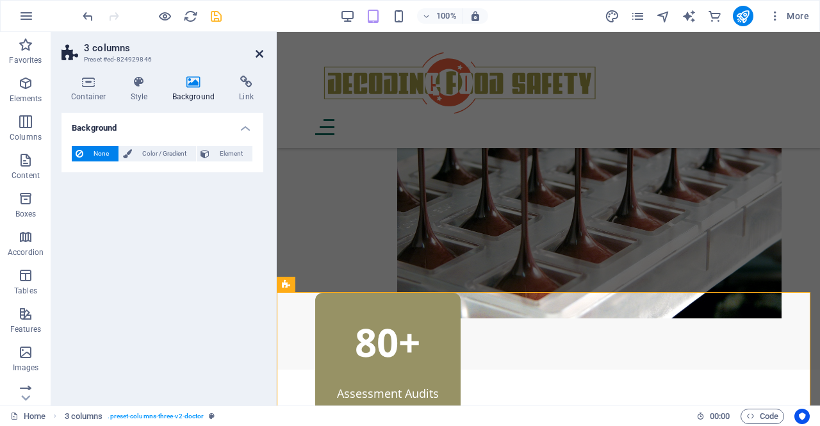
click at [257, 52] on icon at bounding box center [259, 54] width 8 height 10
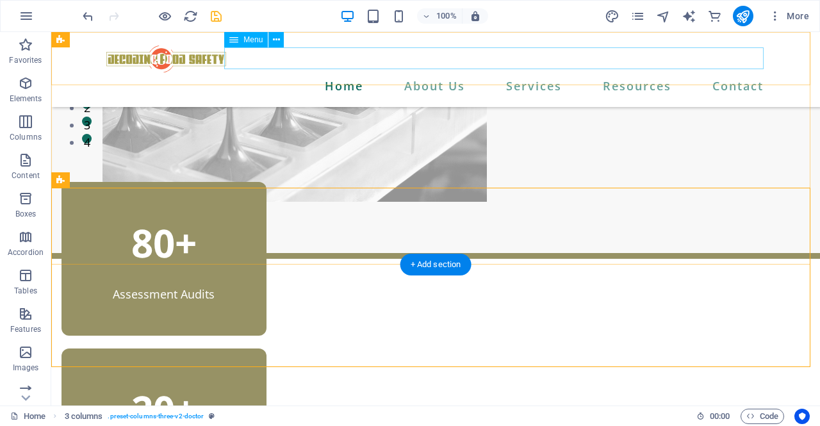
scroll to position [288, 0]
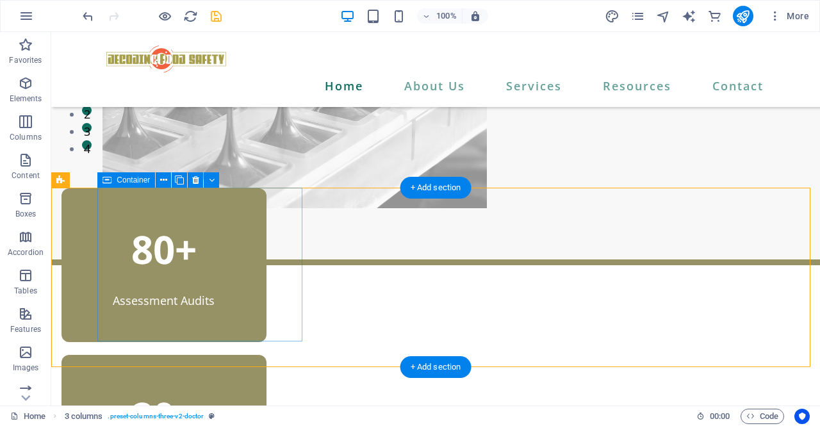
click at [127, 314] on div "80+ Assessment Audits" at bounding box center [163, 265] width 205 height 154
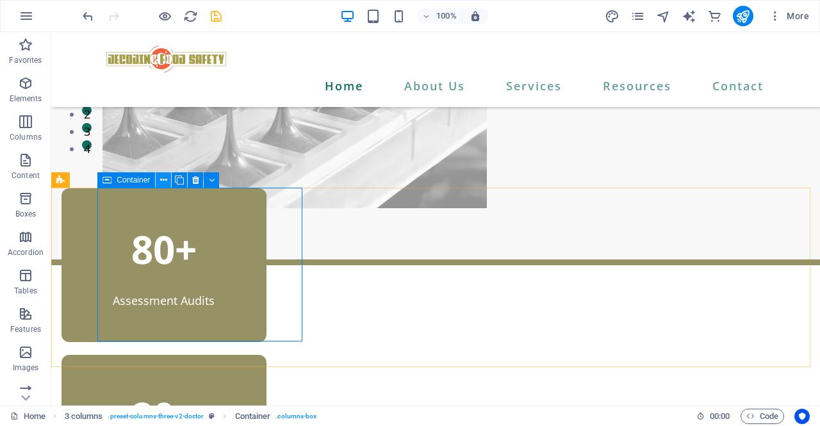
click at [160, 181] on icon at bounding box center [163, 180] width 7 height 13
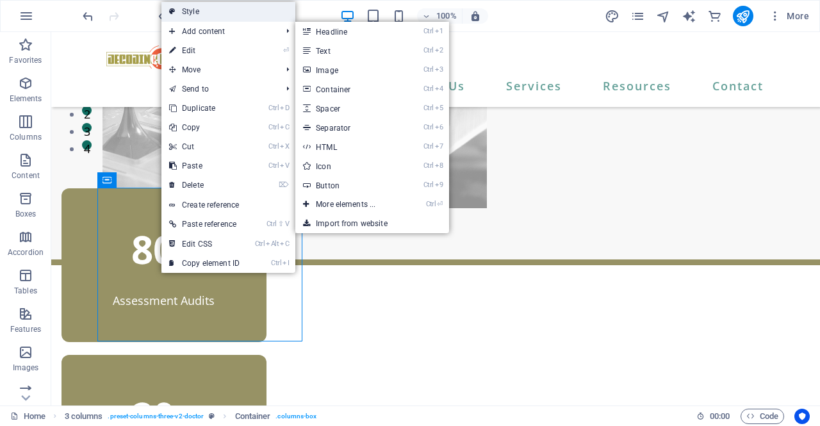
click at [222, 10] on link "Style" at bounding box center [228, 11] width 134 height 19
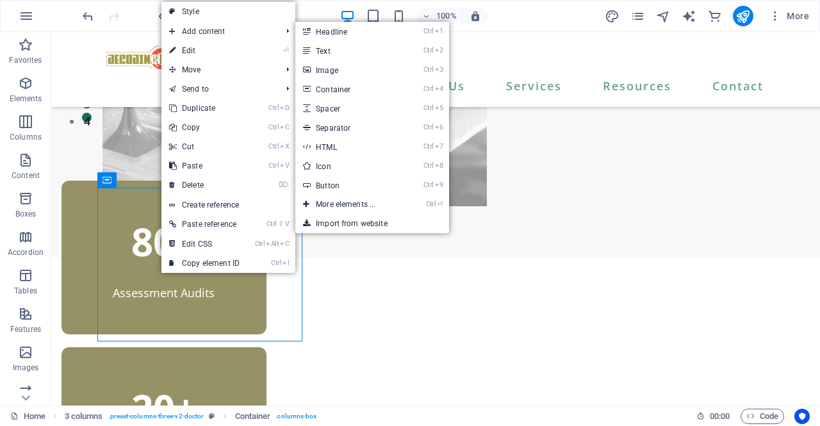
select select "px"
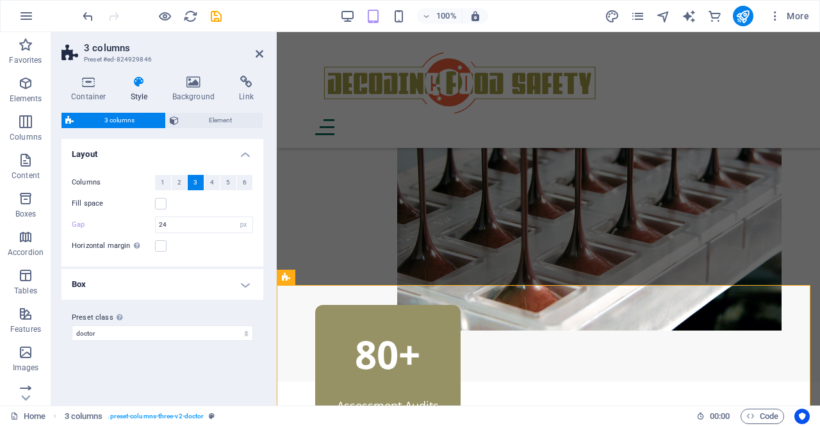
scroll to position [336, 0]
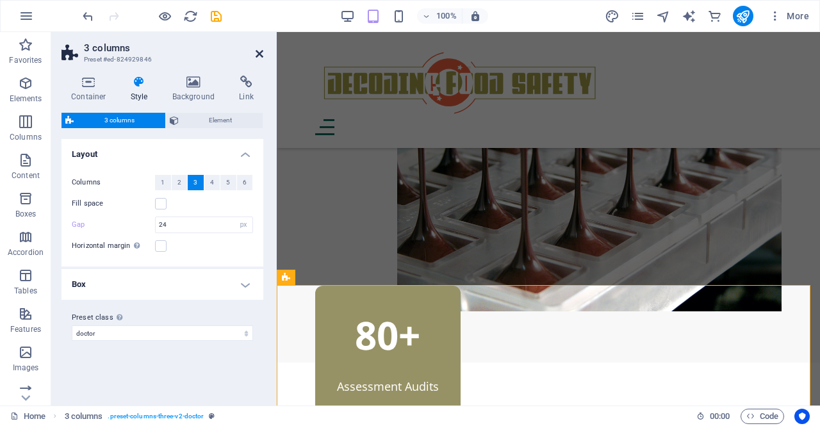
click at [257, 50] on icon at bounding box center [259, 54] width 8 height 10
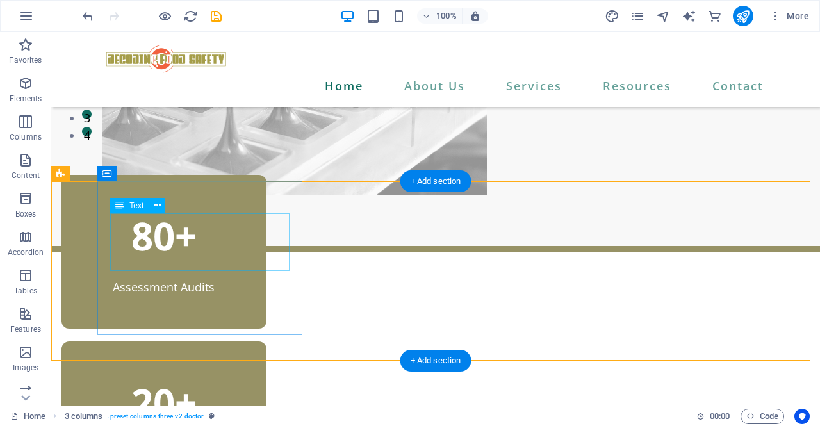
scroll to position [295, 0]
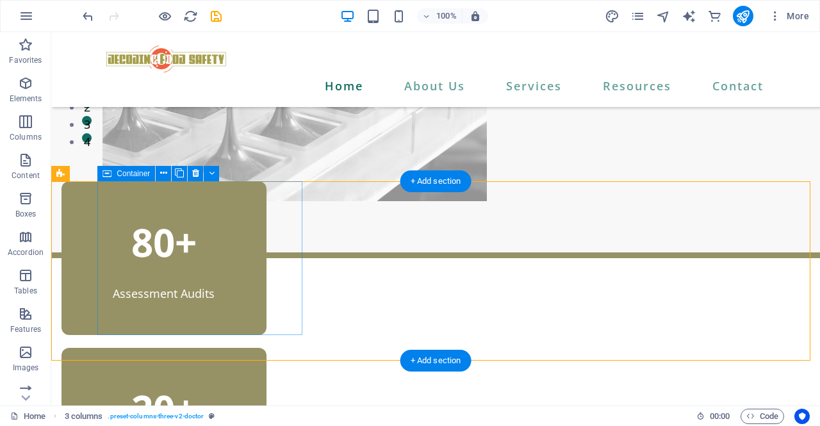
click at [266, 197] on div "80+ Assessment Audits" at bounding box center [163, 258] width 205 height 154
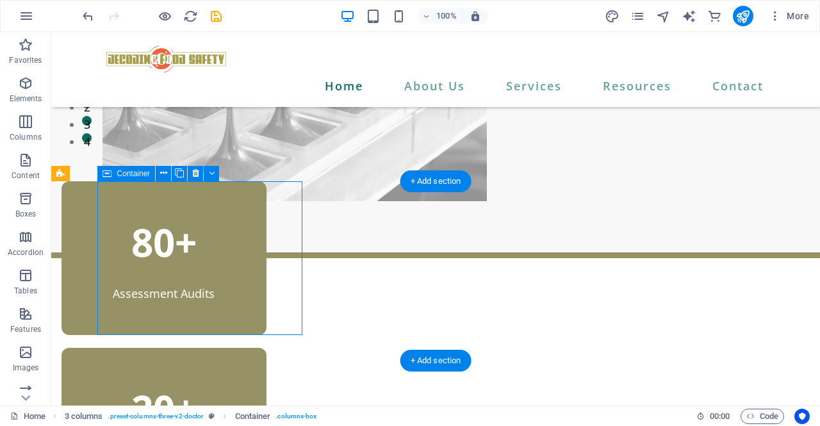
click at [266, 197] on div "80+ Assessment Audits" at bounding box center [163, 258] width 205 height 154
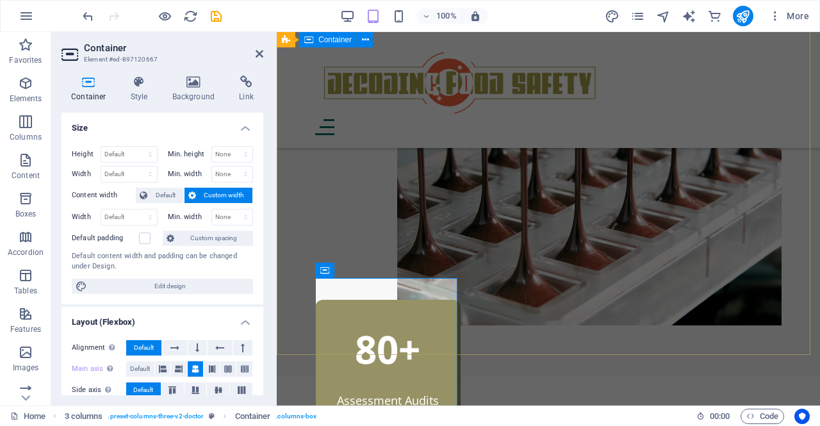
scroll to position [342, 0]
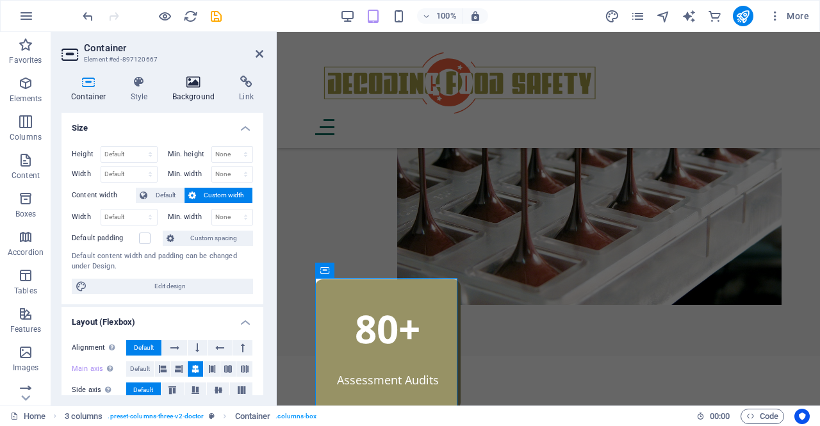
click at [195, 85] on icon at bounding box center [194, 82] width 62 height 13
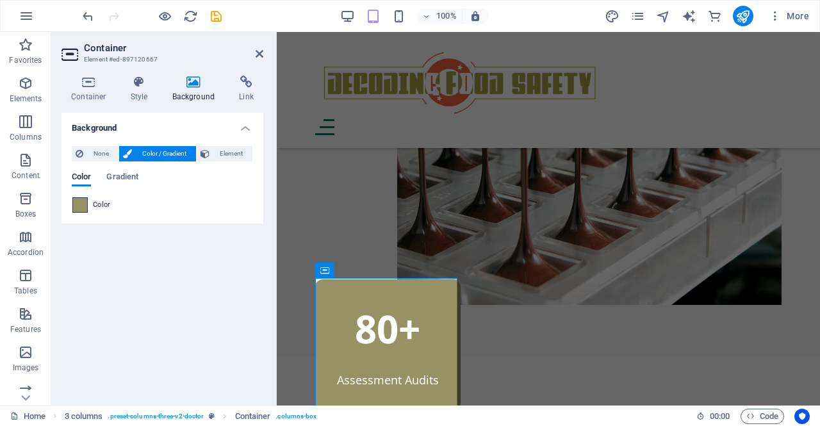
click at [85, 202] on span at bounding box center [80, 205] width 14 height 14
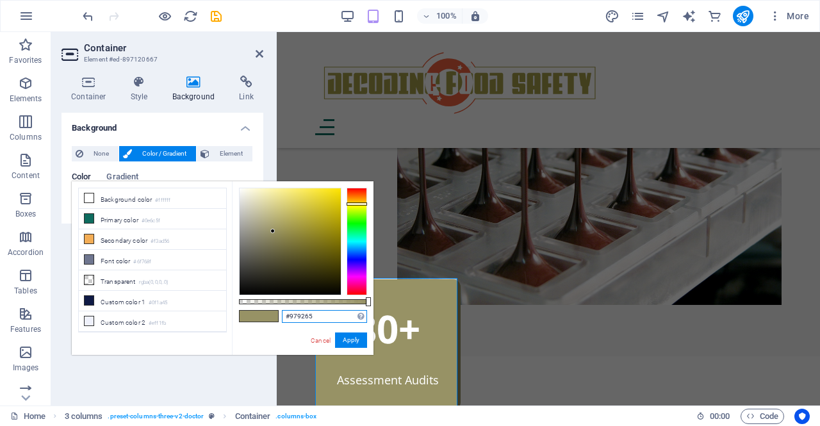
drag, startPoint x: 270, startPoint y: 317, endPoint x: 255, endPoint y: 317, distance: 15.4
click at [255, 317] on div "#979265 Supported formats #0852ed rgb(8, 82, 237) rgba(8, 82, 237, 90%) hsv(221…" at bounding box center [303, 360] width 142 height 359
paste input "A6A272"
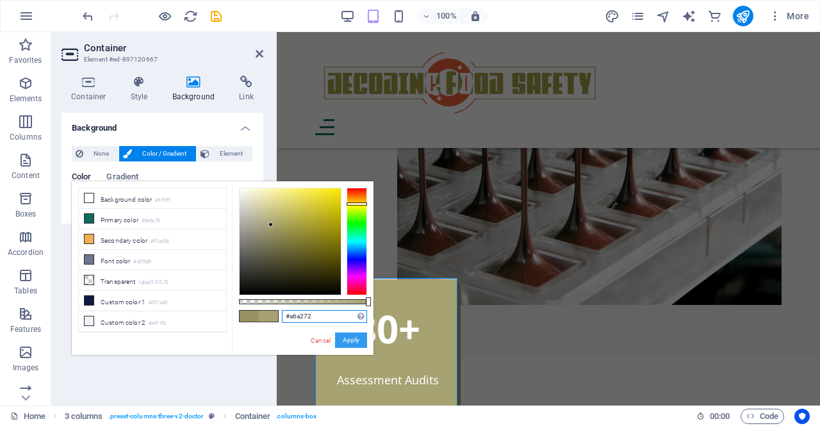
type input "#a6a272"
click at [350, 339] on button "Apply" at bounding box center [351, 339] width 32 height 15
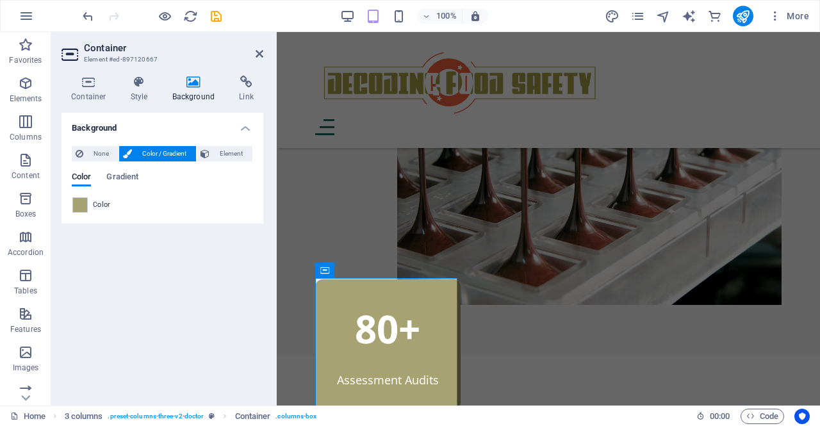
click at [263, 47] on h2 "Container" at bounding box center [173, 48] width 179 height 12
click at [259, 54] on icon at bounding box center [259, 54] width 8 height 10
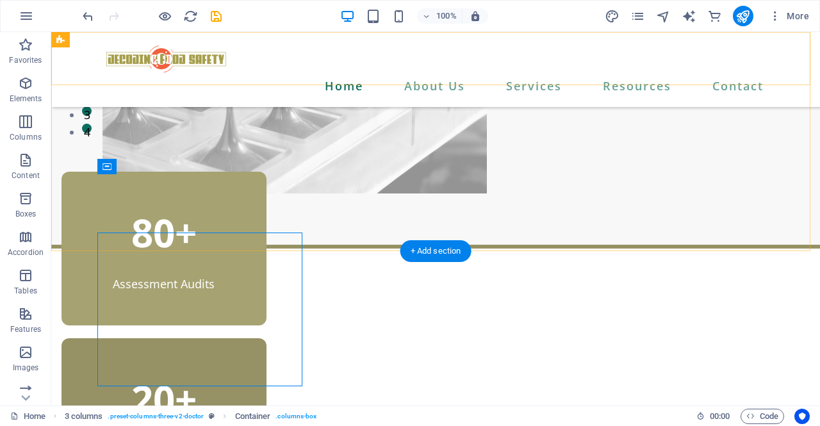
scroll to position [302, 0]
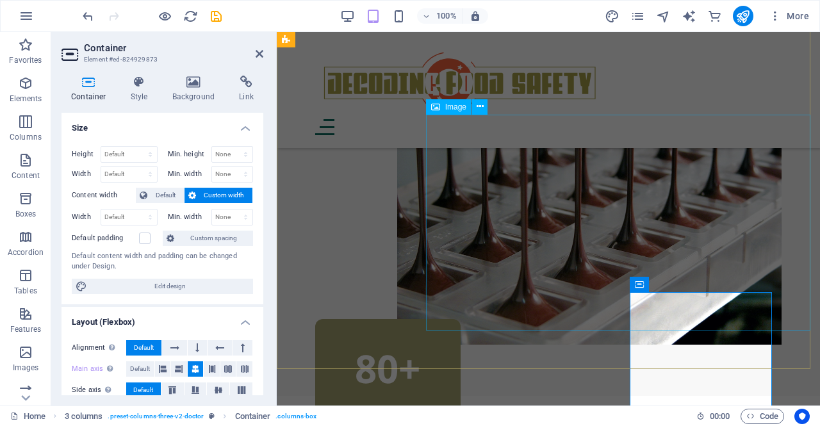
scroll to position [349, 0]
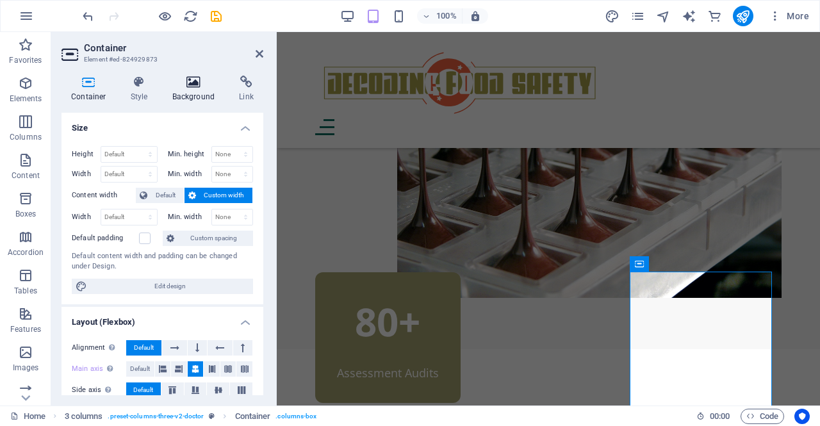
click at [189, 94] on h4 "Background" at bounding box center [196, 89] width 67 height 27
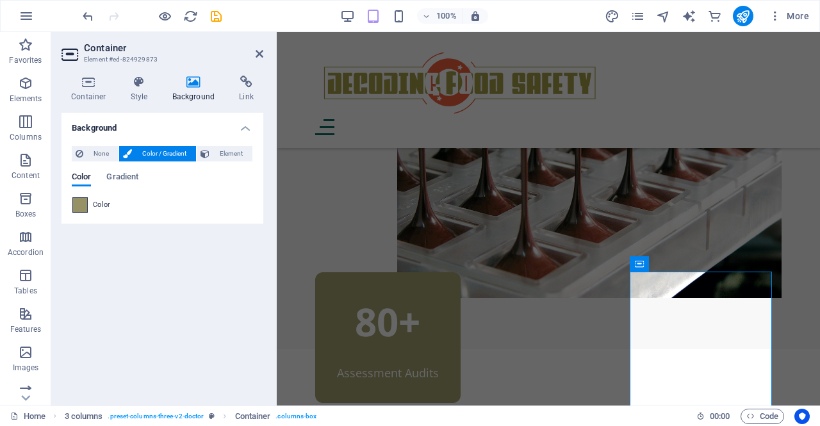
click at [81, 206] on span at bounding box center [80, 205] width 14 height 14
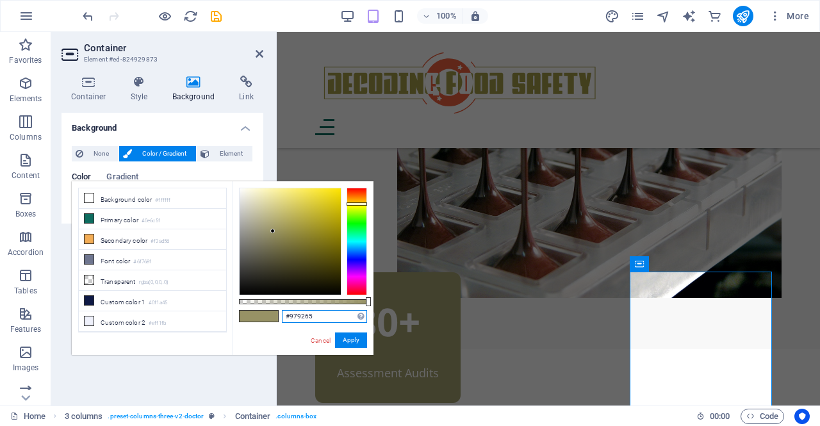
drag, startPoint x: 296, startPoint y: 316, endPoint x: 251, endPoint y: 316, distance: 44.8
click at [252, 316] on div "#979265 Supported formats #0852ed rgb(8, 82, 237) rgba(8, 82, 237, 90%) hsv(221…" at bounding box center [303, 360] width 142 height 359
paste input "A6A272"
type input "#a6a272"
click at [353, 344] on button "Apply" at bounding box center [351, 339] width 32 height 15
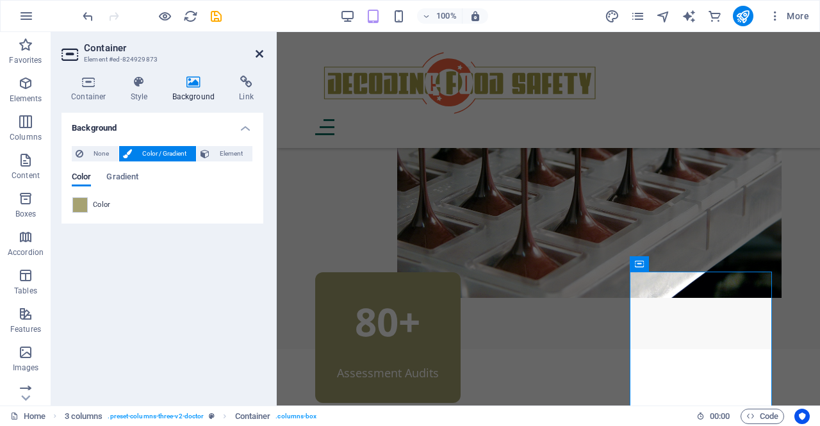
click at [260, 54] on icon at bounding box center [259, 54] width 8 height 10
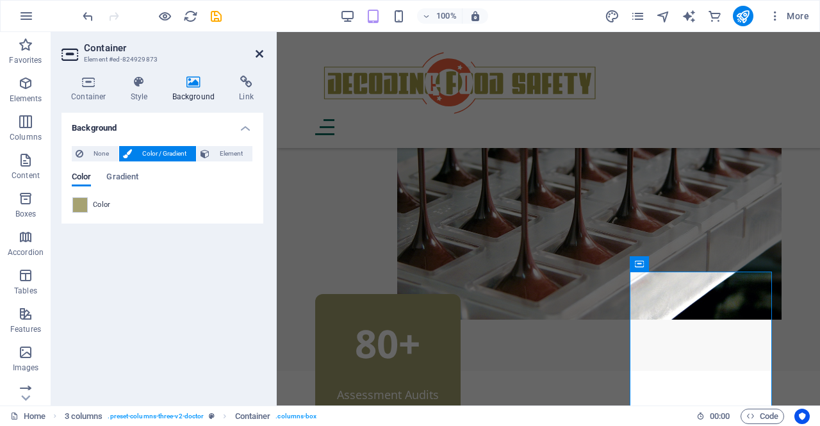
scroll to position [309, 0]
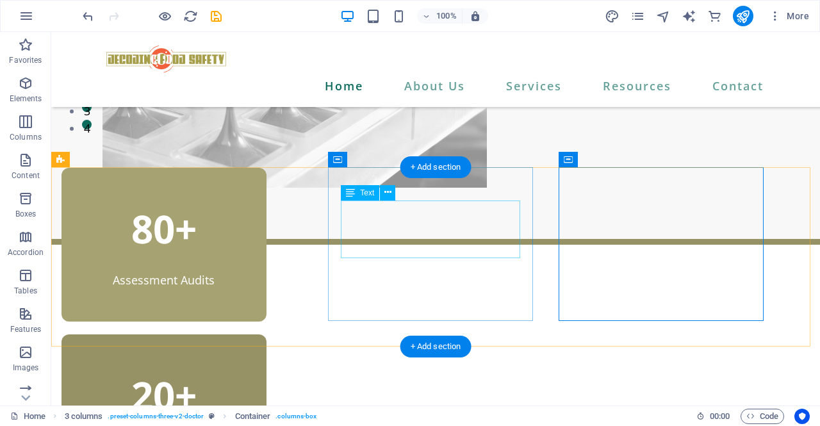
click at [254, 366] on div "20+" at bounding box center [163, 395] width 179 height 58
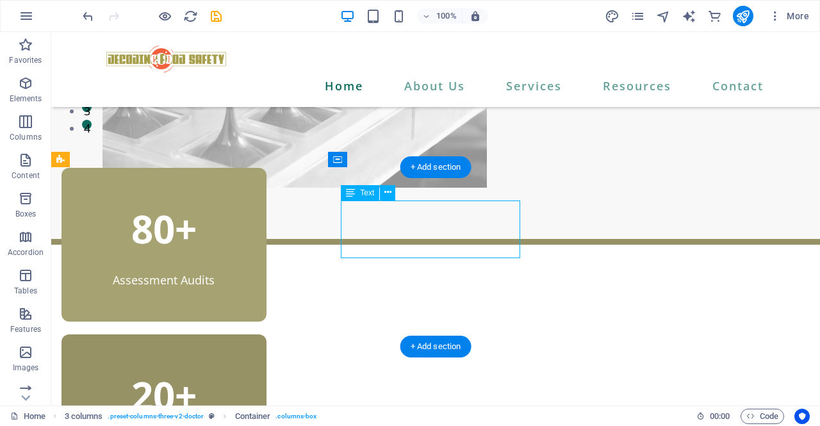
click at [254, 366] on div "20+" at bounding box center [163, 395] width 179 height 58
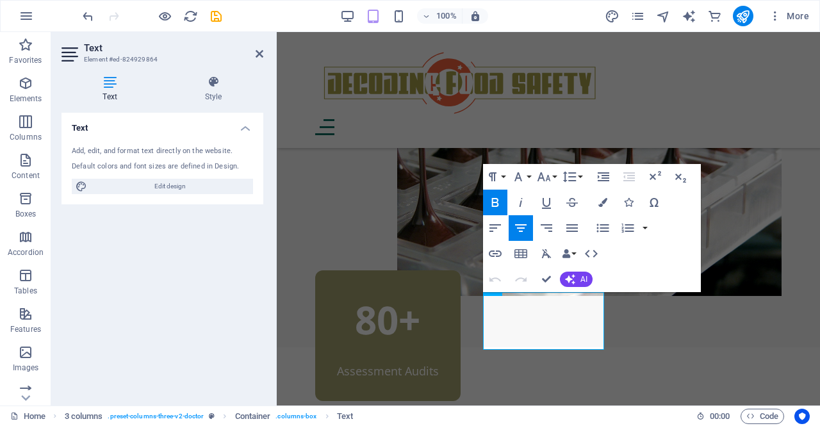
scroll to position [355, 0]
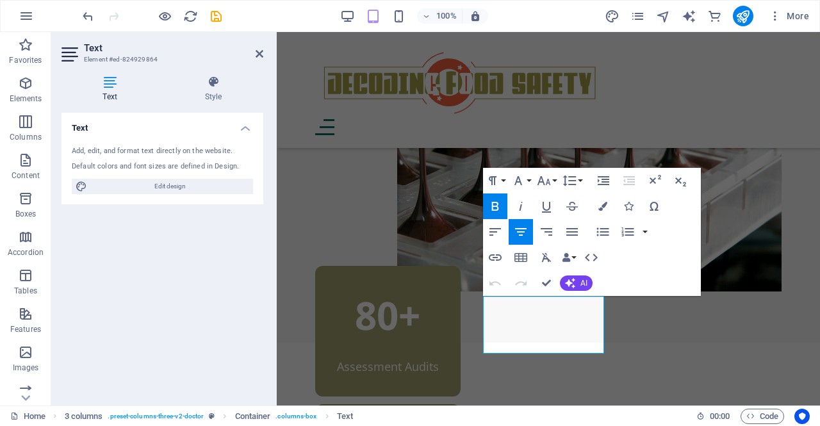
click at [209, 282] on div "Text Add, edit, and format text directly on the website. Default colors and fon…" at bounding box center [162, 254] width 202 height 282
click at [255, 57] on icon at bounding box center [259, 54] width 8 height 10
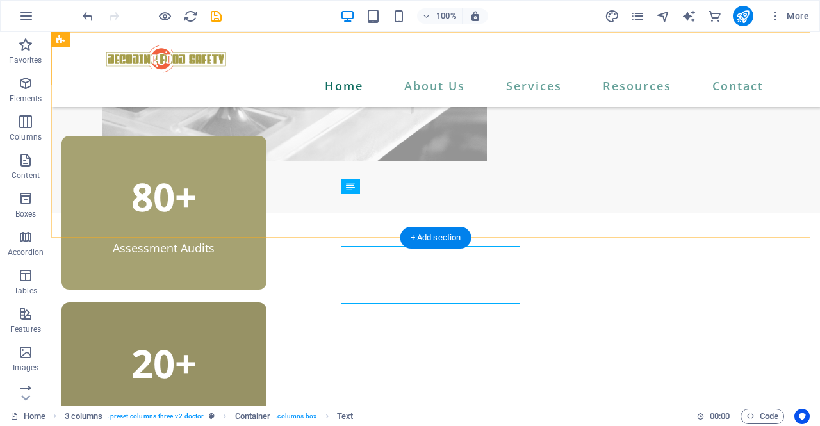
scroll to position [315, 0]
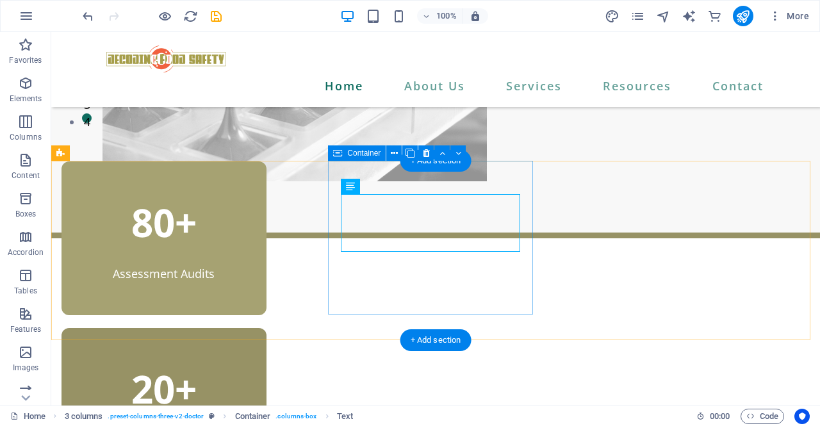
click at [266, 328] on div "20+ Successful Clients" at bounding box center [163, 404] width 205 height 152
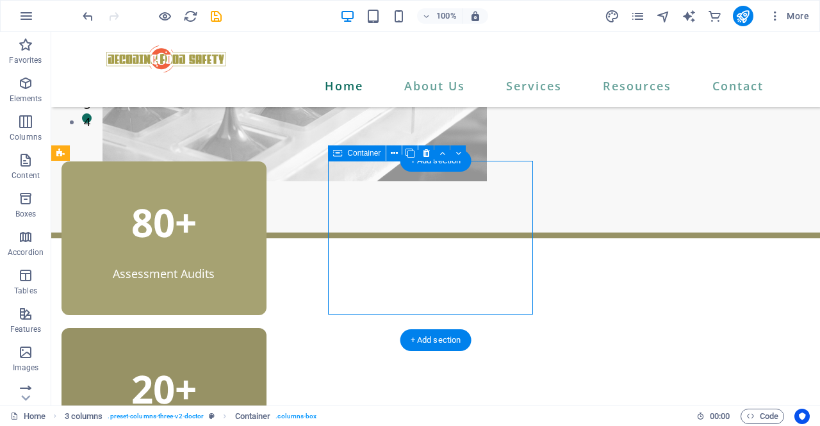
click at [266, 328] on div "20+ Successful Clients" at bounding box center [163, 404] width 205 height 152
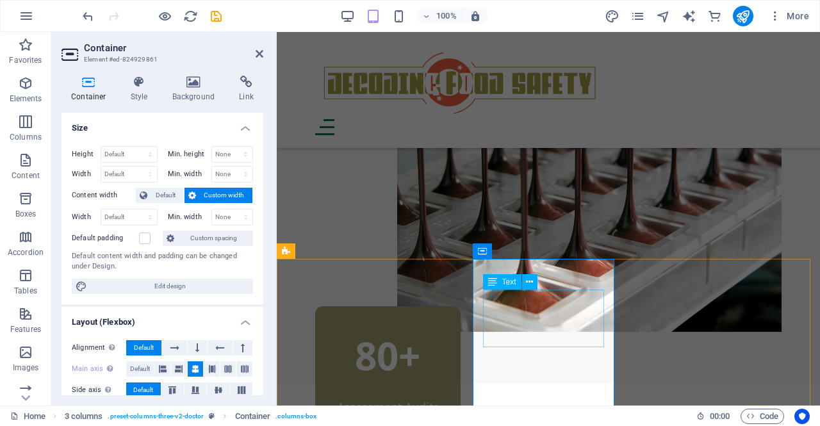
scroll to position [362, 0]
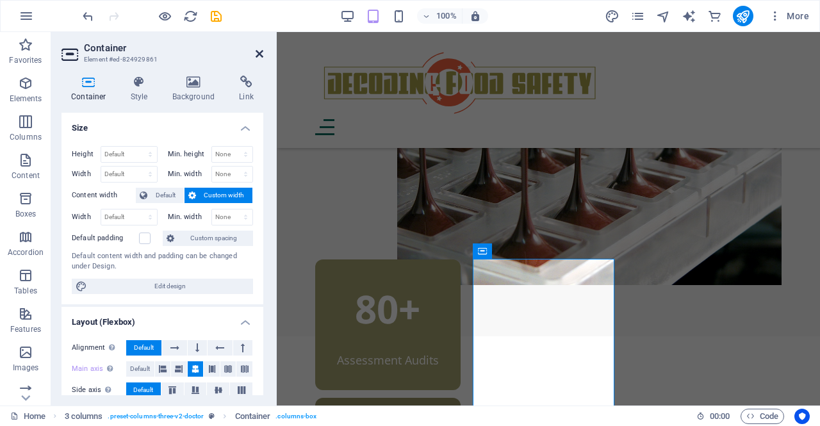
click at [260, 51] on icon at bounding box center [259, 54] width 8 height 10
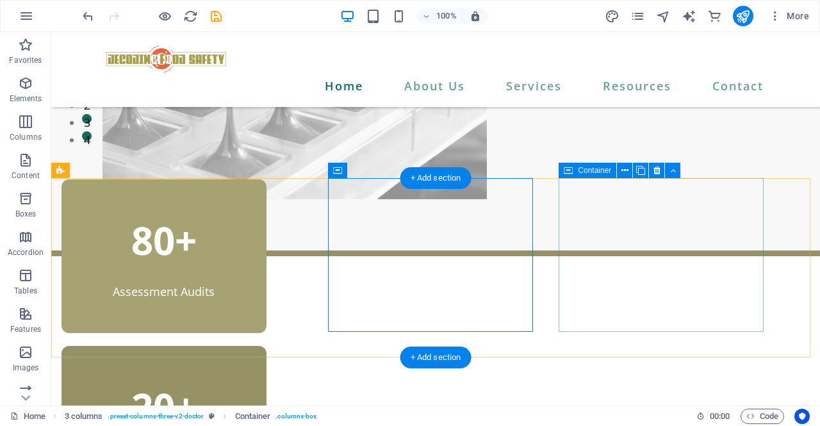
scroll to position [298, 0]
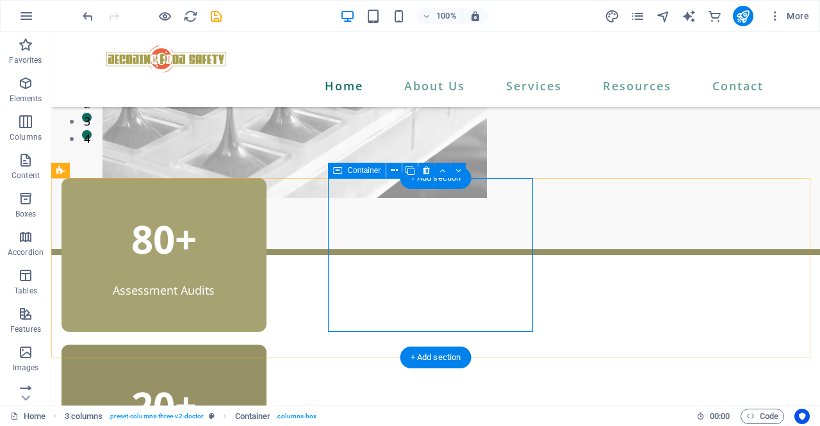
click at [266, 344] on div "20+ Successful Clients" at bounding box center [163, 420] width 205 height 152
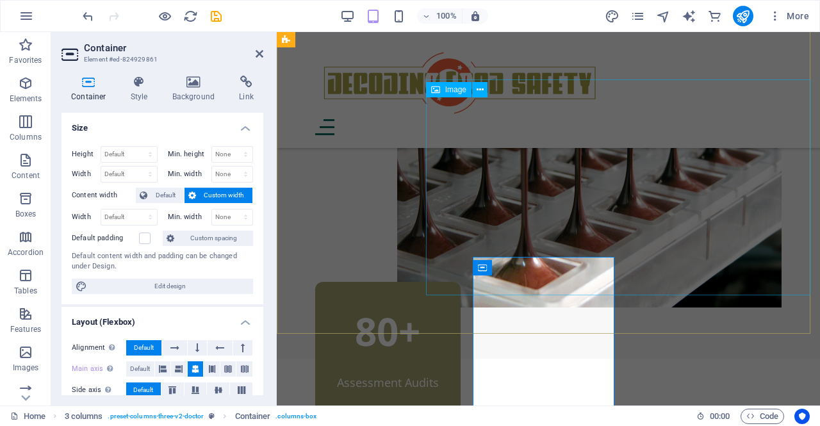
scroll to position [345, 0]
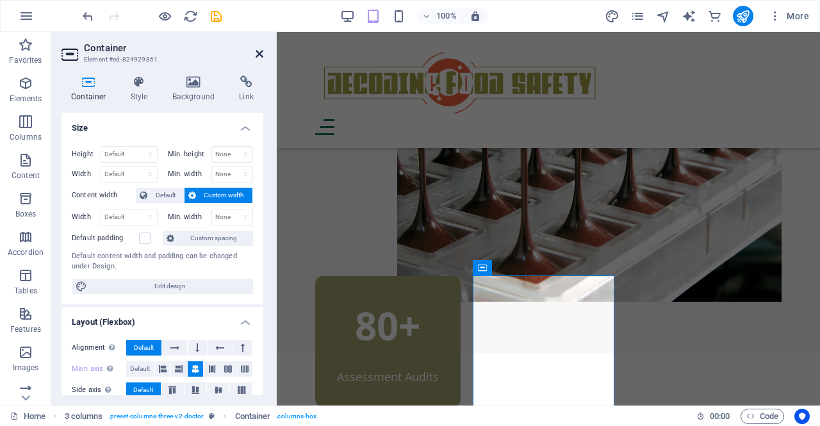
click at [259, 55] on icon at bounding box center [259, 54] width 8 height 10
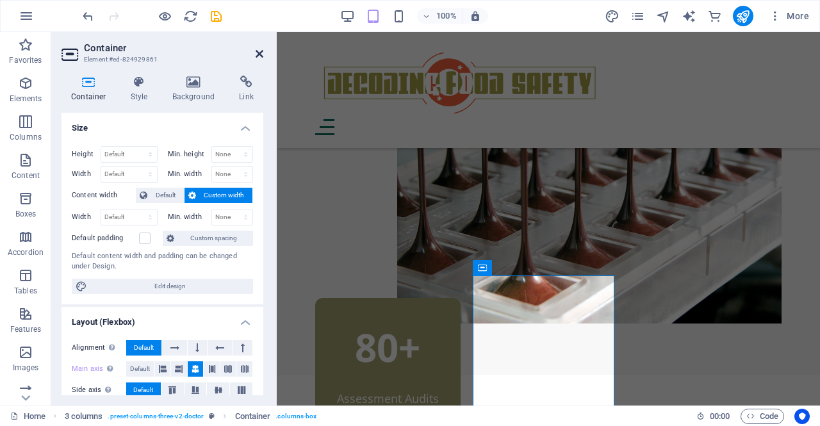
scroll to position [305, 0]
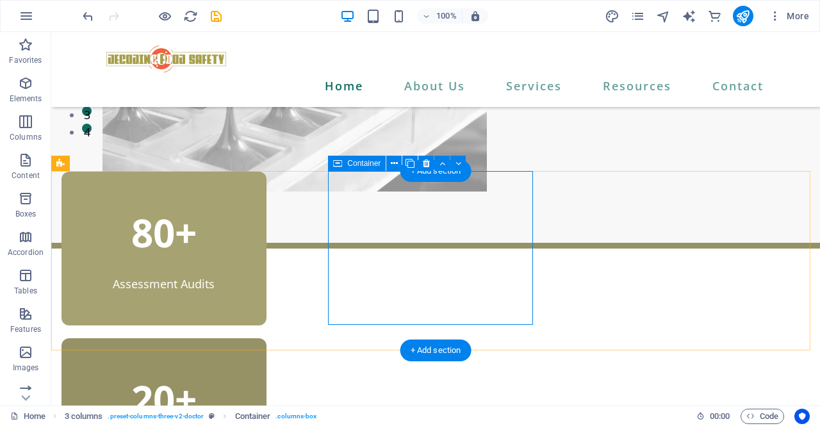
click at [266, 338] on div "20+ Successful Clients" at bounding box center [163, 414] width 205 height 152
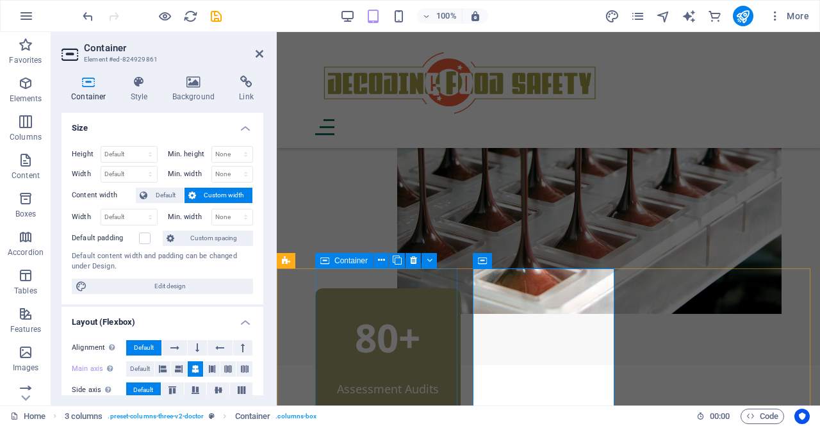
scroll to position [352, 0]
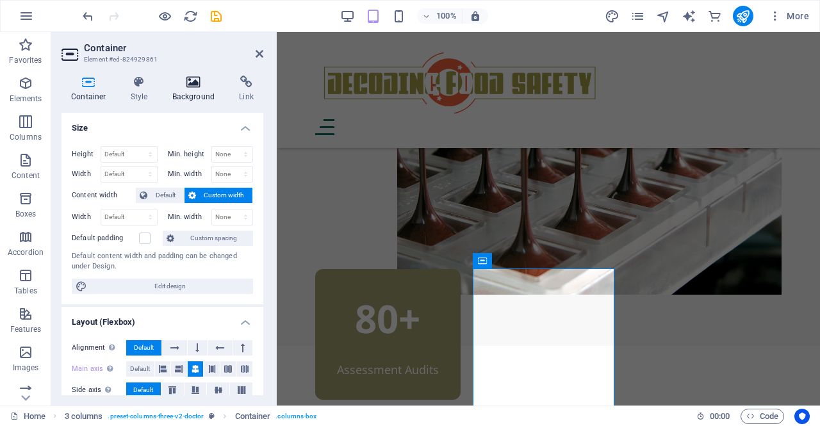
click at [190, 89] on h4 "Background" at bounding box center [196, 89] width 67 height 27
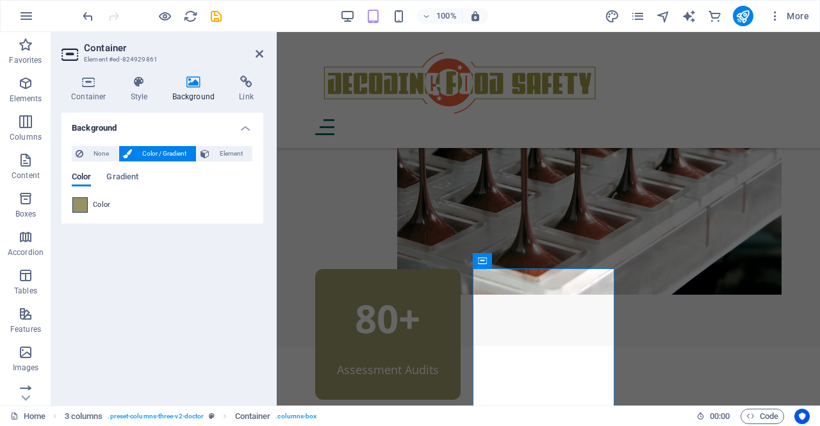
click at [80, 199] on span at bounding box center [80, 205] width 14 height 14
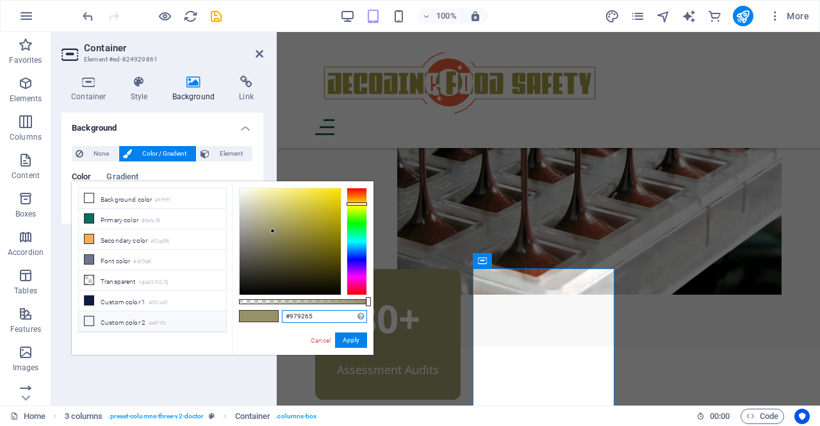
drag, startPoint x: 316, startPoint y: 314, endPoint x: 207, endPoint y: 308, distance: 108.4
click at [207, 308] on div "less Background color #ffffff Primary color #0e6c5f Secondary color #f3ad56 Fon…" at bounding box center [223, 268] width 302 height 174
paste input "A6A272"
type input "#a6a272"
click at [352, 345] on button "Apply" at bounding box center [351, 339] width 32 height 15
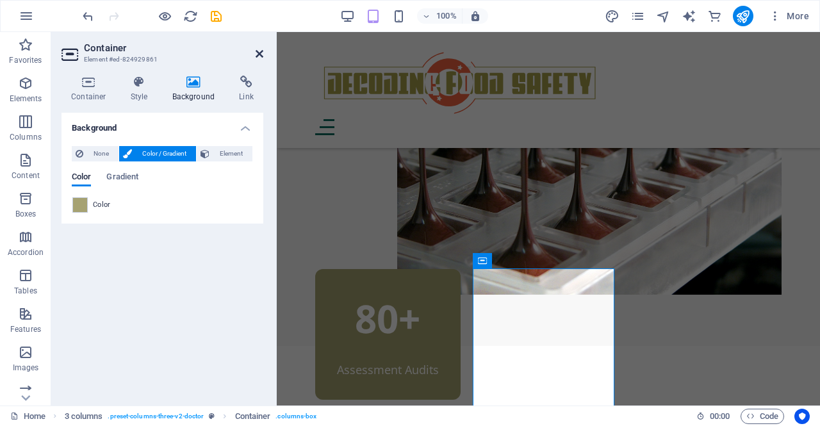
click at [259, 56] on icon at bounding box center [259, 54] width 8 height 10
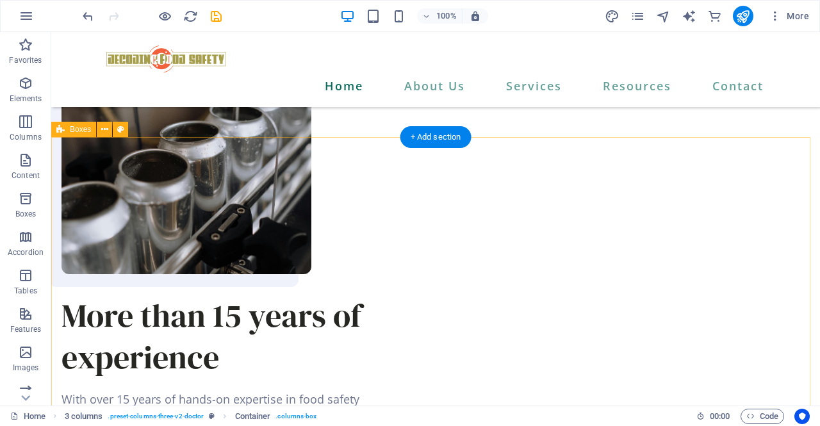
scroll to position [1077, 0]
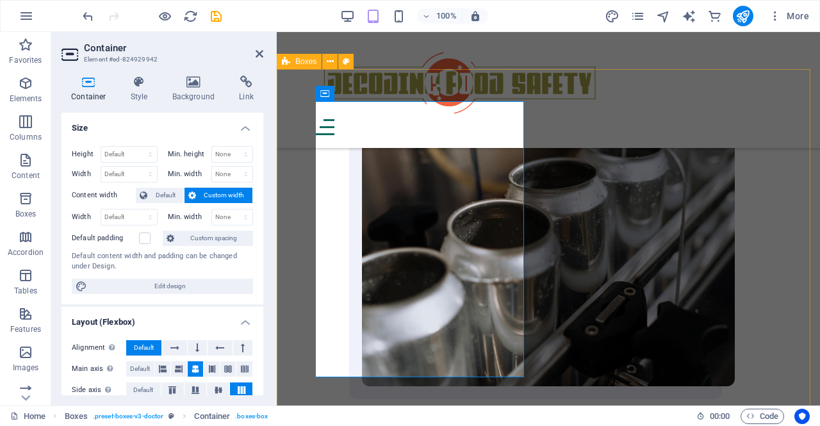
scroll to position [1607, 0]
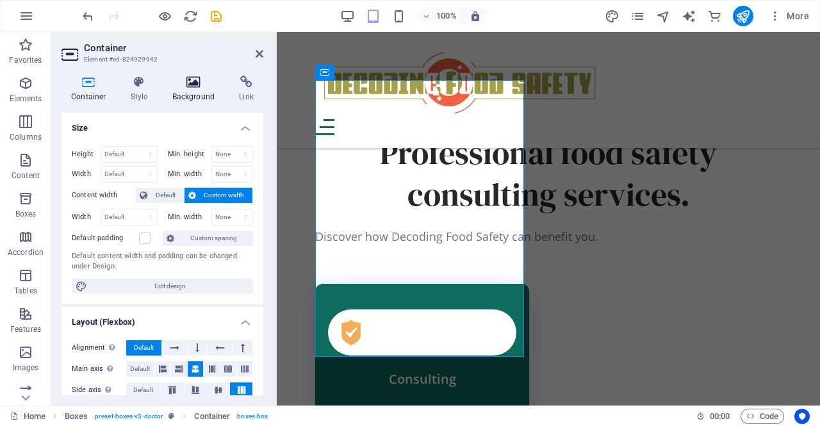
click at [198, 90] on h4 "Background" at bounding box center [196, 89] width 67 height 27
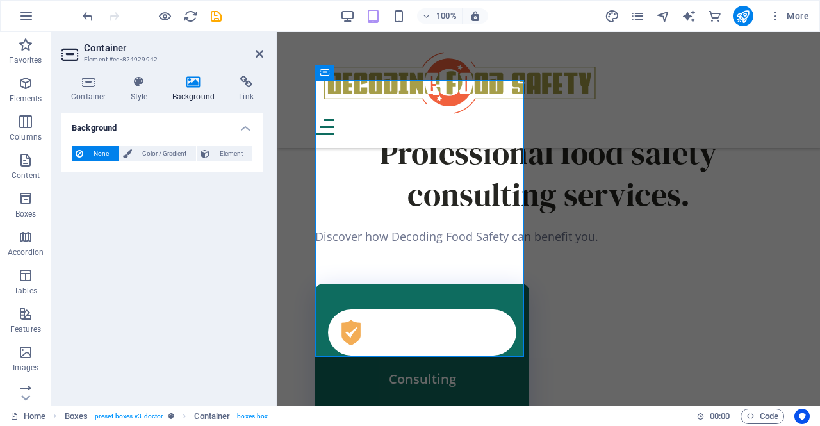
click at [95, 157] on span "None" at bounding box center [101, 153] width 28 height 15
click at [143, 159] on span "Color / Gradient" at bounding box center [164, 153] width 56 height 15
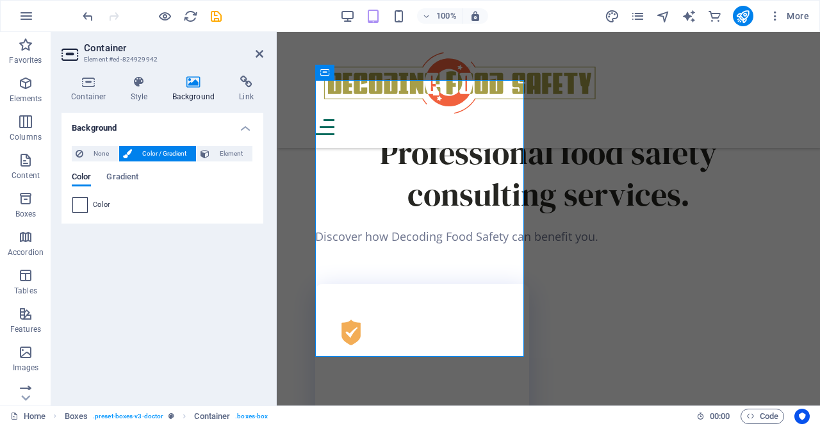
click at [80, 206] on span at bounding box center [80, 205] width 14 height 14
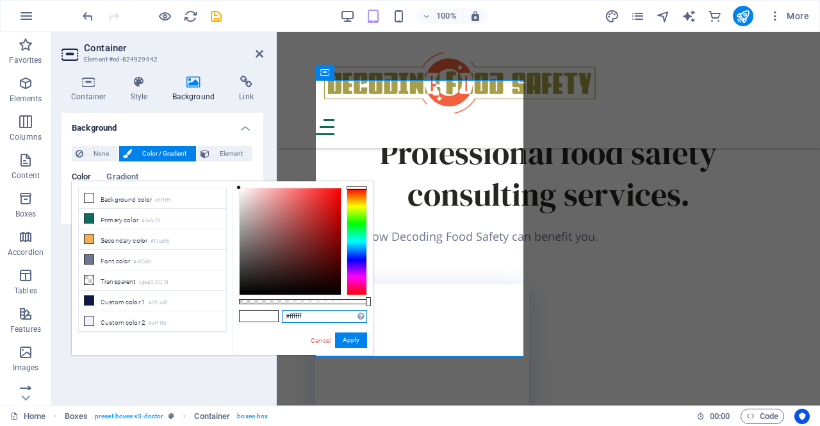
drag, startPoint x: 316, startPoint y: 314, endPoint x: 252, endPoint y: 320, distance: 63.6
click at [252, 320] on div "#ffffff Supported formats #0852ed rgb(8, 82, 237) rgba(8, 82, 237, 90%) hsv(221…" at bounding box center [303, 360] width 142 height 359
paste input "A6A272"
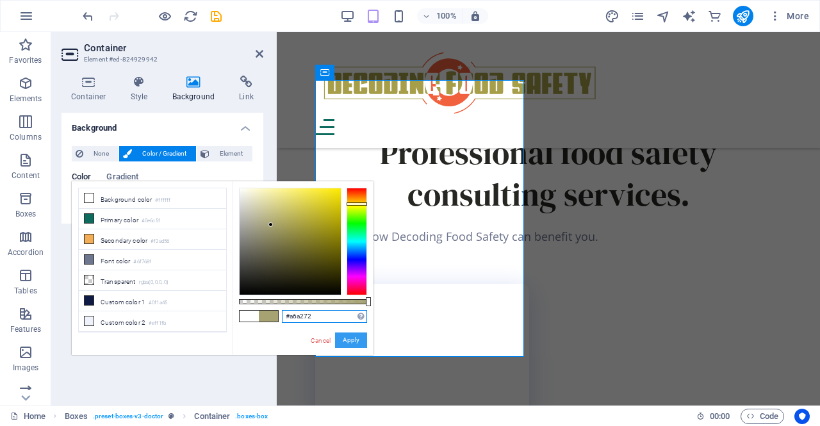
type input "#a6a272"
click at [350, 337] on button "Apply" at bounding box center [351, 339] width 32 height 15
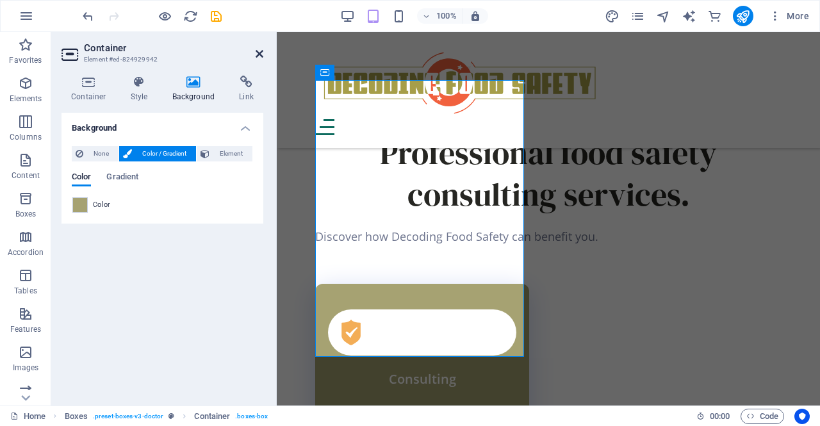
click at [256, 54] on icon at bounding box center [259, 54] width 8 height 10
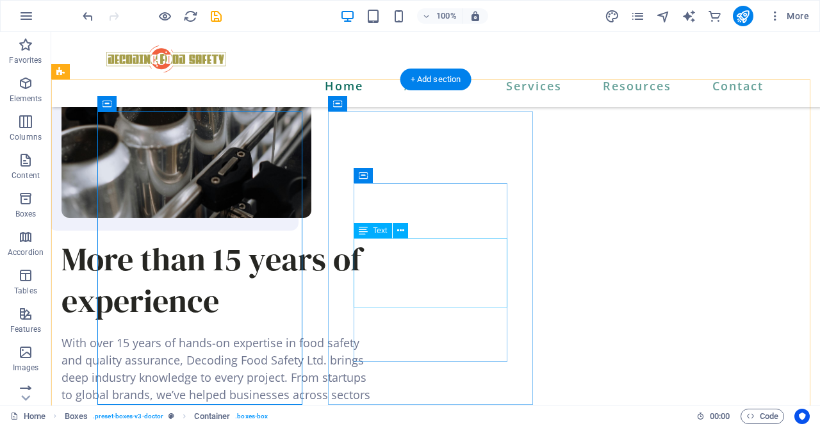
scroll to position [1069, 0]
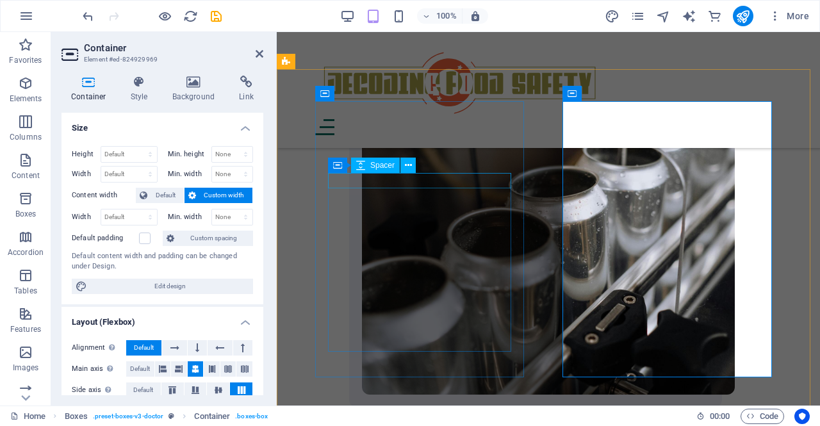
scroll to position [1607, 0]
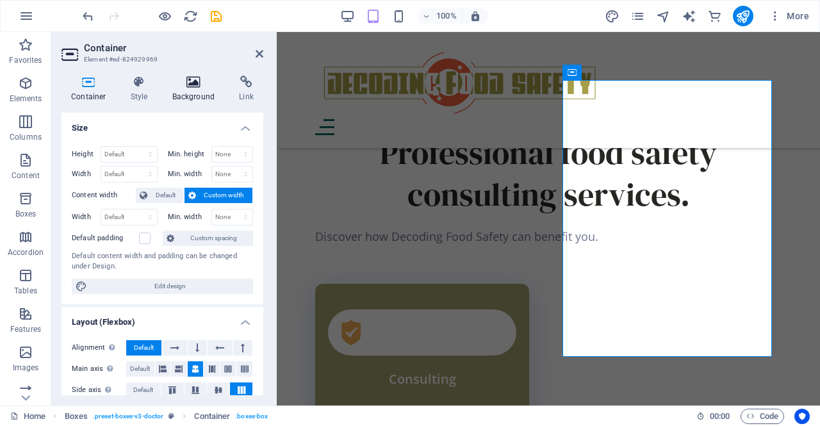
click at [192, 93] on h4 "Background" at bounding box center [196, 89] width 67 height 27
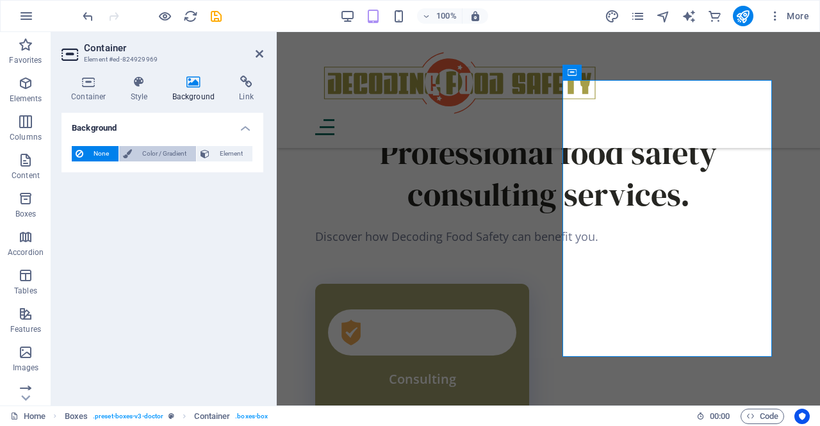
click at [157, 156] on span "Color / Gradient" at bounding box center [164, 153] width 56 height 15
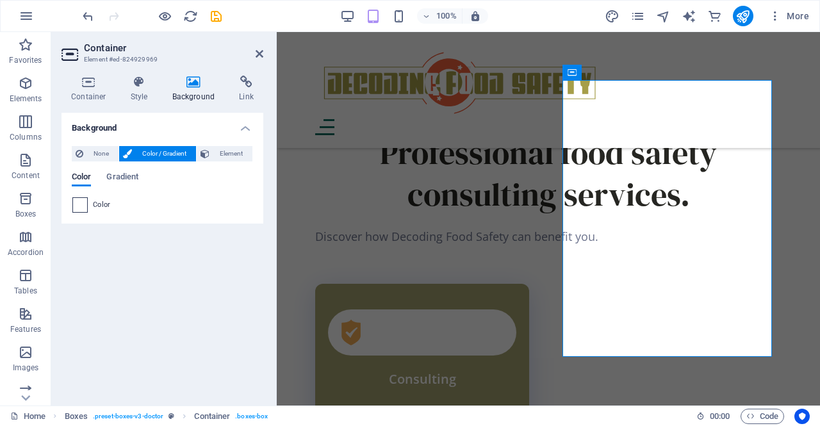
click at [84, 200] on span at bounding box center [80, 205] width 14 height 14
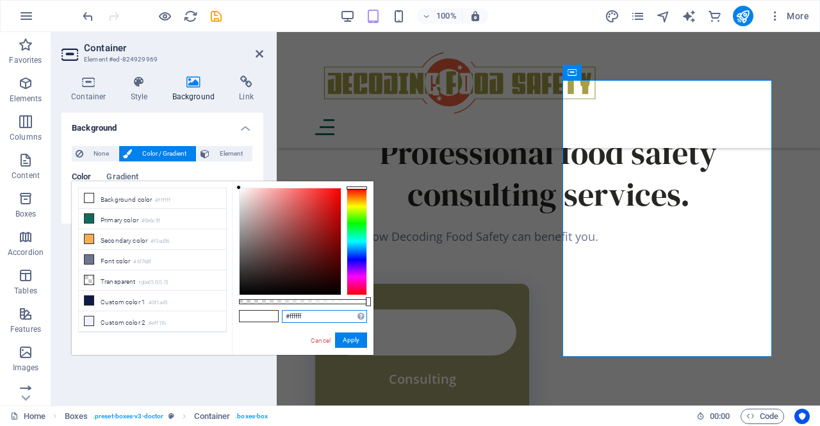
drag, startPoint x: 309, startPoint y: 319, endPoint x: 243, endPoint y: 316, distance: 66.0
click at [243, 316] on div "#ffffff Supported formats #0852ed rgb(8, 82, 237) rgba(8, 82, 237, 90%) hsv(221…" at bounding box center [303, 360] width 142 height 359
paste input "A6A272"
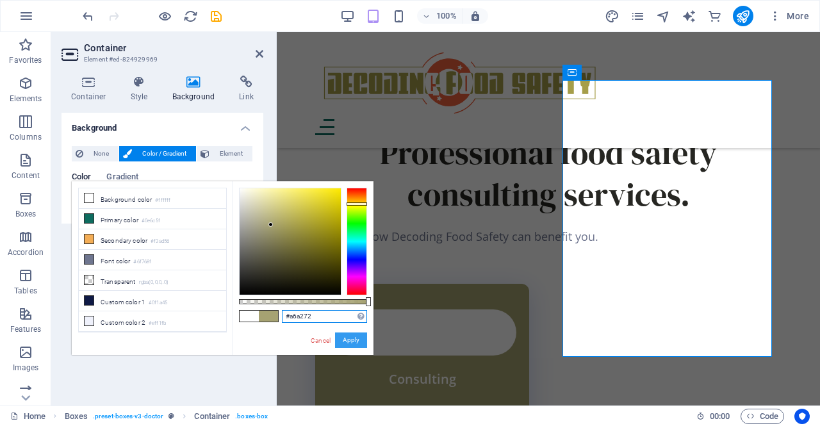
type input "#a6a272"
click at [358, 339] on button "Apply" at bounding box center [351, 339] width 32 height 15
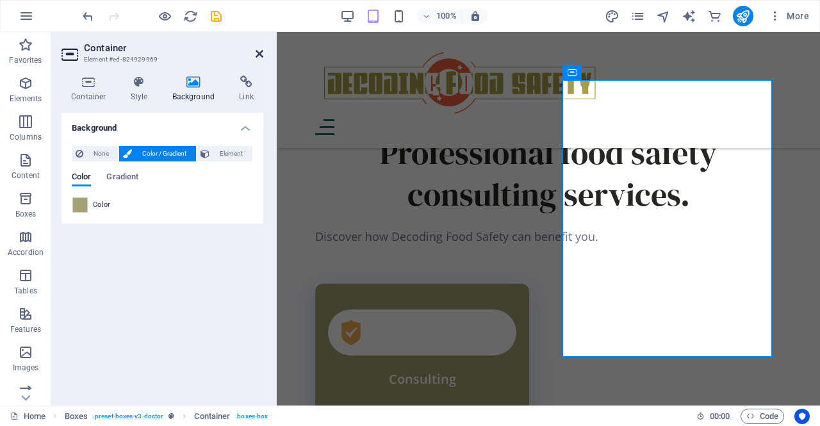
click at [260, 49] on icon at bounding box center [259, 54] width 8 height 10
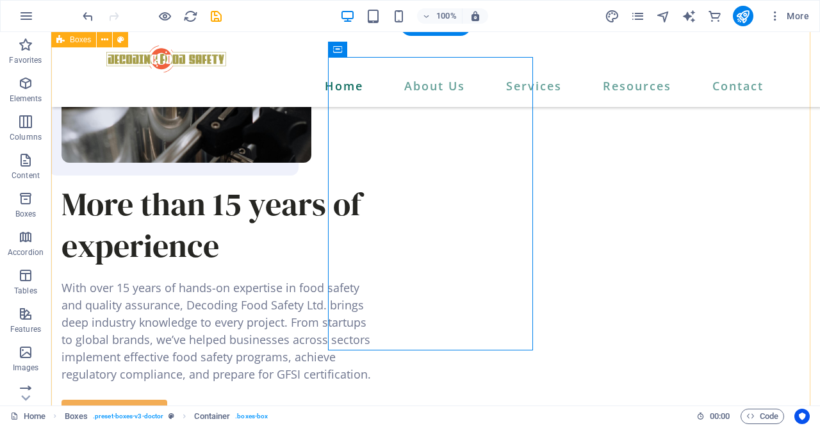
scroll to position [1126, 0]
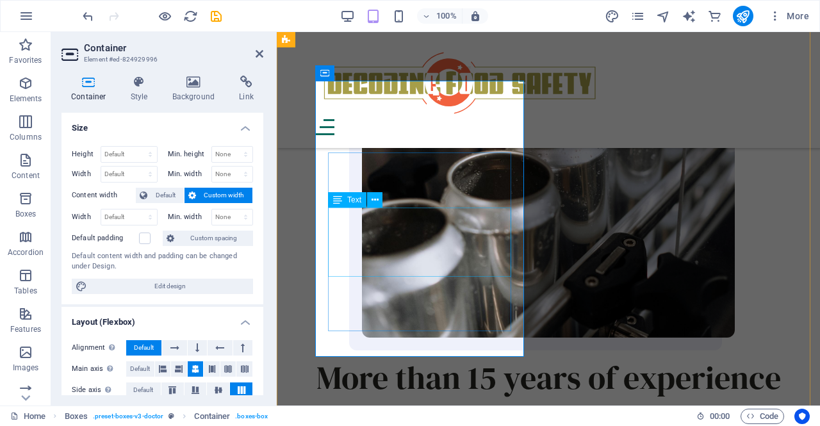
scroll to position [1921, 0]
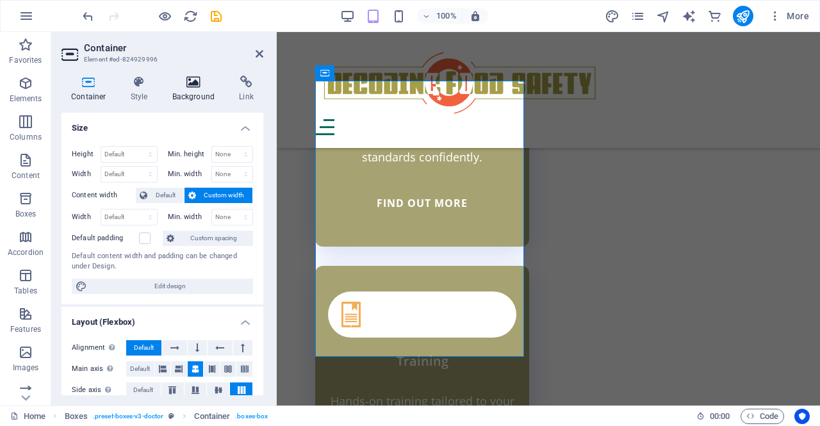
click at [189, 81] on icon at bounding box center [194, 82] width 62 height 13
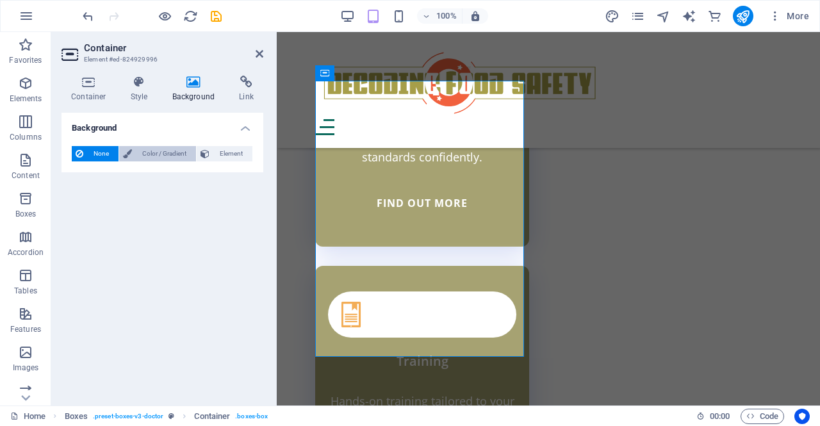
click at [166, 150] on span "Color / Gradient" at bounding box center [164, 153] width 56 height 15
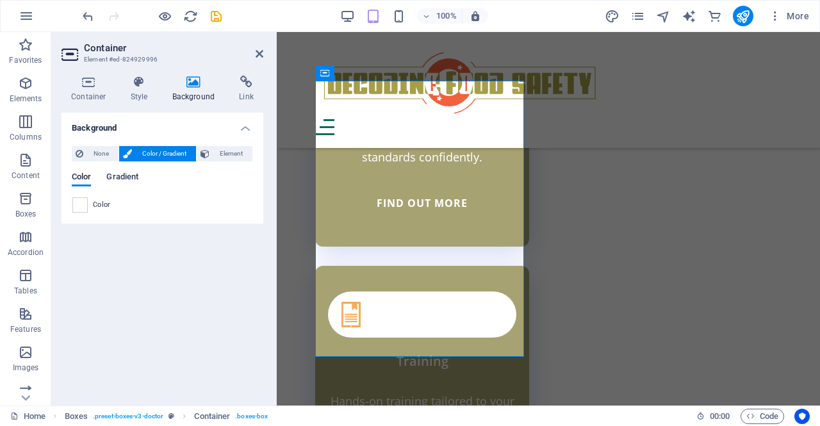
click at [124, 177] on span "Gradient" at bounding box center [122, 178] width 32 height 18
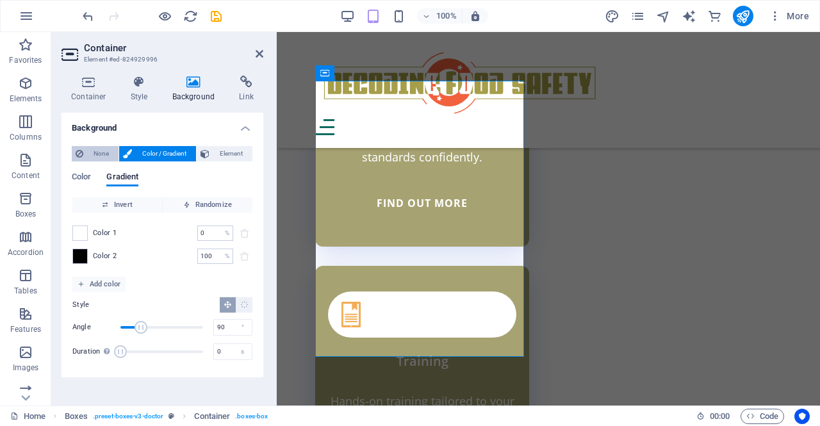
click at [99, 156] on span "None" at bounding box center [101, 153] width 28 height 15
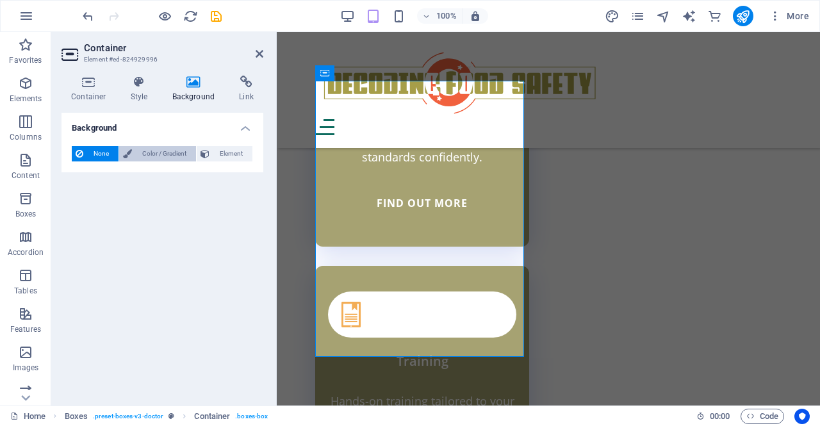
click at [161, 157] on span "Color / Gradient" at bounding box center [164, 153] width 56 height 15
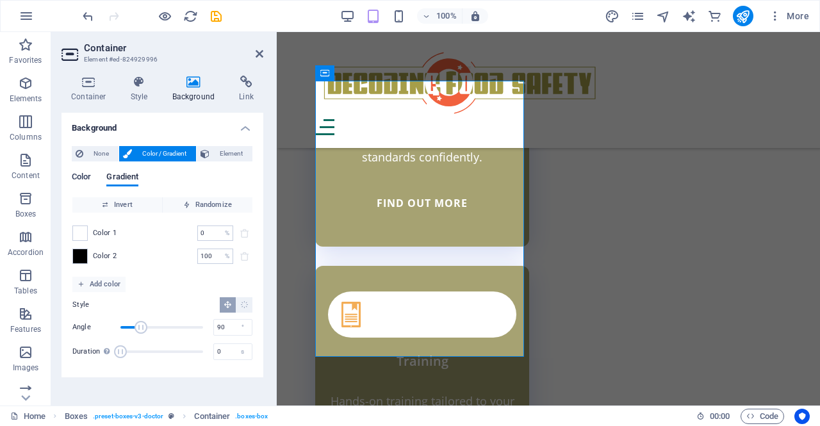
click at [88, 178] on span "Color" at bounding box center [81, 178] width 19 height 18
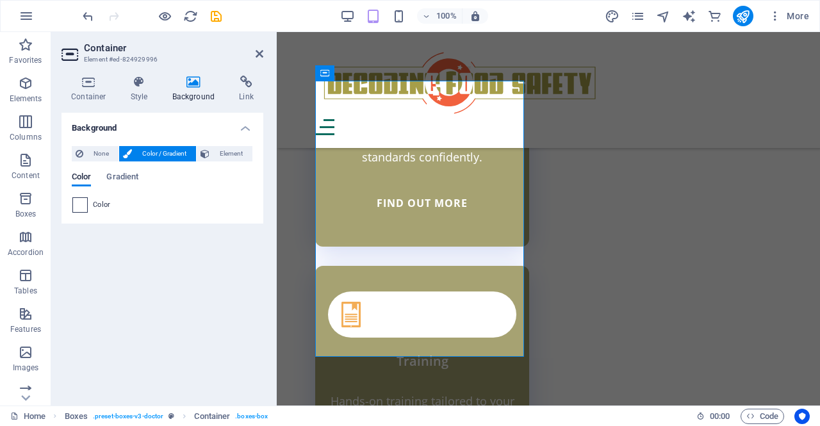
click at [79, 208] on span at bounding box center [80, 205] width 14 height 14
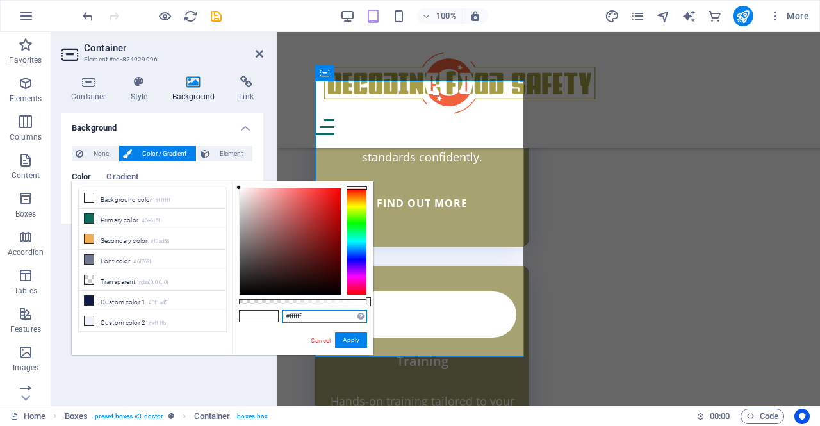
drag, startPoint x: 309, startPoint y: 315, endPoint x: 261, endPoint y: 309, distance: 47.7
click at [261, 309] on div "#ffffff Supported formats #0852ed rgb(8, 82, 237) rgba(8, 82, 237, 90%) hsv(221…" at bounding box center [303, 360] width 142 height 359
paste input "A6A272"
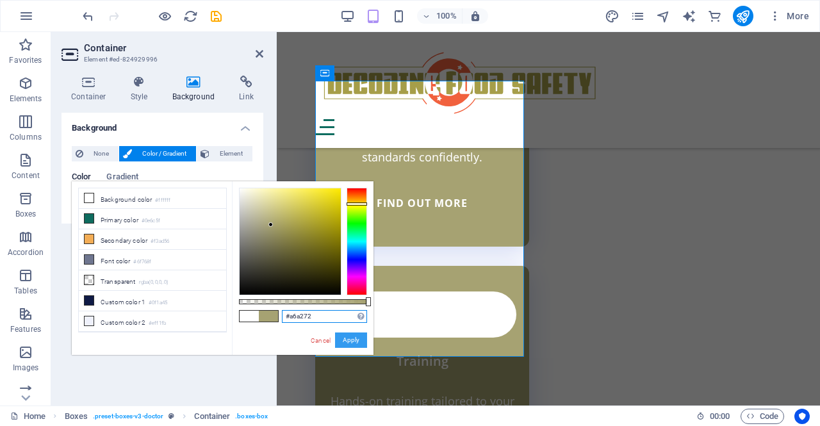
type input "#a6a272"
click at [356, 344] on button "Apply" at bounding box center [351, 339] width 32 height 15
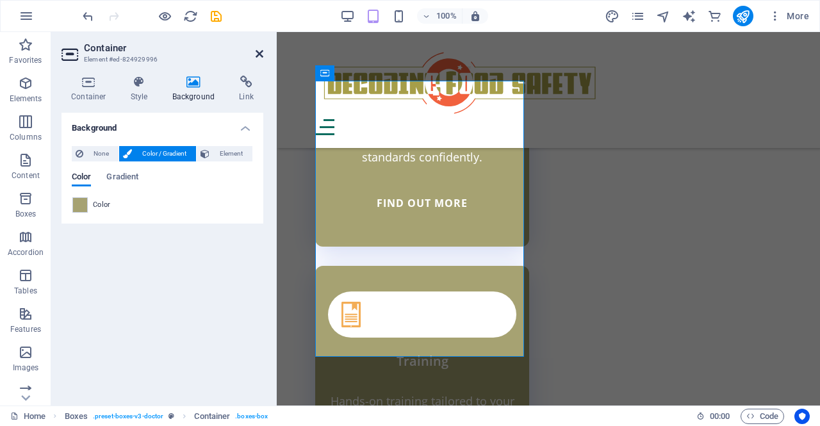
click at [260, 56] on icon at bounding box center [259, 54] width 8 height 10
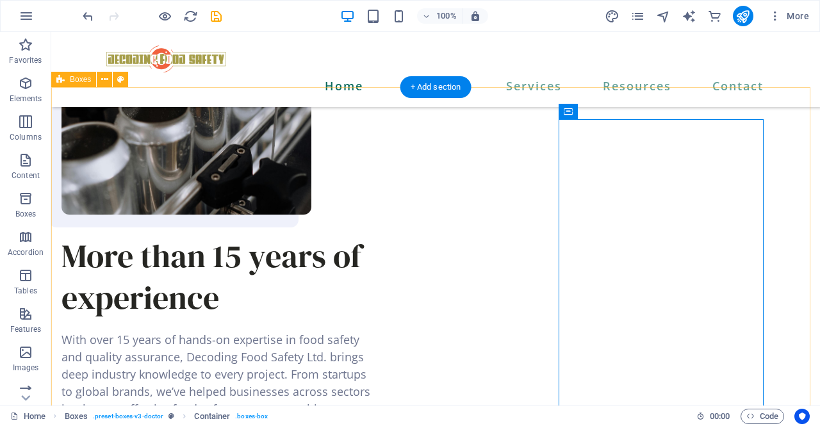
scroll to position [1074, 0]
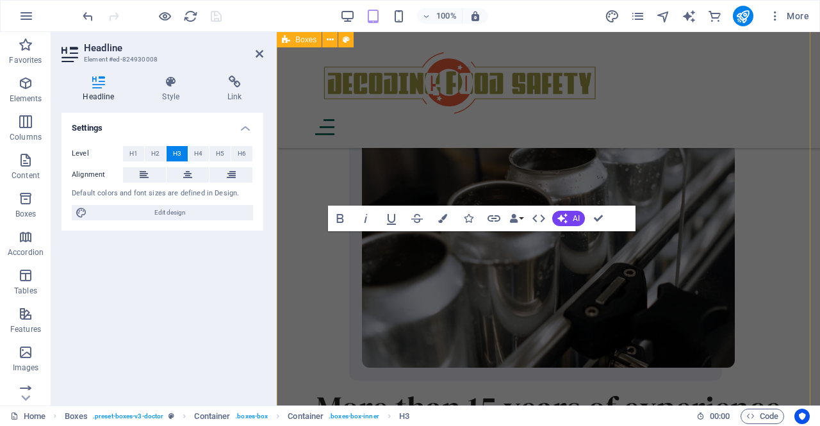
scroll to position [1879, 0]
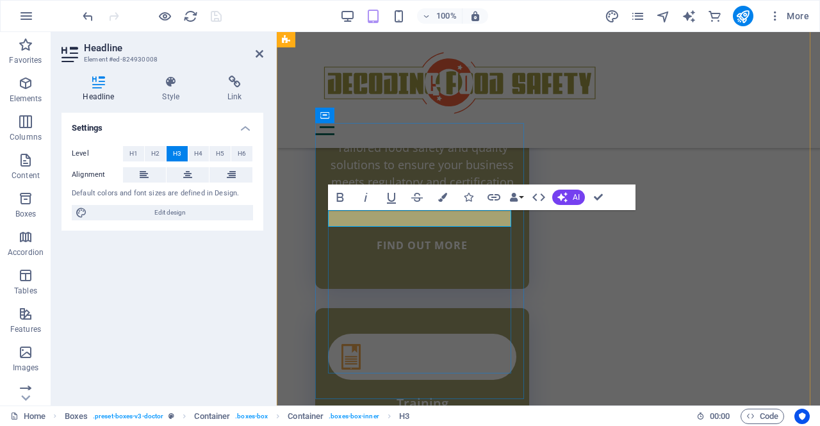
drag, startPoint x: 490, startPoint y: 221, endPoint x: 393, endPoint y: 215, distance: 97.5
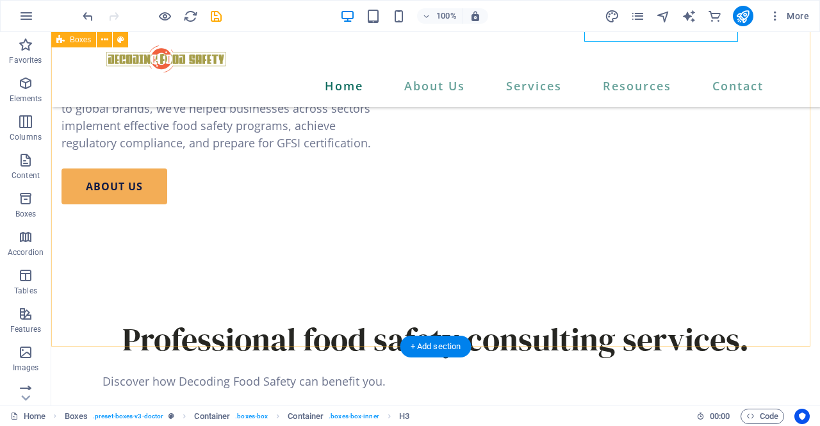
scroll to position [1357, 0]
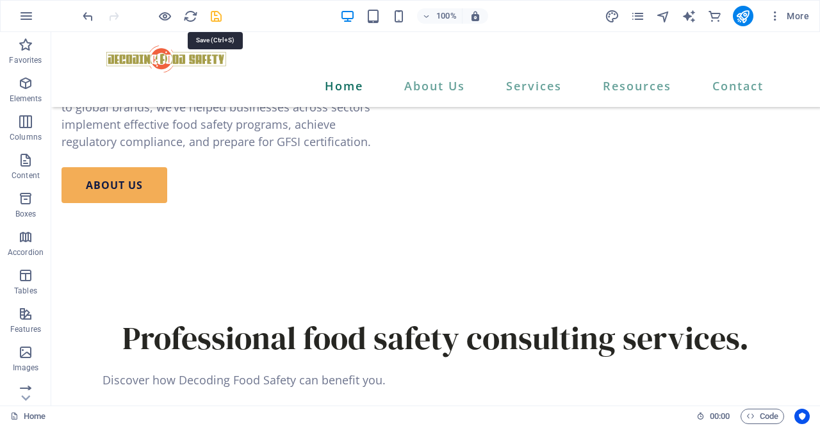
click at [211, 15] on icon "save" at bounding box center [216, 16] width 15 height 15
click at [643, 19] on icon "pages" at bounding box center [637, 16] width 15 height 15
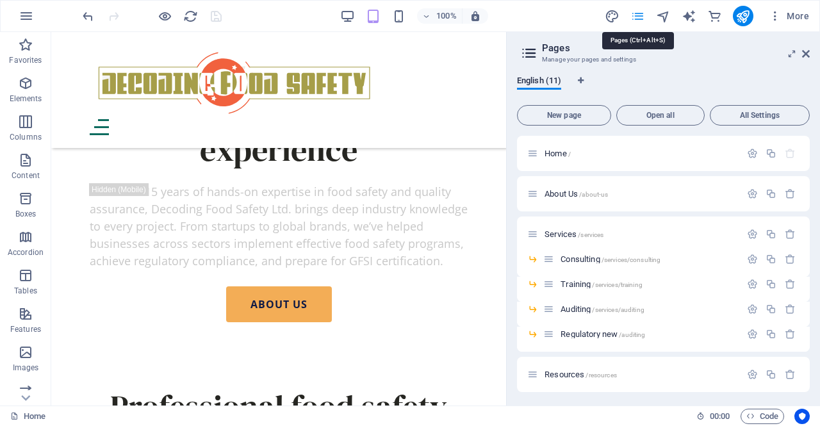
scroll to position [1404, 0]
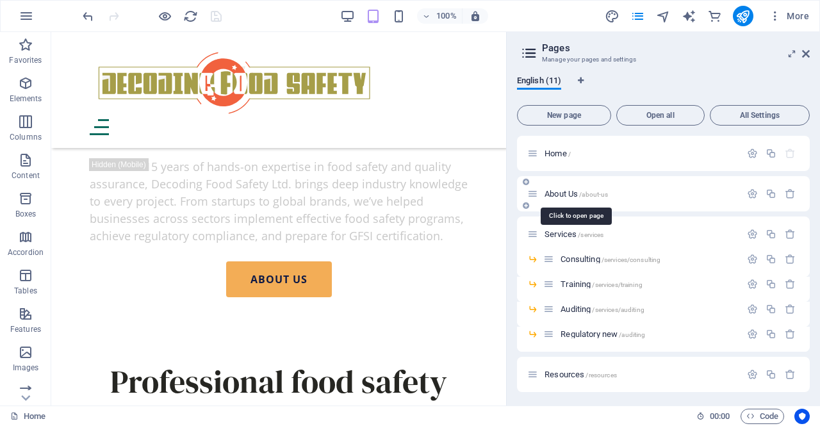
click at [563, 192] on span "About Us /about-us" at bounding box center [575, 194] width 63 height 10
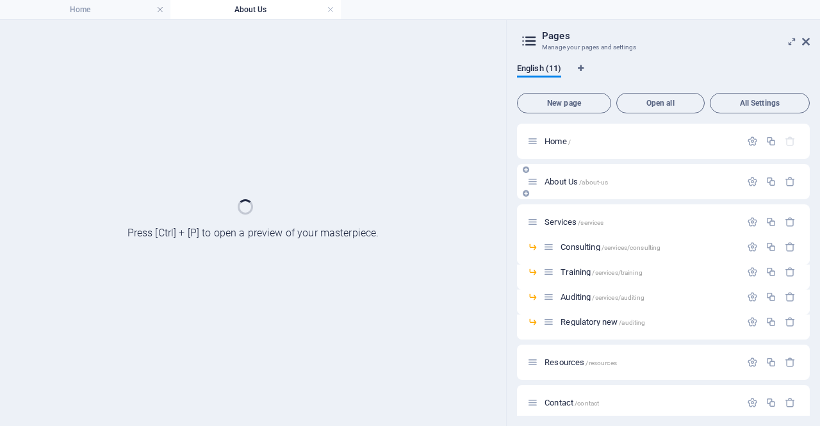
scroll to position [0, 0]
click at [802, 43] on icon at bounding box center [806, 41] width 8 height 10
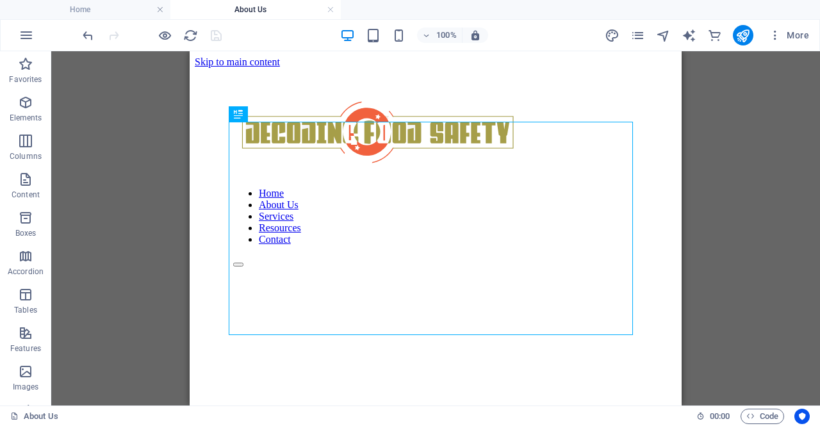
scroll to position [338, 0]
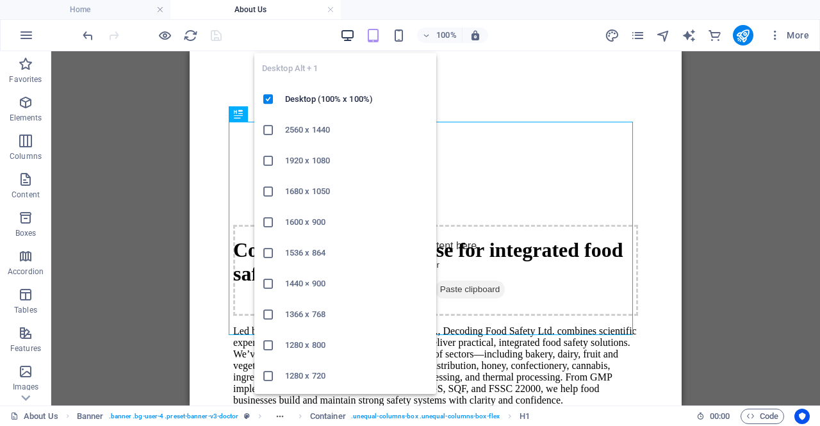
click at [342, 34] on icon "button" at bounding box center [347, 35] width 15 height 15
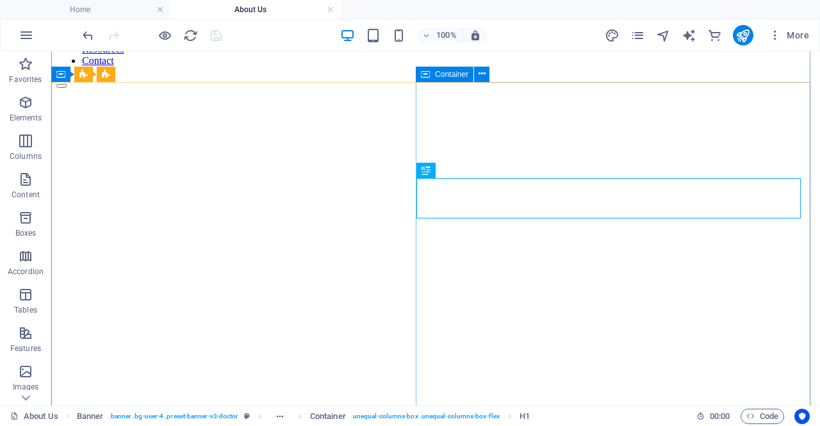
scroll to position [0, 0]
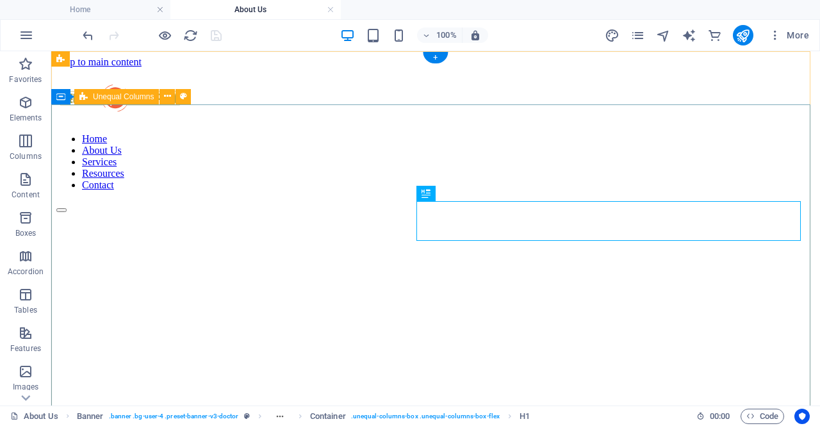
click at [253, 213] on figure at bounding box center [435, 213] width 758 height 0
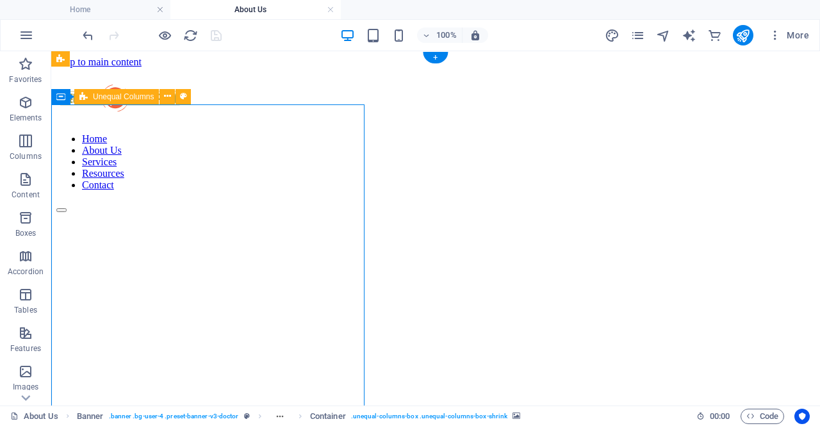
click at [253, 213] on figure at bounding box center [435, 213] width 758 height 0
select select "vw"
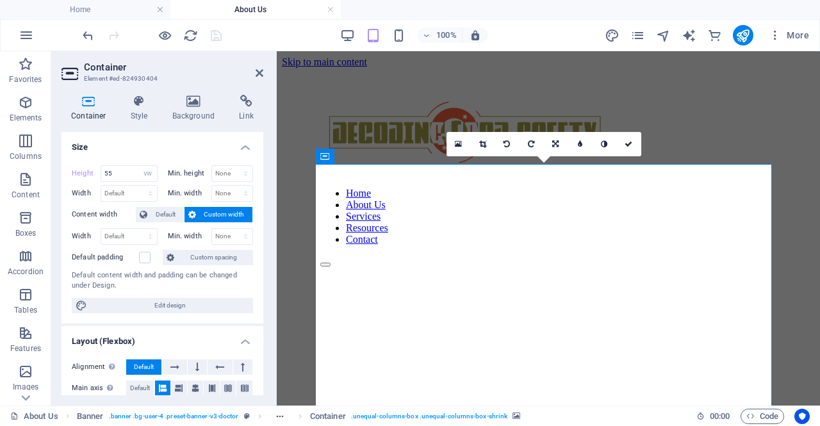
click at [261, 79] on header "Container Element #ed-824930404" at bounding box center [162, 67] width 202 height 33
drag, startPoint x: 260, startPoint y: 70, endPoint x: 212, endPoint y: 22, distance: 67.5
click at [260, 70] on icon at bounding box center [259, 73] width 8 height 10
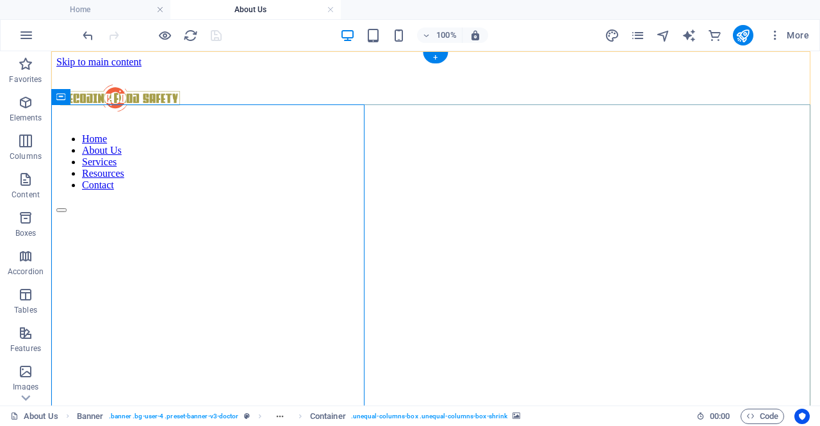
click at [271, 213] on figure at bounding box center [435, 213] width 758 height 0
select select "vw"
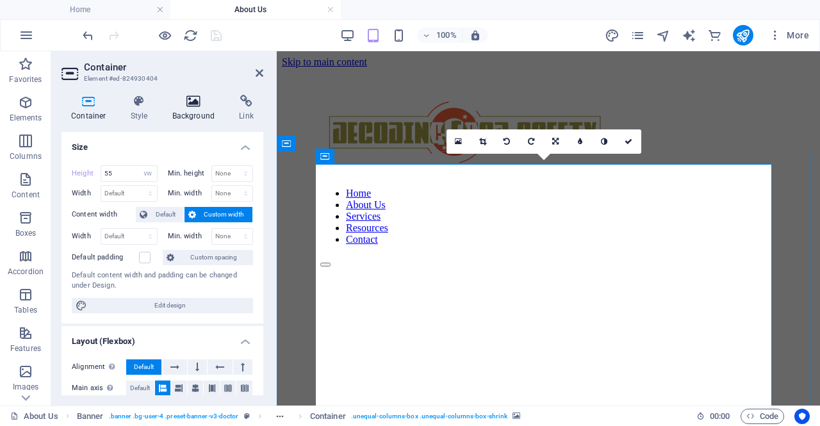
click at [195, 110] on h4 "Background" at bounding box center [196, 108] width 67 height 27
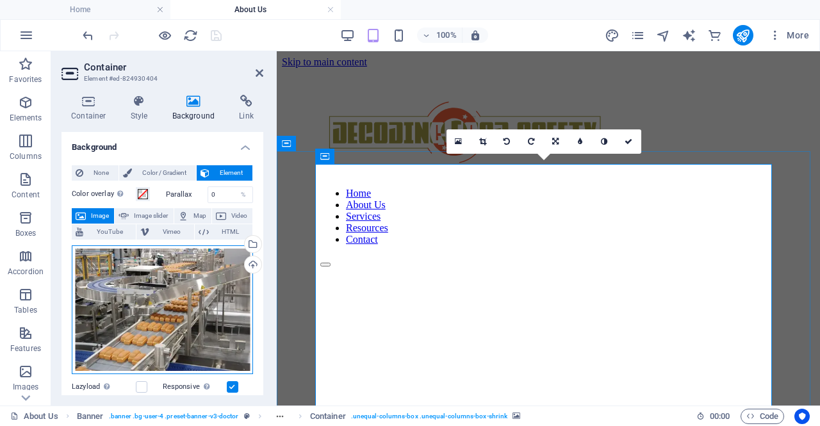
click at [166, 300] on div "Drag files here, click to choose files or select files from Files or our free s…" at bounding box center [162, 309] width 181 height 129
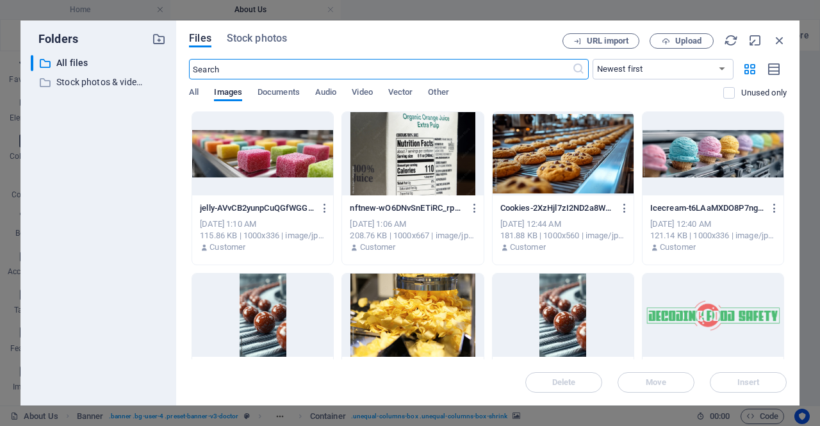
click at [391, 330] on div at bounding box center [412, 314] width 141 height 83
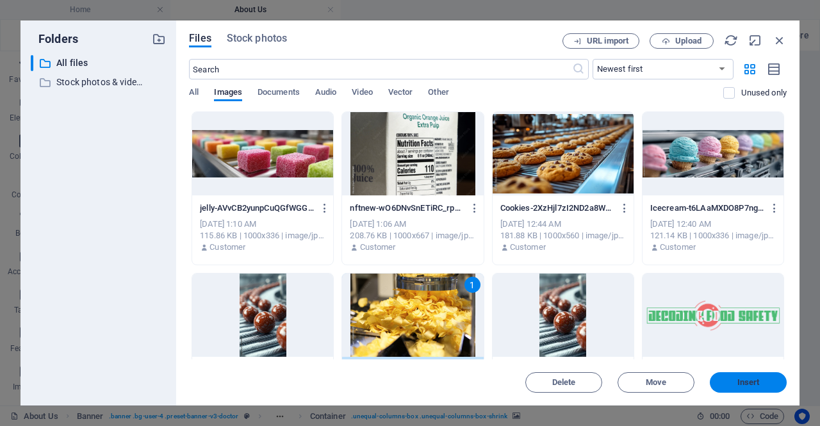
click at [737, 386] on span "Insert" at bounding box center [748, 382] width 22 height 8
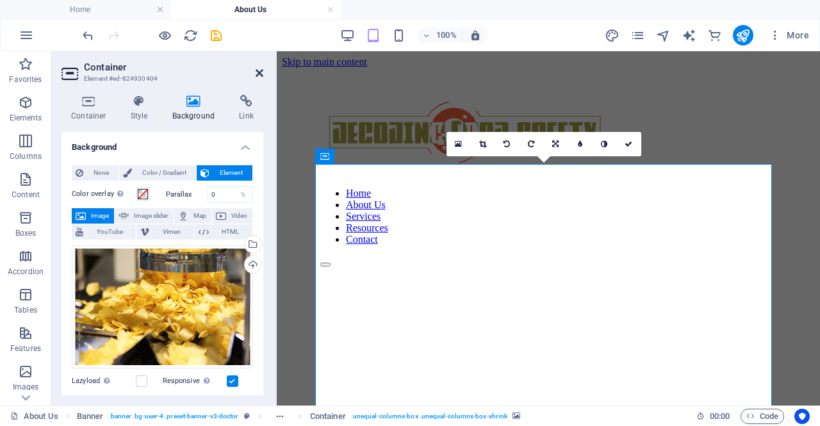
click at [263, 70] on icon at bounding box center [259, 73] width 8 height 10
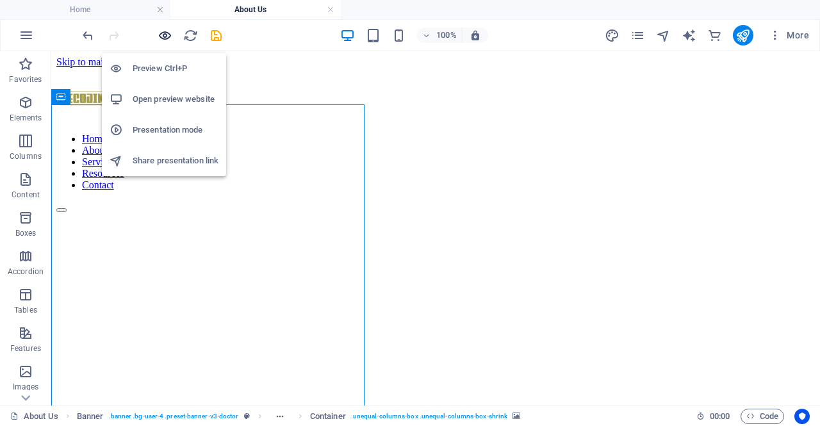
click at [166, 36] on icon "button" at bounding box center [165, 35] width 15 height 15
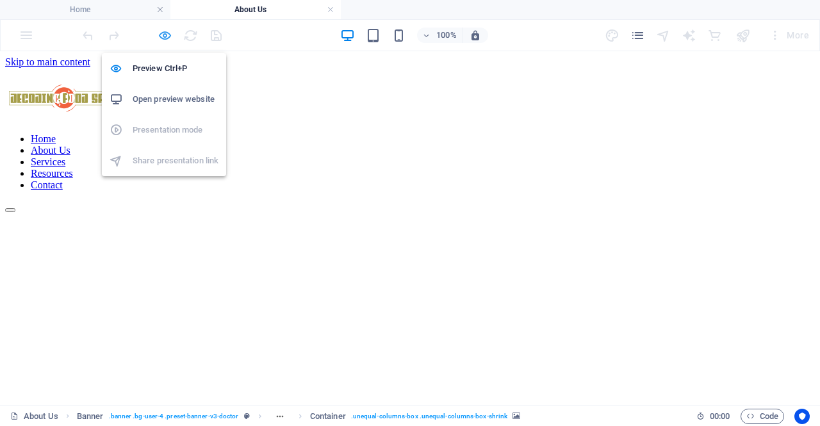
click at [166, 35] on icon "button" at bounding box center [165, 35] width 15 height 15
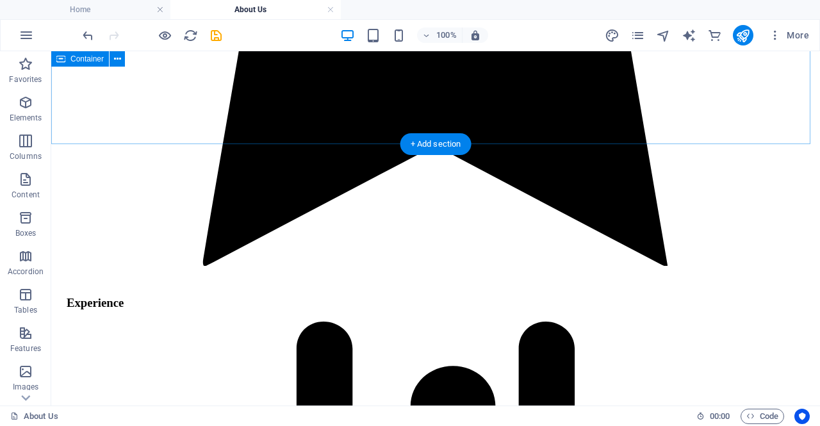
scroll to position [2547, 0]
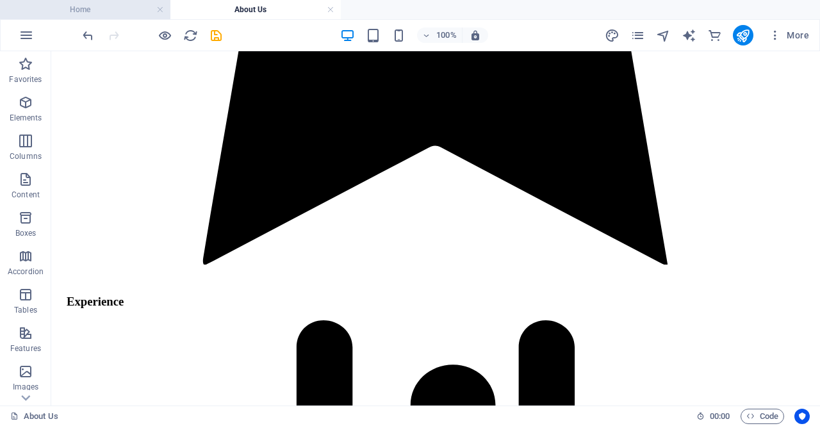
click at [115, 3] on h4 "Home" at bounding box center [85, 10] width 170 height 14
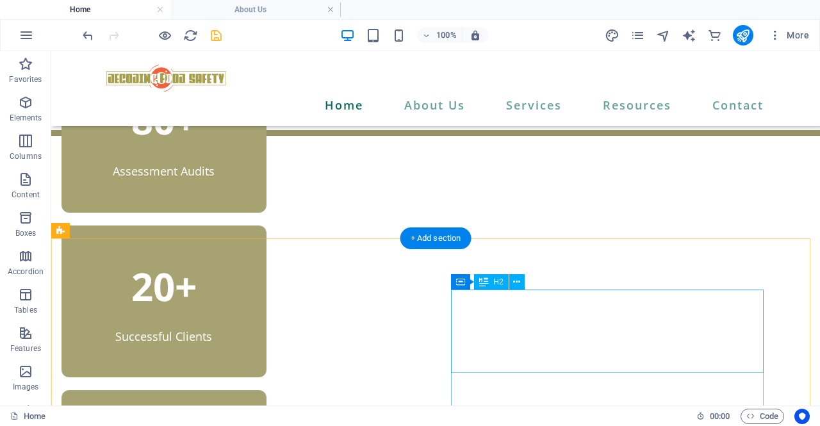
scroll to position [437, 0]
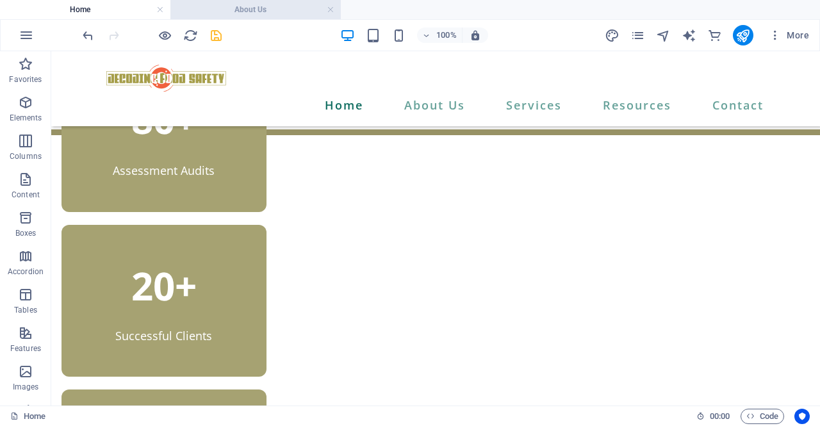
click at [219, 1] on li "About Us" at bounding box center [255, 9] width 170 height 19
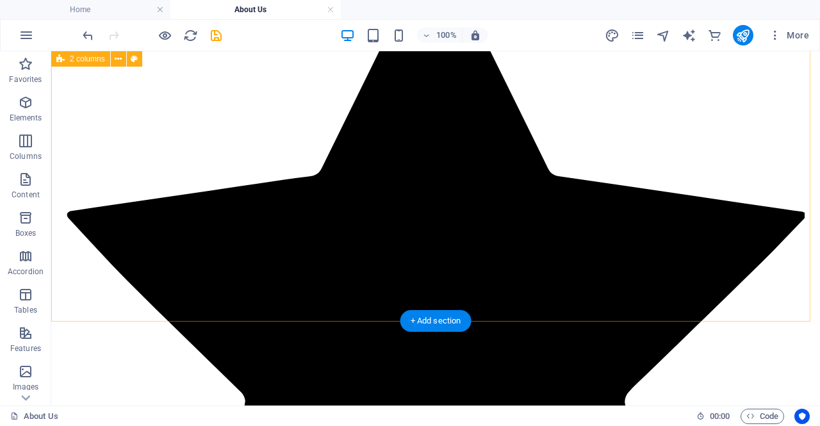
scroll to position [2158, 0]
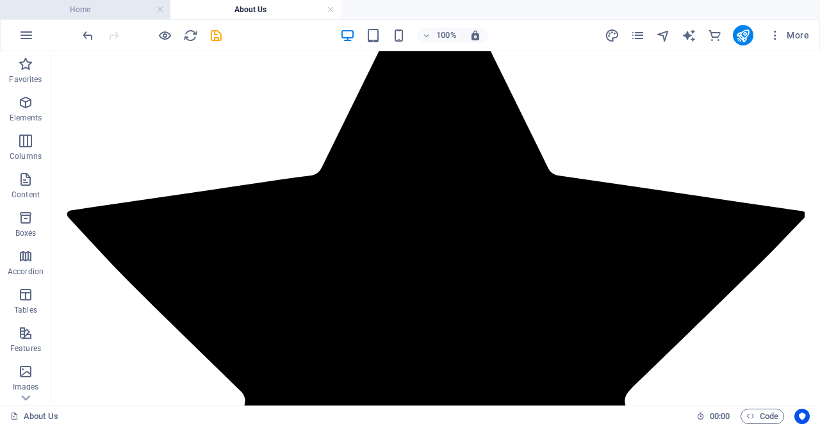
click at [128, 8] on h4 "Home" at bounding box center [85, 10] width 170 height 14
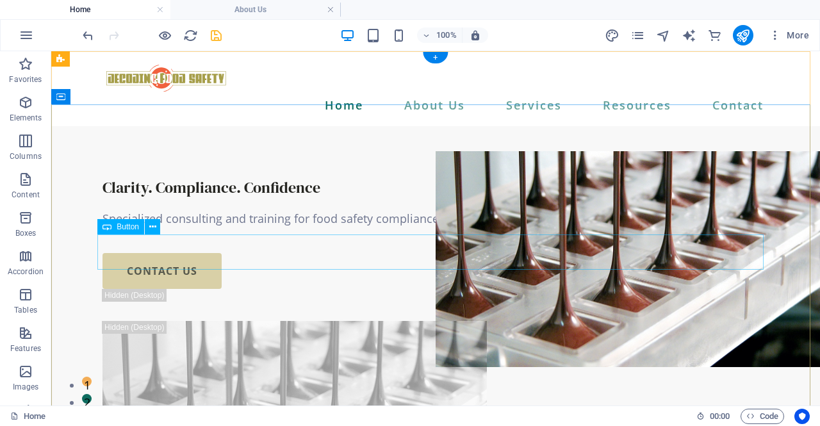
scroll to position [48, 0]
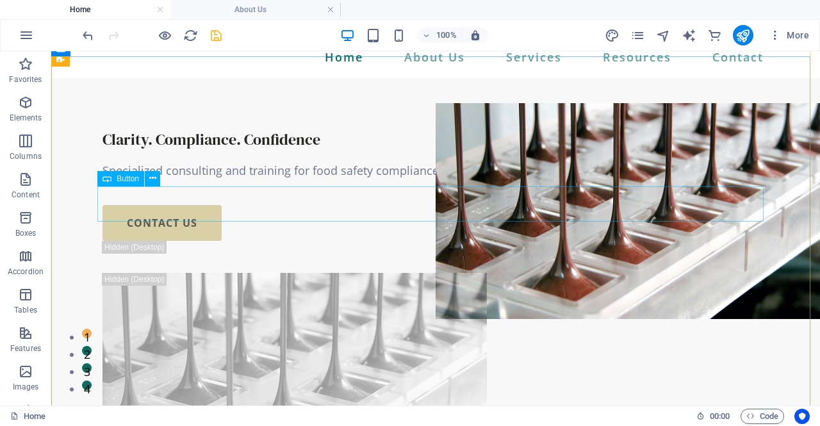
click at [114, 179] on div "Button" at bounding box center [120, 178] width 47 height 15
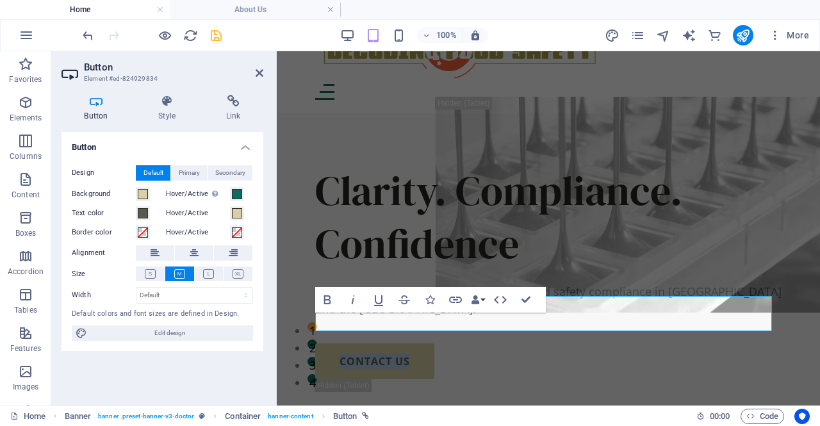
scroll to position [69, 0]
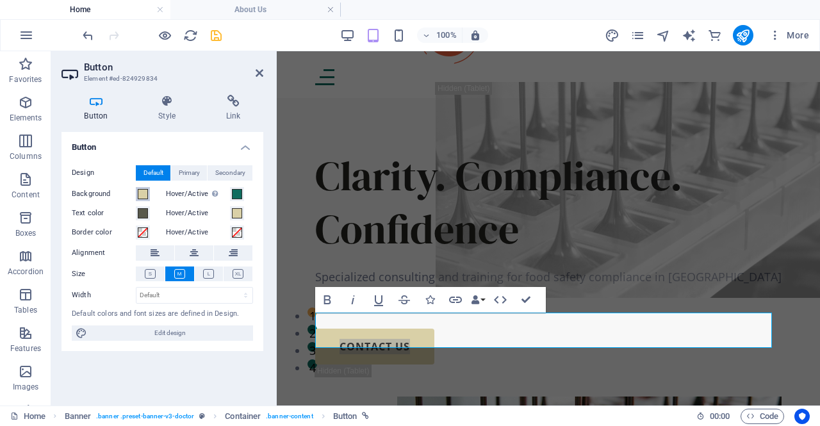
click at [145, 193] on span at bounding box center [143, 194] width 10 height 10
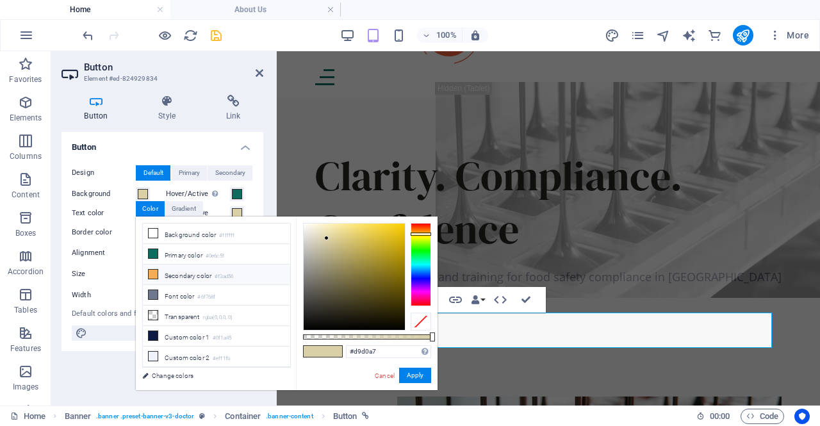
click at [194, 271] on li "Secondary color #f3ad56" at bounding box center [216, 274] width 147 height 20
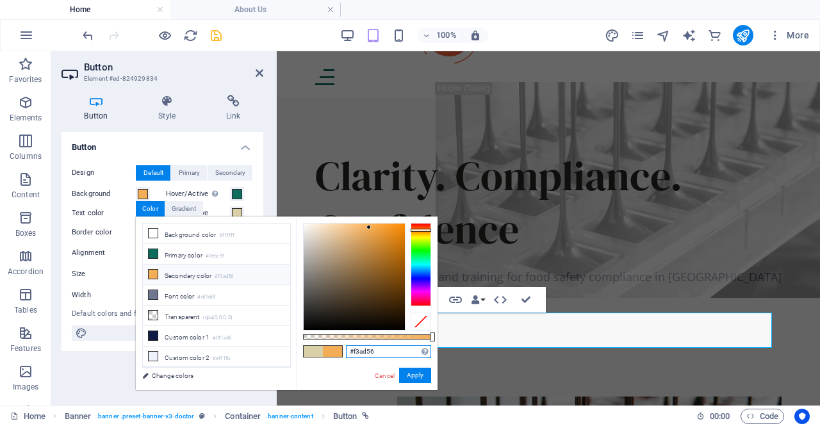
drag, startPoint x: 384, startPoint y: 349, endPoint x: 296, endPoint y: 346, distance: 88.4
click at [296, 346] on div "#f3ad56 Supported formats #0852ed rgb(8, 82, 237) rgba(8, 82, 237, 90%) hsv(221…" at bounding box center [367, 395] width 142 height 359
click at [191, 257] on li "Primary color #0e6c5f" at bounding box center [216, 254] width 147 height 20
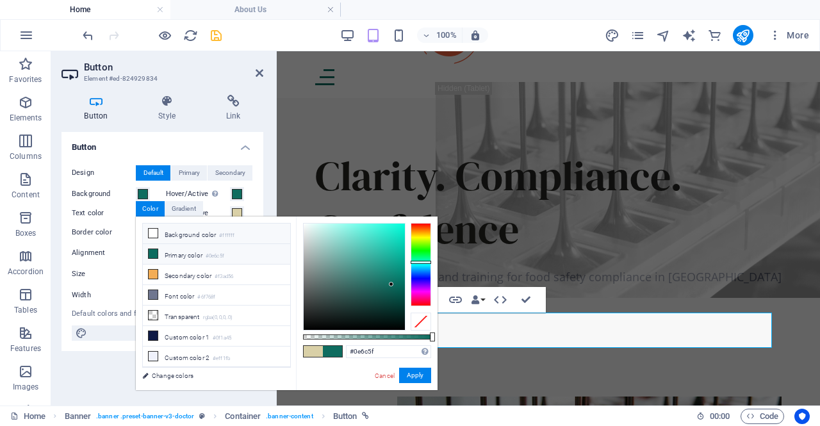
click at [215, 236] on li "Background color #ffffff" at bounding box center [216, 233] width 147 height 20
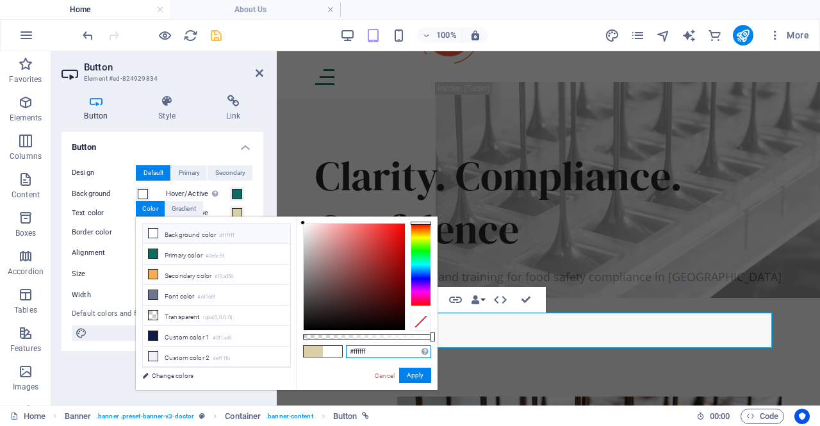
drag, startPoint x: 380, startPoint y: 352, endPoint x: 309, endPoint y: 339, distance: 73.0
click at [309, 339] on div "#ffffff Supported formats #0852ed rgb(8, 82, 237) rgba(8, 82, 237, 90%) hsv(221…" at bounding box center [367, 395] width 142 height 359
paste input "3ad56"
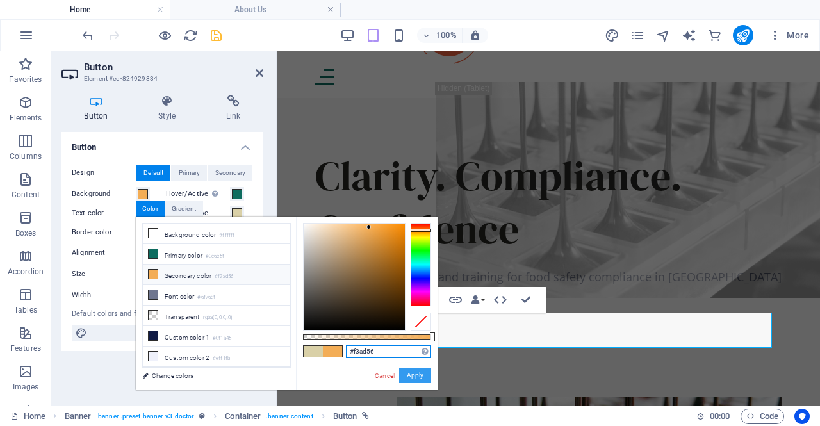
type input "#f3ad56"
click at [417, 371] on button "Apply" at bounding box center [415, 375] width 32 height 15
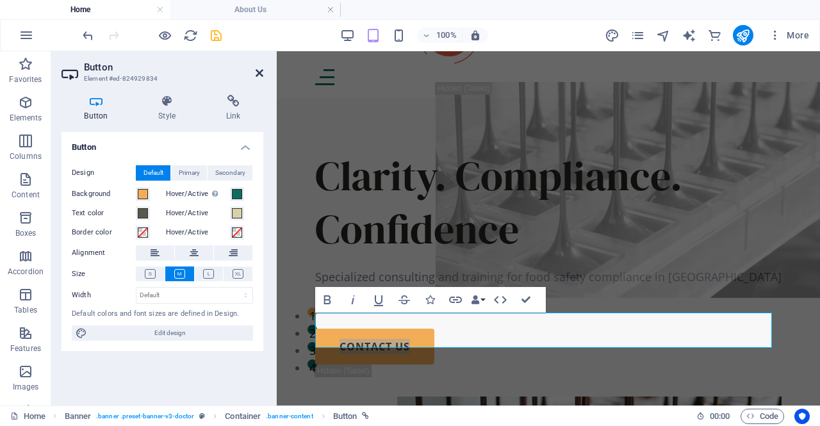
click at [262, 76] on icon at bounding box center [259, 73] width 8 height 10
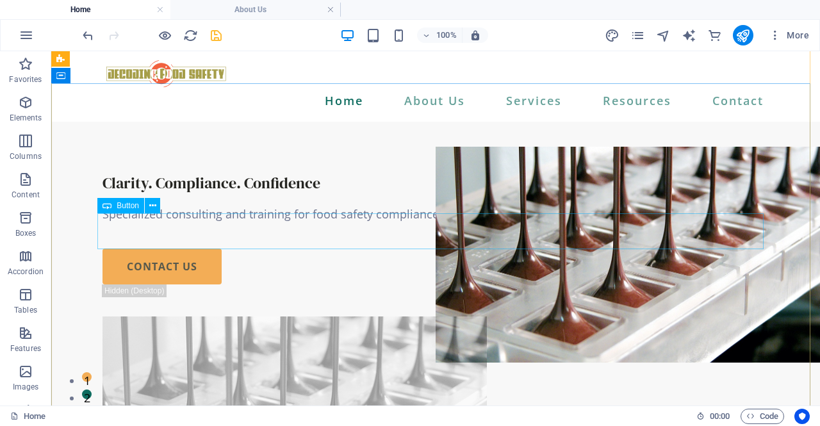
scroll to position [0, 0]
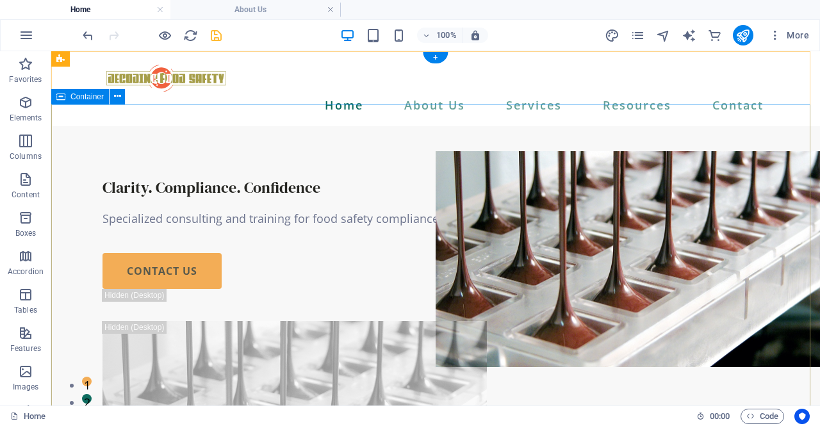
click at [663, 166] on div "Clarity. Compliance. Confidence Specialized consulting and training for food sa…" at bounding box center [435, 357] width 768 height 462
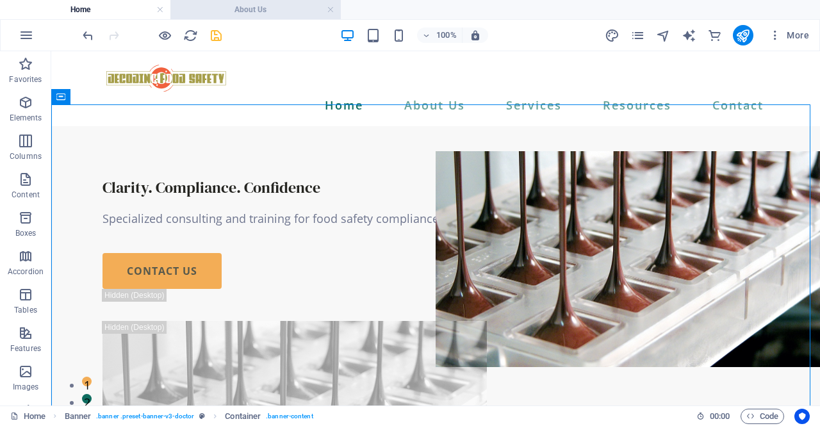
click at [266, 3] on h4 "About Us" at bounding box center [255, 10] width 170 height 14
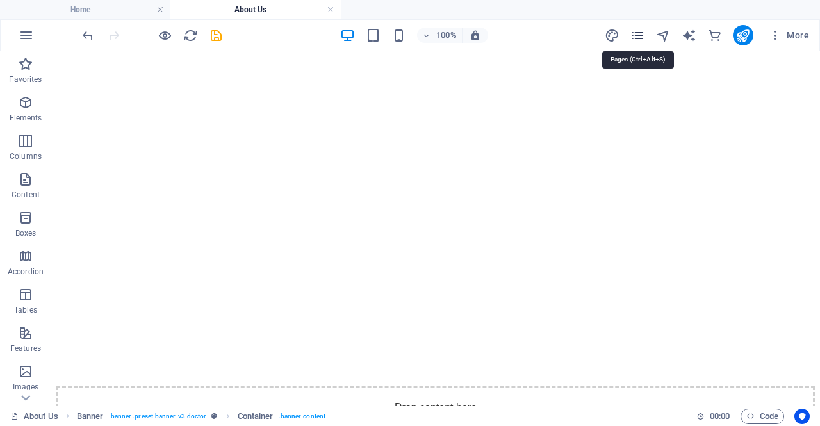
click at [640, 34] on icon "pages" at bounding box center [637, 35] width 15 height 15
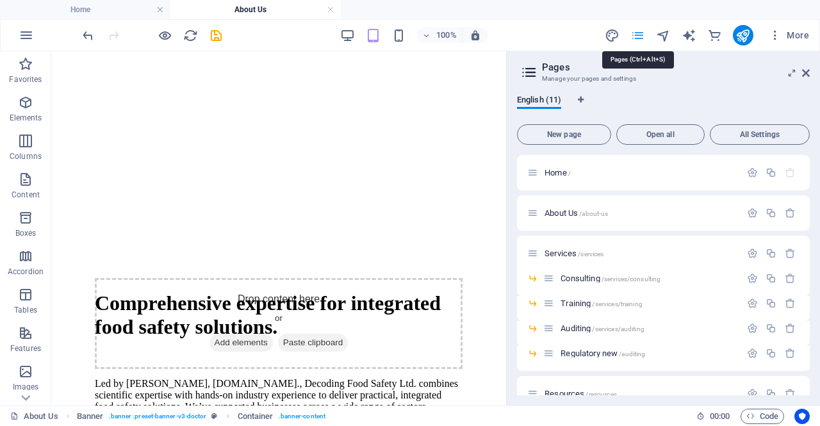
scroll to position [291, 0]
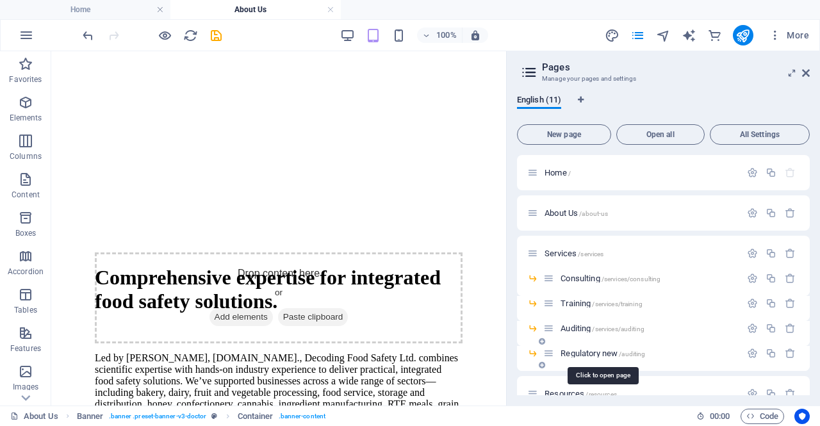
click at [574, 350] on span "Regulatory new /auditing" at bounding box center [602, 353] width 85 height 10
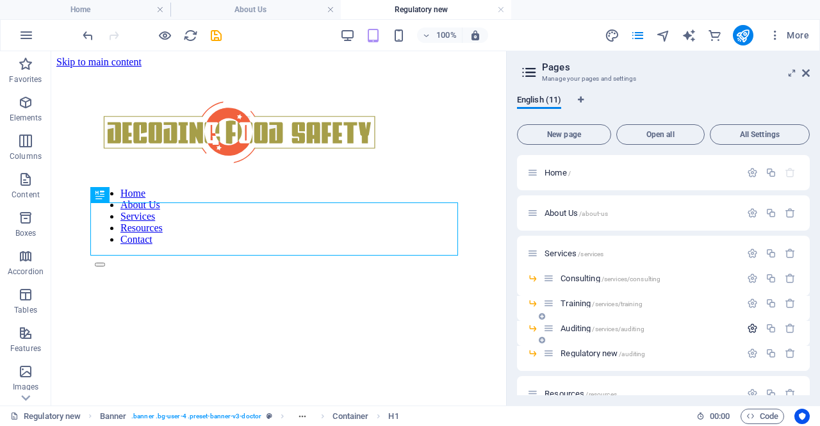
scroll to position [286, 0]
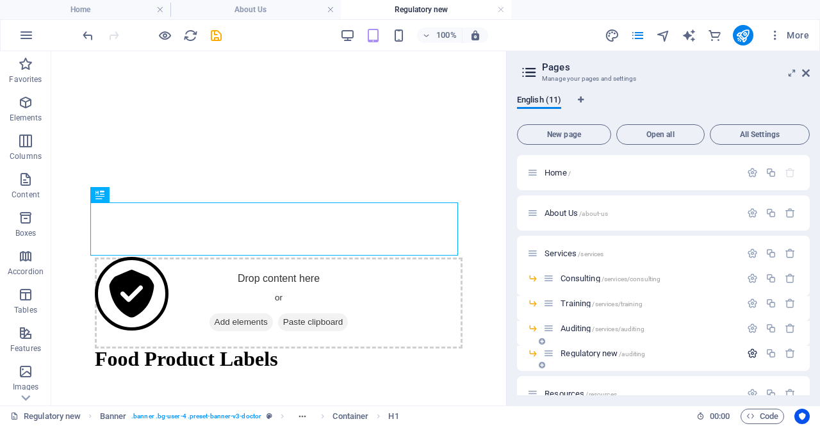
click at [747, 355] on icon "button" at bounding box center [752, 353] width 11 height 11
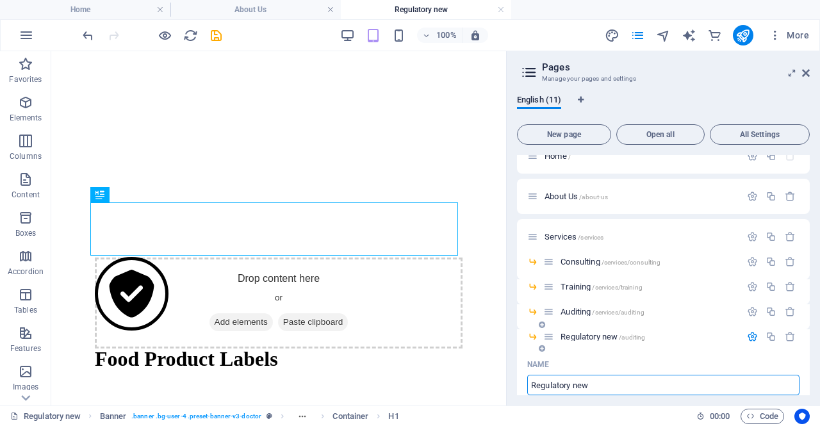
drag, startPoint x: 612, startPoint y: 380, endPoint x: 519, endPoint y: 375, distance: 93.0
click at [118, 13] on h4 "Home" at bounding box center [85, 10] width 170 height 14
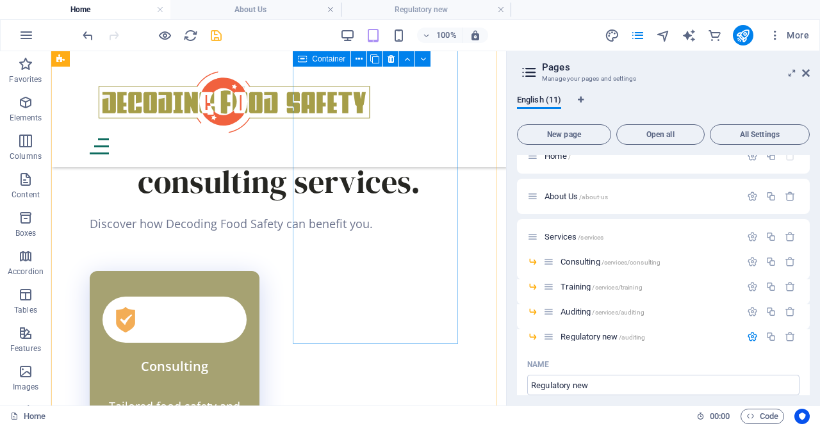
scroll to position [1734, 0]
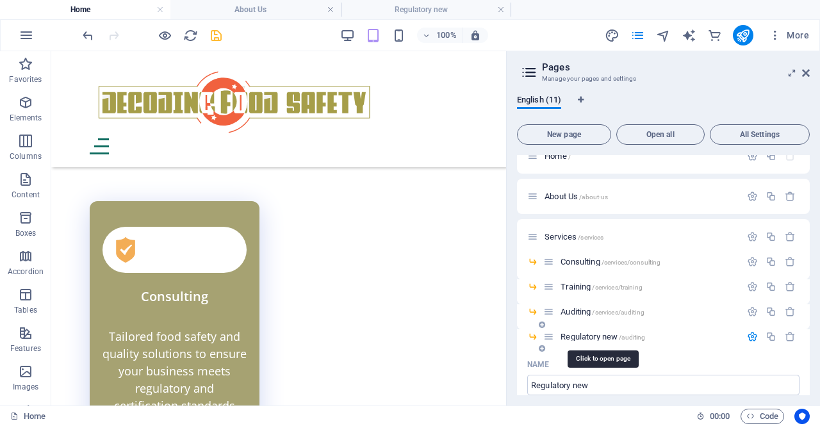
click at [581, 334] on span "Regulatory new /auditing" at bounding box center [602, 337] width 85 height 10
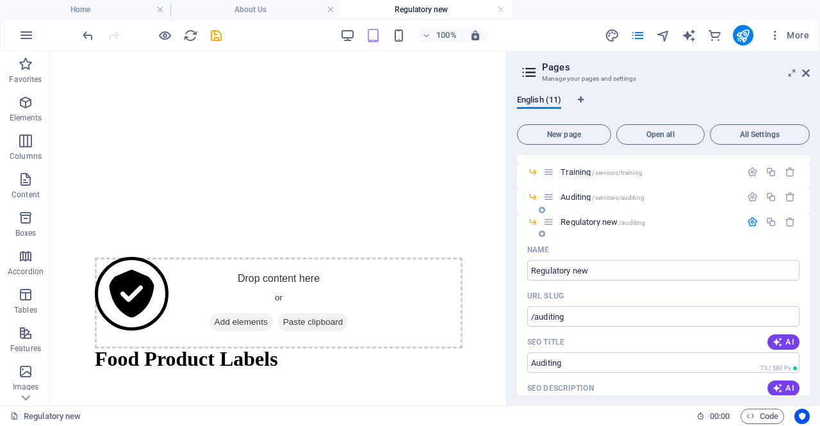
scroll to position [142, 0]
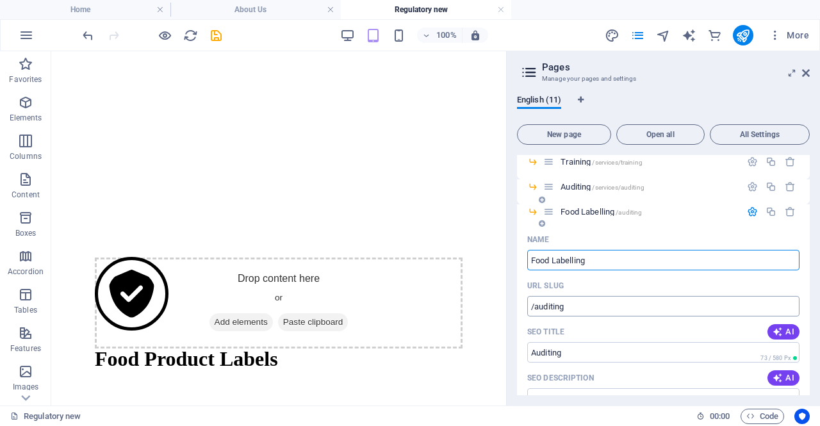
type input "Food Labelling"
click at [588, 311] on input "/auditing" at bounding box center [663, 306] width 272 height 20
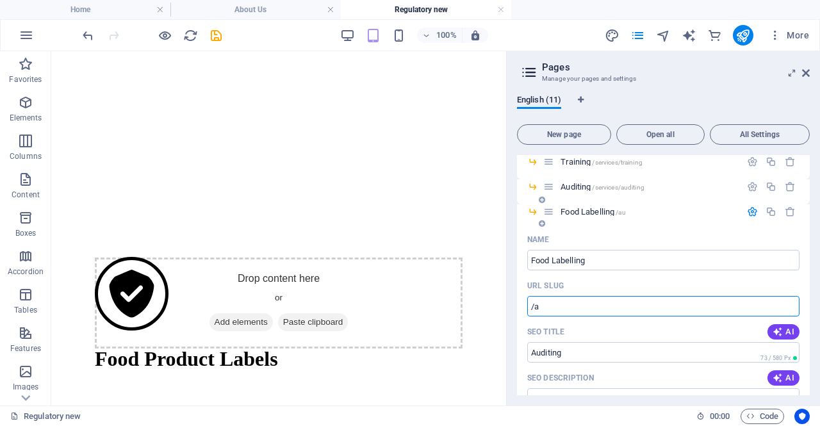
type input "/"
click at [588, 307] on input "/services/foodlabelling" at bounding box center [663, 306] width 272 height 20
type input "/services/foodlabelling"
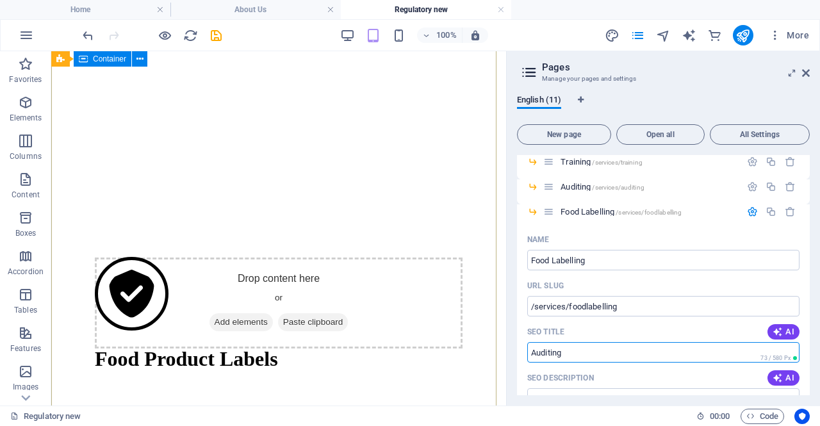
drag, startPoint x: 660, startPoint y: 403, endPoint x: 467, endPoint y: 352, distance: 199.0
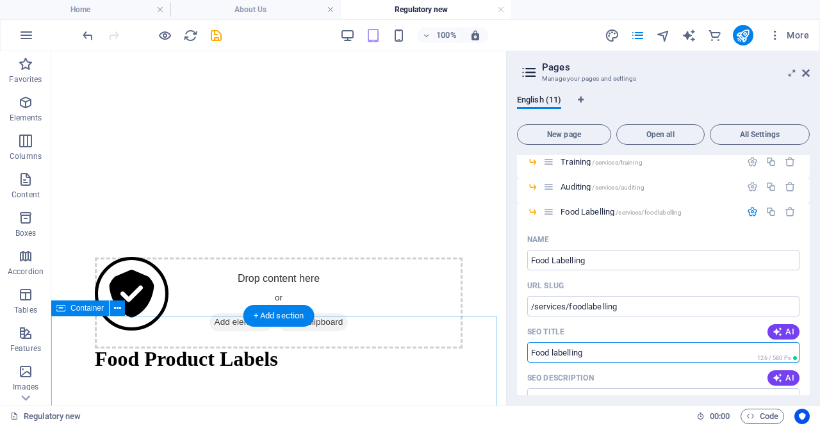
scroll to position [435, 0]
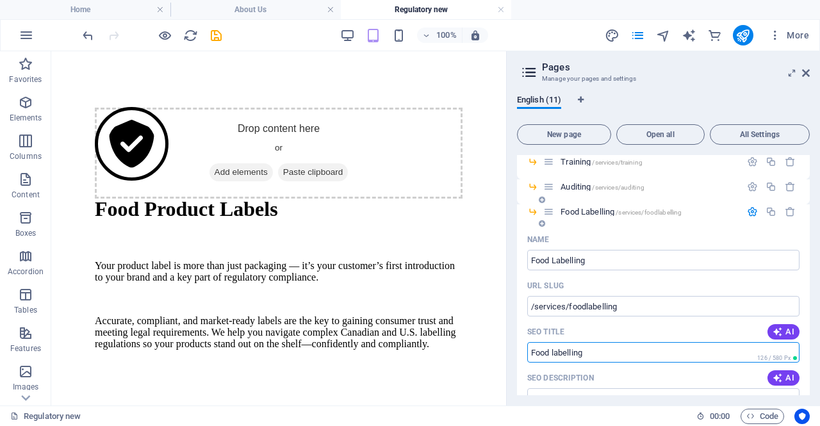
type input "Food labelling"
click at [749, 213] on icon "button" at bounding box center [752, 211] width 11 height 11
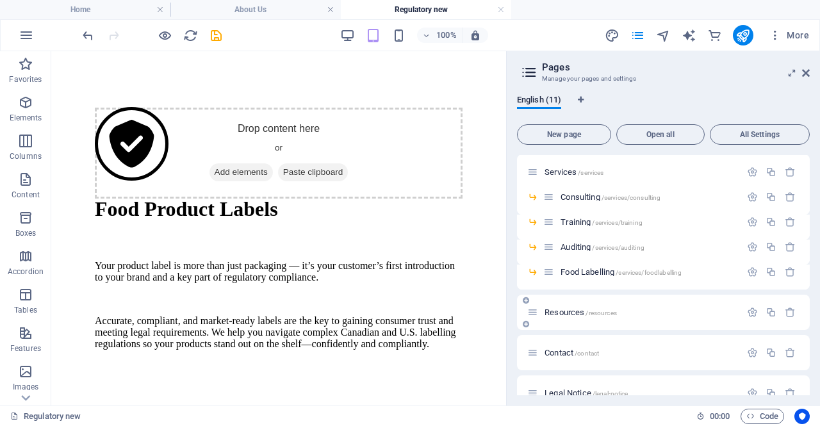
scroll to position [81, 0]
click at [500, 11] on link at bounding box center [501, 10] width 8 height 12
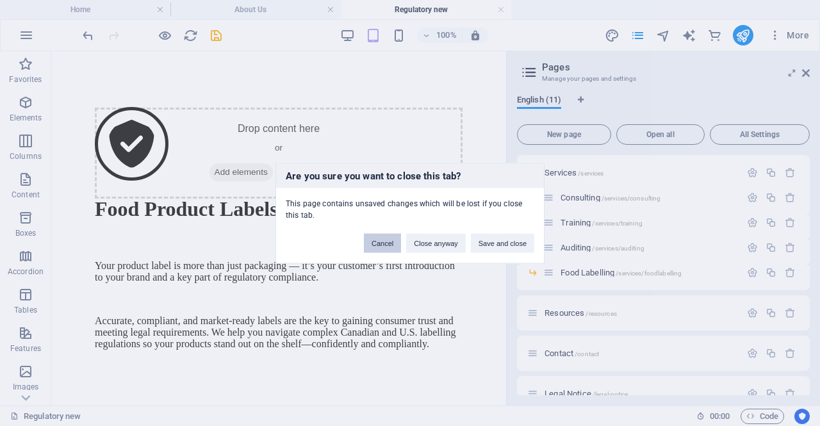
click at [375, 244] on button "Cancel" at bounding box center [382, 242] width 37 height 19
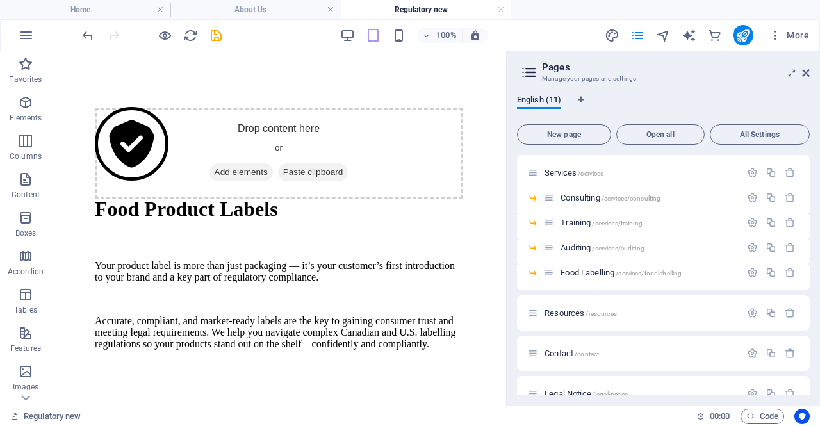
click at [807, 67] on h2 "Pages" at bounding box center [676, 67] width 268 height 12
click at [807, 74] on icon at bounding box center [806, 73] width 8 height 10
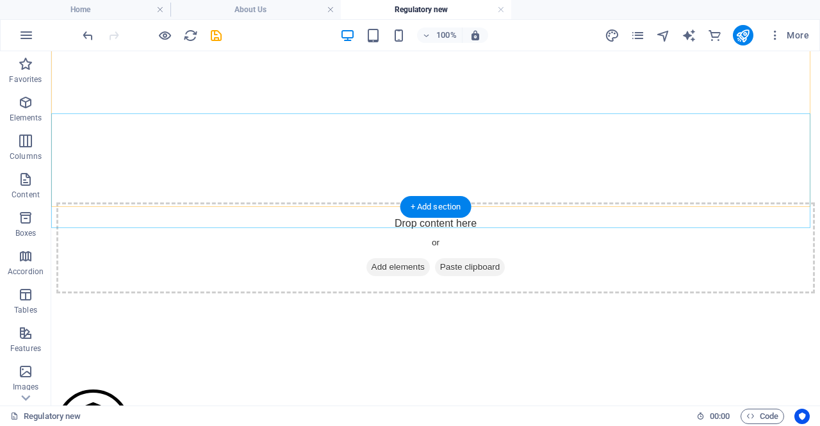
scroll to position [389, 0]
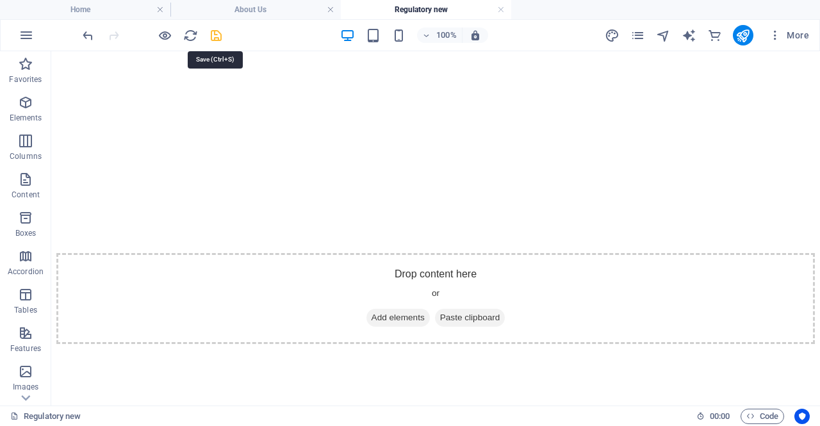
click at [220, 39] on icon "save" at bounding box center [216, 35] width 15 height 15
click at [498, 10] on link at bounding box center [501, 10] width 8 height 12
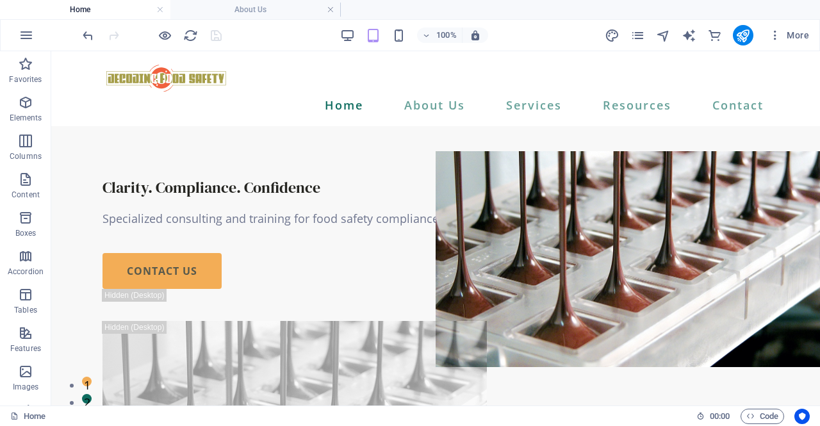
scroll to position [1734, 0]
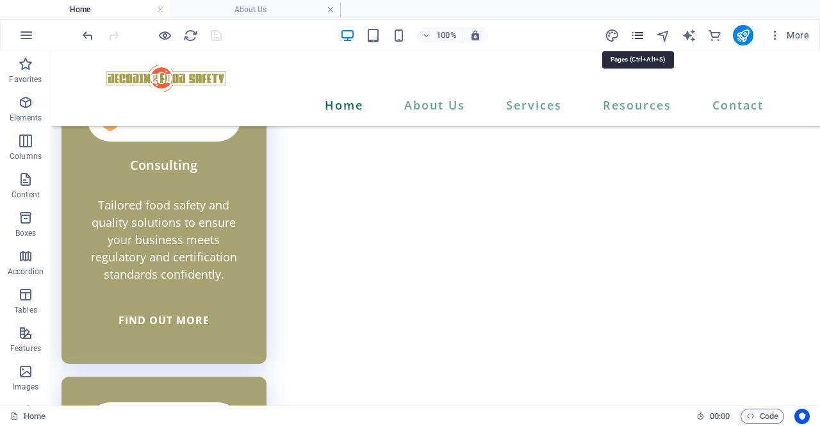
click at [645, 36] on span "pages" at bounding box center [637, 35] width 15 height 15
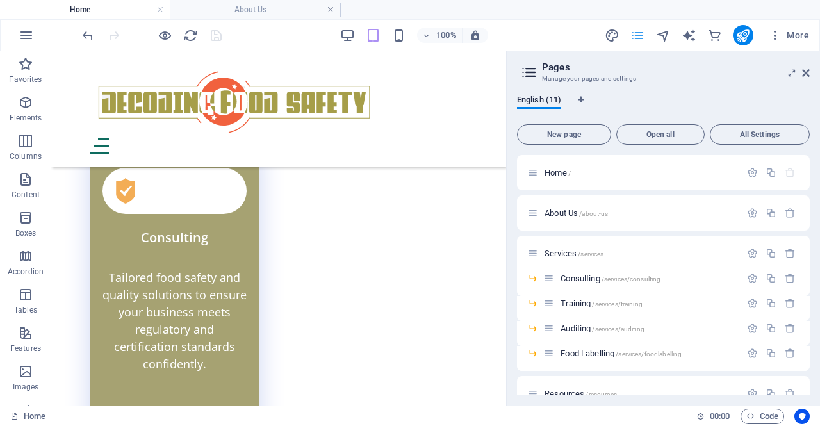
scroll to position [1781, 0]
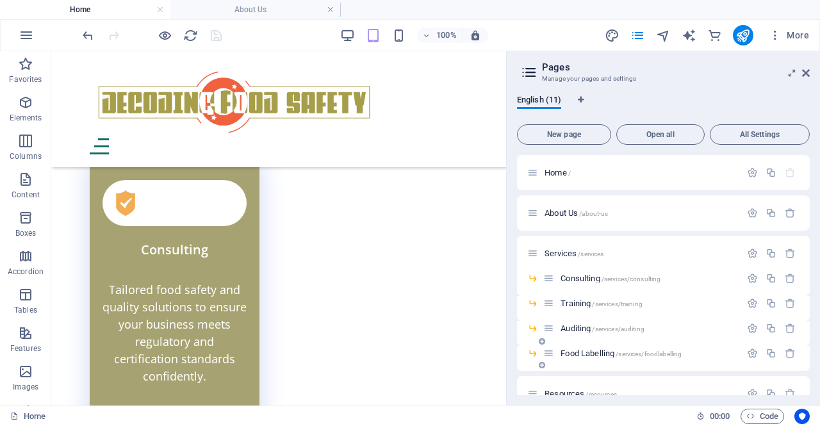
click at [591, 355] on span "Food Labelling /services/foodlabelling" at bounding box center [620, 353] width 121 height 10
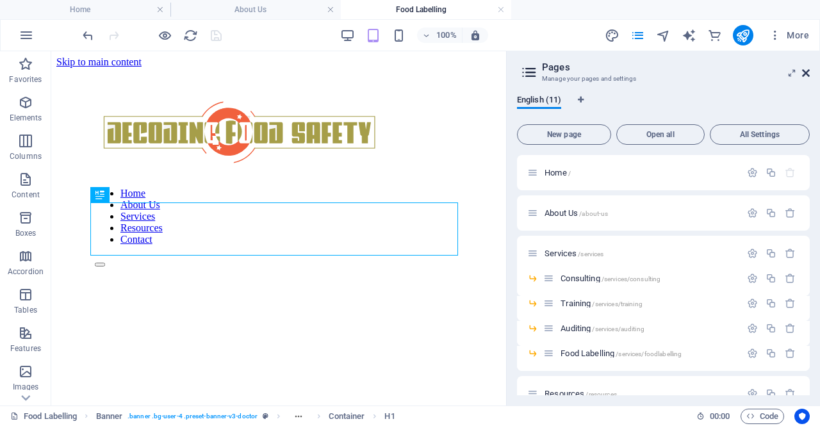
scroll to position [286, 0]
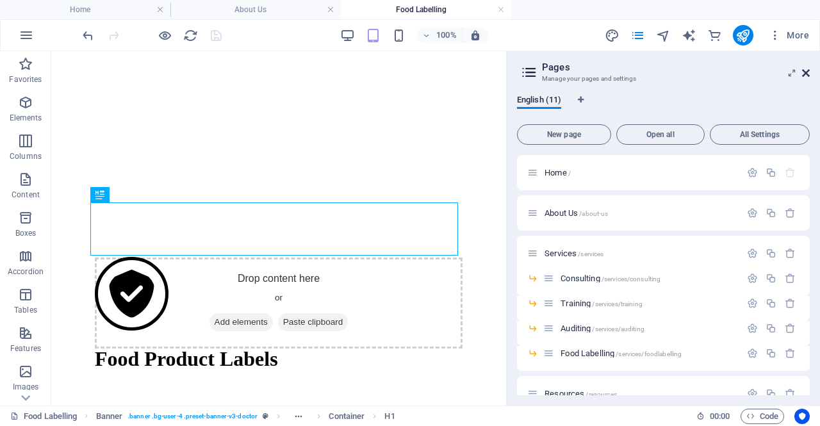
click at [805, 77] on icon at bounding box center [806, 73] width 8 height 10
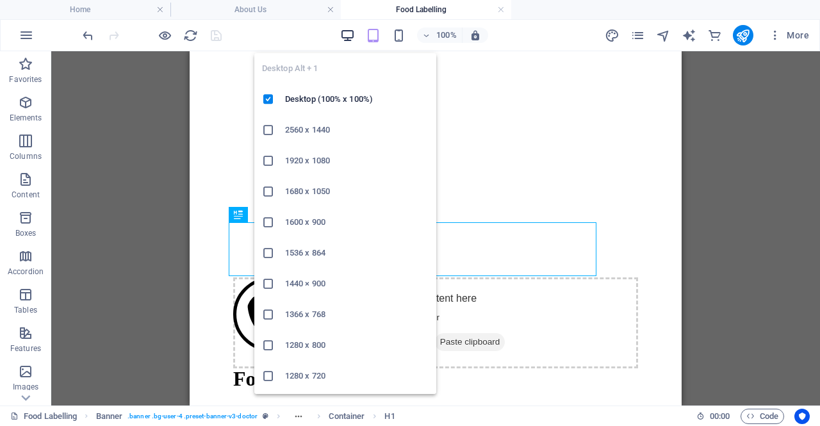
click at [350, 35] on icon "button" at bounding box center [347, 35] width 15 height 15
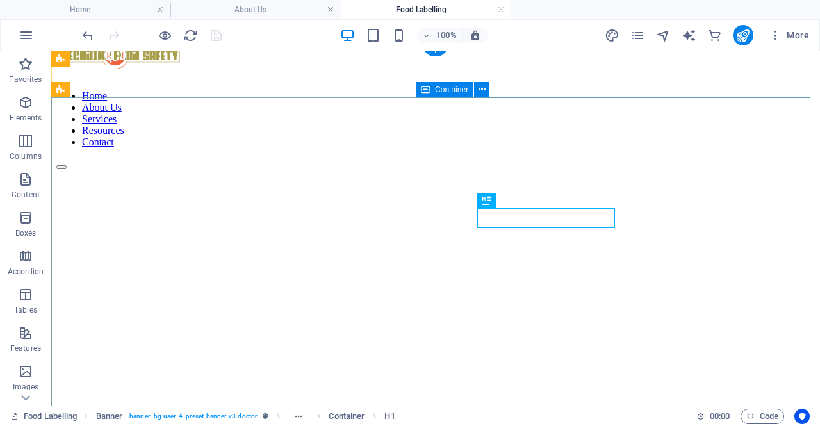
scroll to position [0, 0]
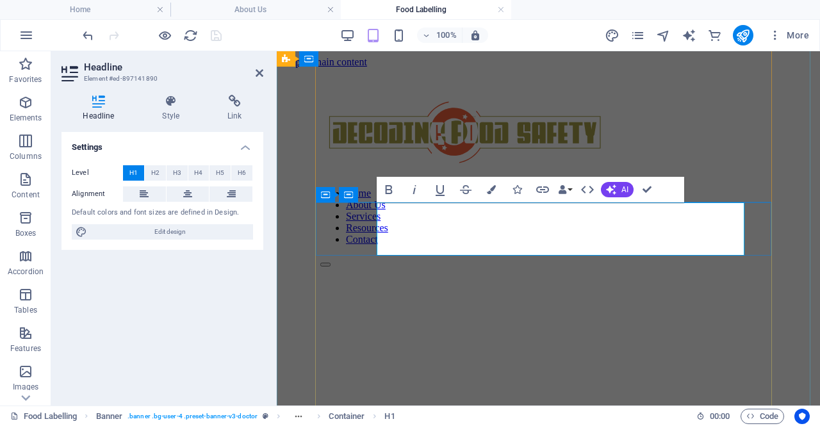
scroll to position [287, 0]
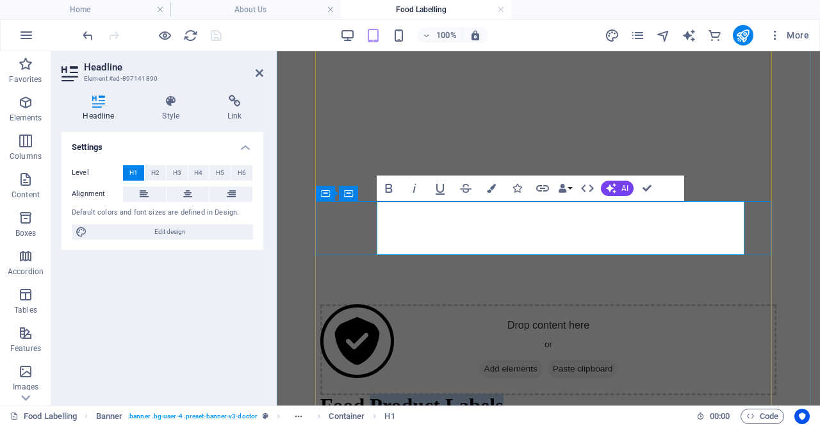
drag, startPoint x: 479, startPoint y: 227, endPoint x: 747, endPoint y: 222, distance: 268.3
click at [747, 304] on div "Food Product Labels" at bounding box center [548, 360] width 456 height 113
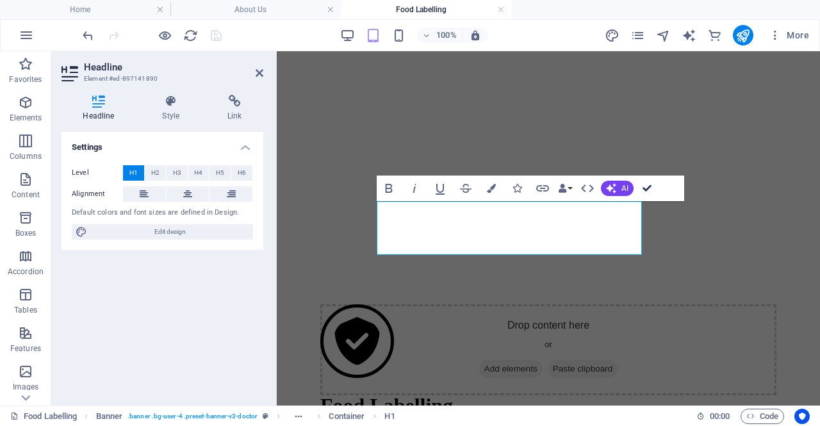
scroll to position [43, 0]
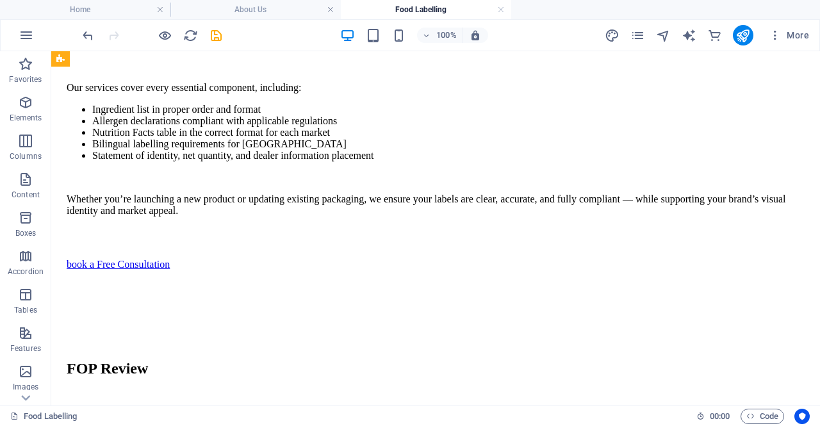
scroll to position [1960, 0]
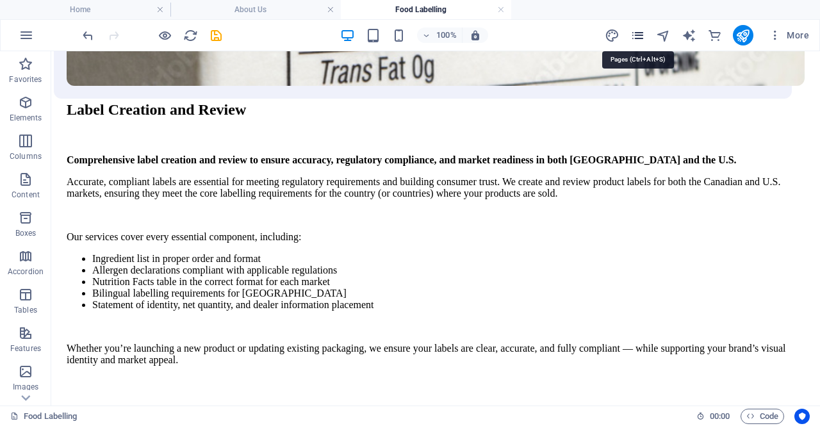
click at [640, 36] on icon "pages" at bounding box center [637, 35] width 15 height 15
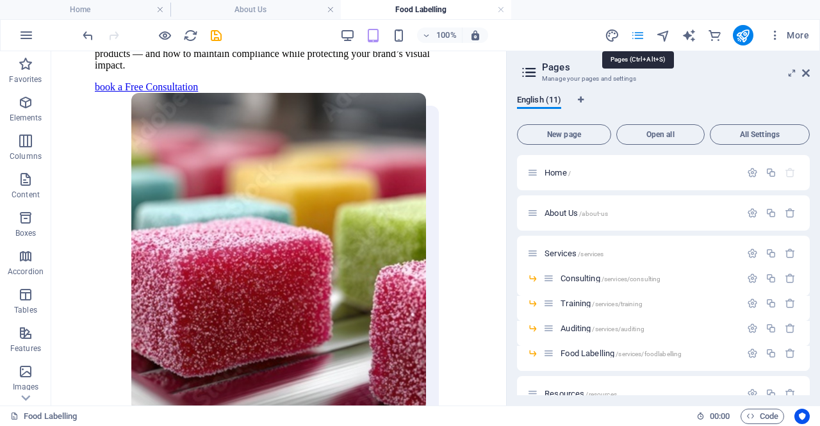
scroll to position [2007, 0]
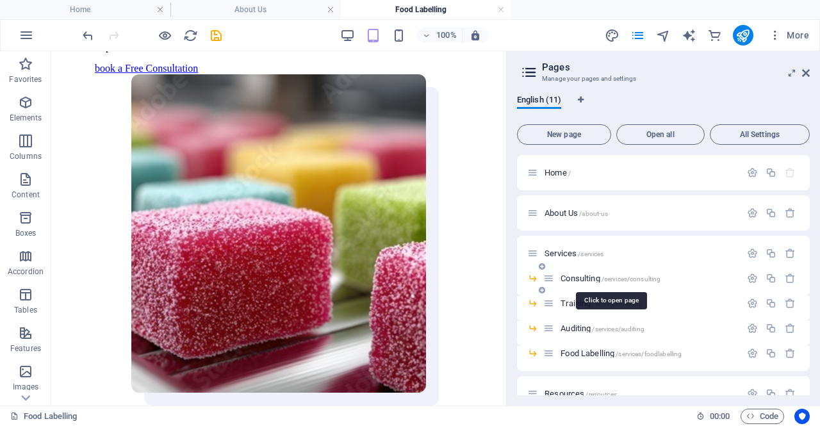
click at [585, 277] on span "Consulting /services/consulting" at bounding box center [610, 278] width 100 height 10
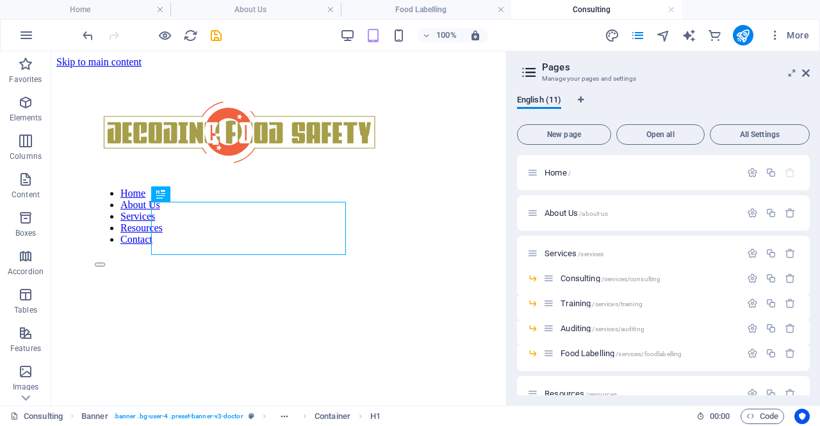
scroll to position [239, 0]
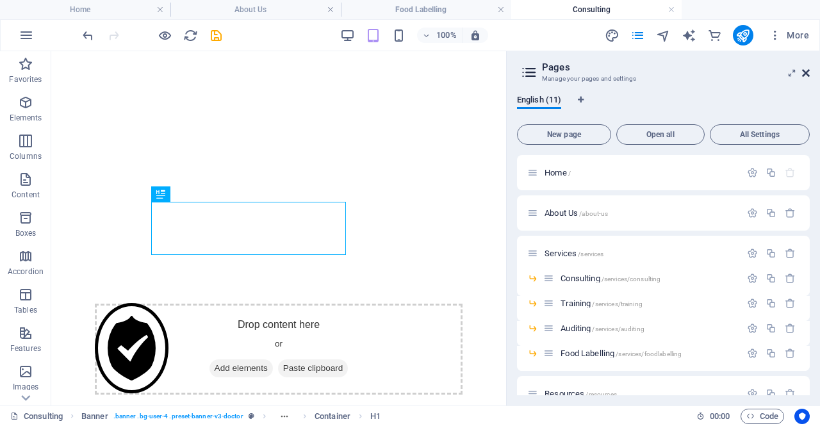
click at [807, 72] on icon at bounding box center [806, 73] width 8 height 10
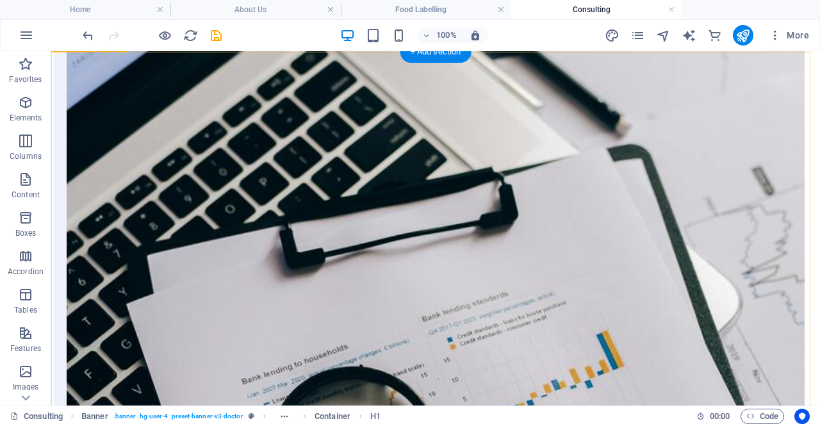
scroll to position [3436, 0]
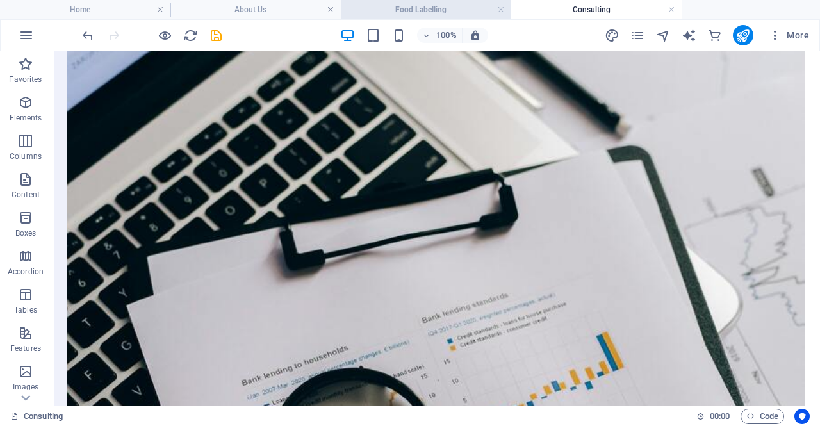
click at [415, 8] on h4 "Food Labelling" at bounding box center [426, 10] width 170 height 14
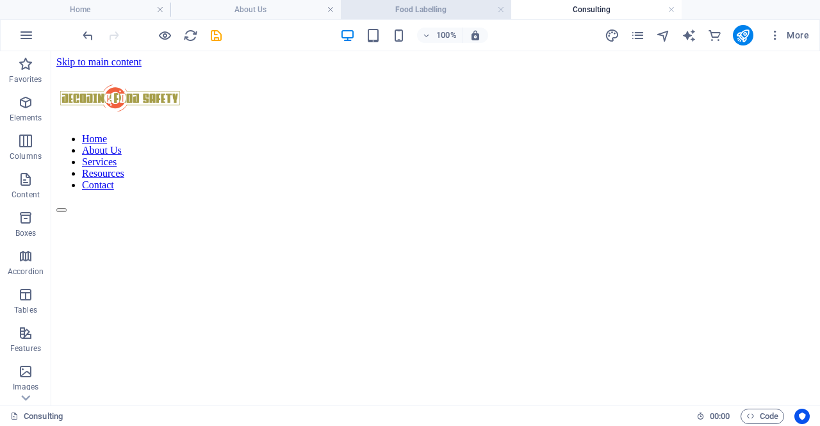
scroll to position [2007, 0]
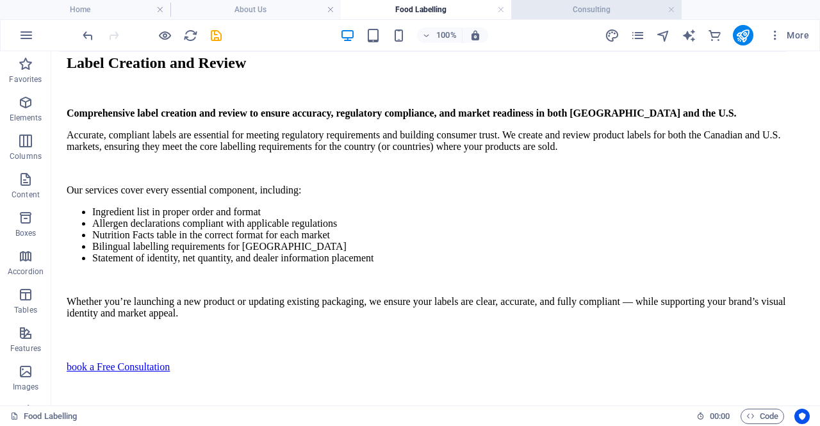
click at [556, 17] on li "Consulting" at bounding box center [596, 9] width 170 height 19
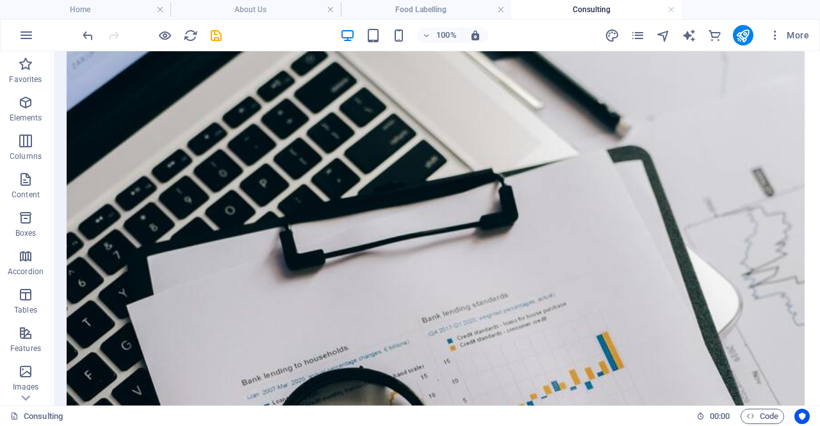
scroll to position [0, 0]
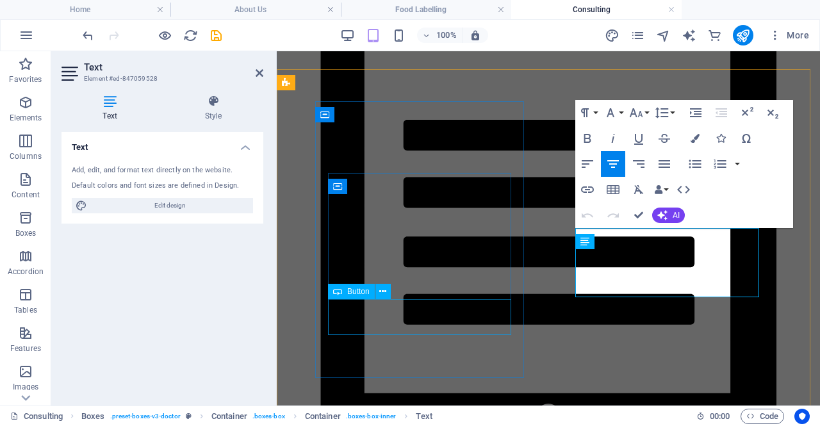
scroll to position [5028, 0]
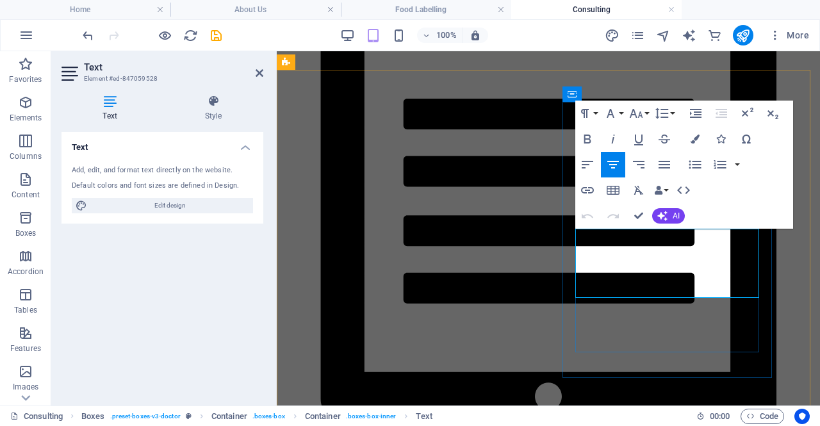
drag, startPoint x: 602, startPoint y: 236, endPoint x: 749, endPoint y: 297, distance: 159.3
copy p "Independent audits that strengthen compliance, boost confidence, and prepare yo…"
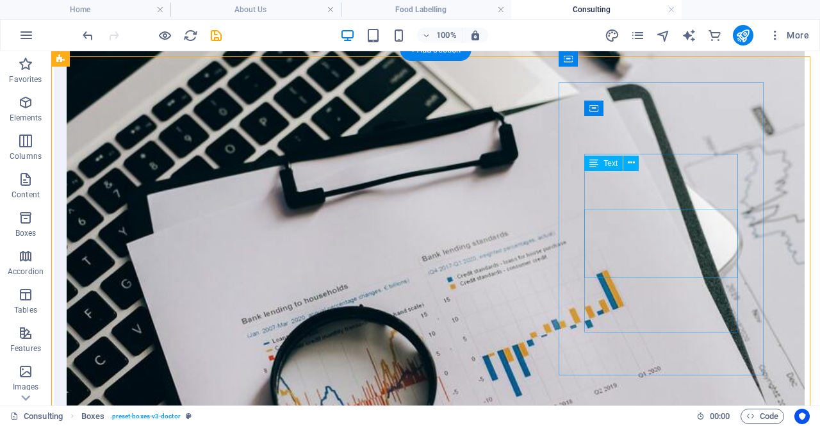
scroll to position [3481, 0]
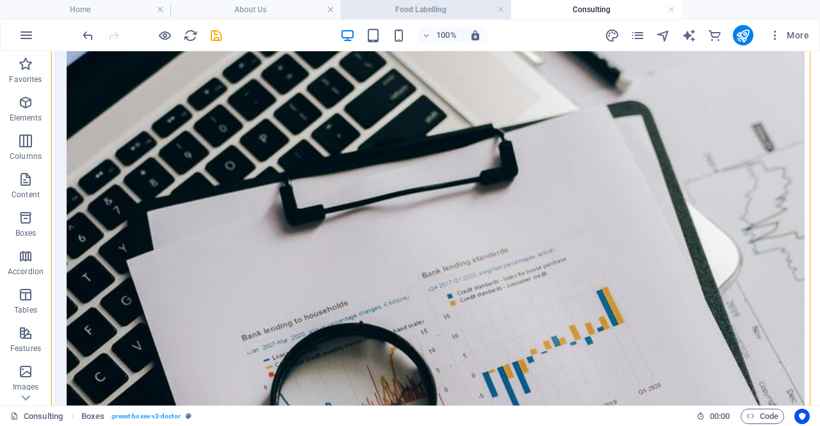
click at [458, 15] on h4 "Food Labelling" at bounding box center [426, 10] width 170 height 14
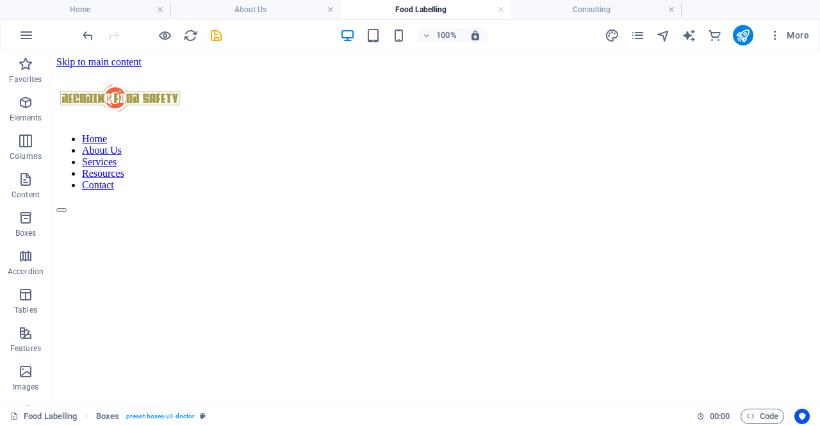
scroll to position [2007, 0]
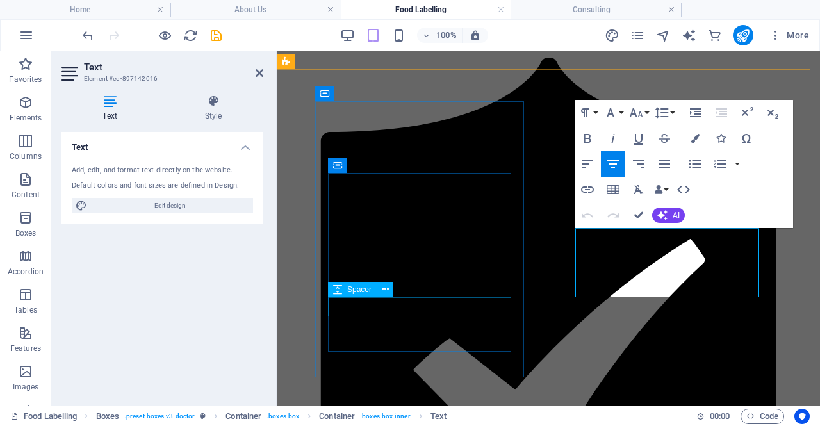
scroll to position [2680, 0]
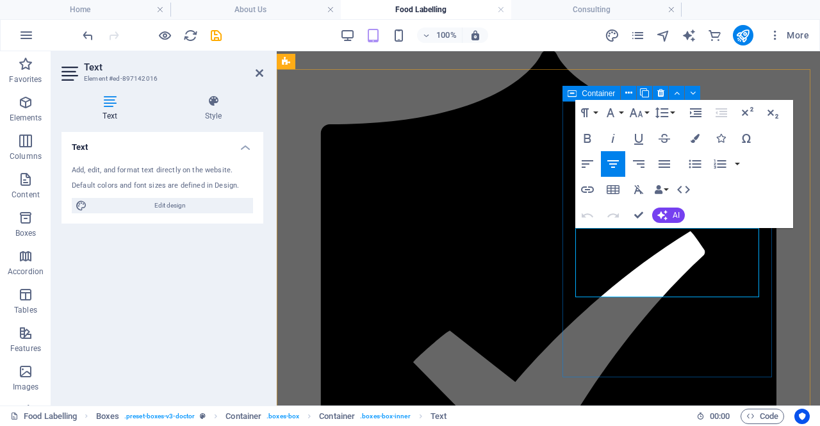
drag, startPoint x: 711, startPoint y: 293, endPoint x: 569, endPoint y: 221, distance: 158.6
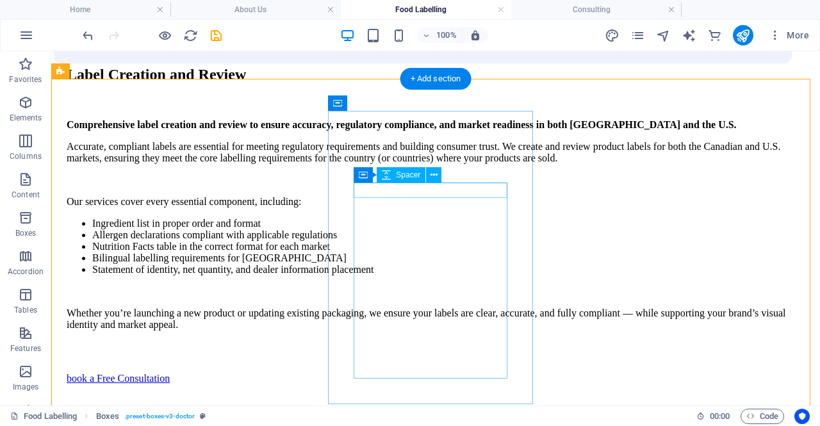
scroll to position [1991, 0]
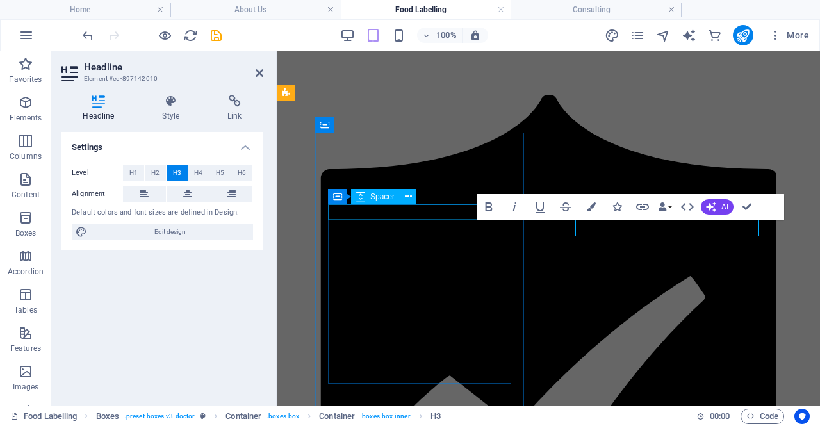
scroll to position [2648, 0]
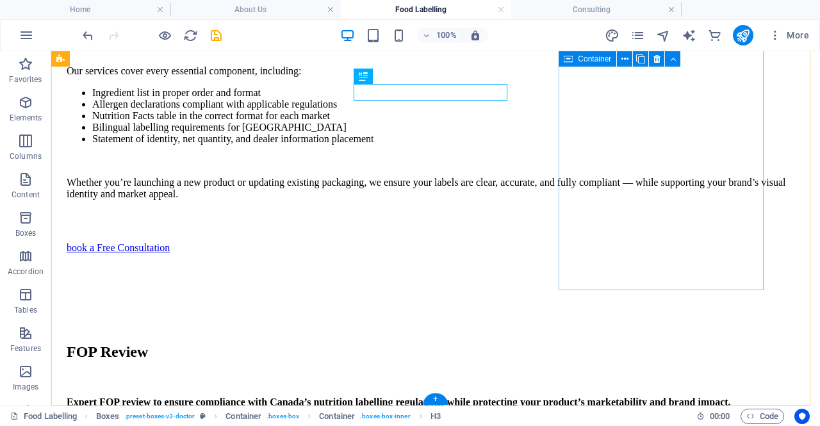
scroll to position [2109, 0]
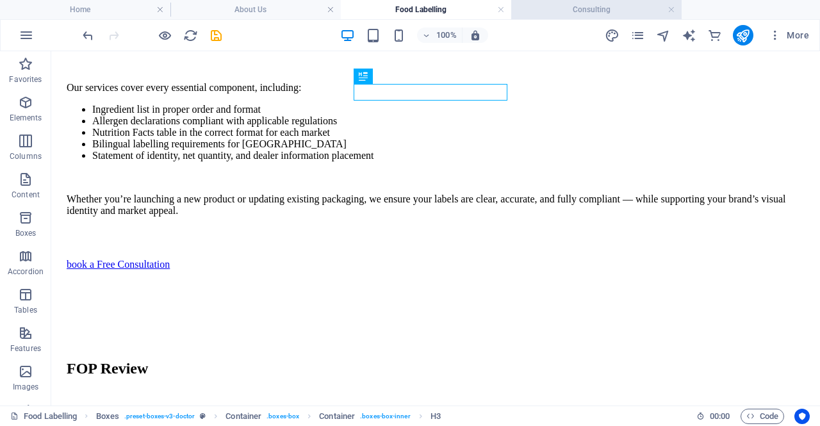
click at [559, 5] on h4 "Consulting" at bounding box center [596, 10] width 170 height 14
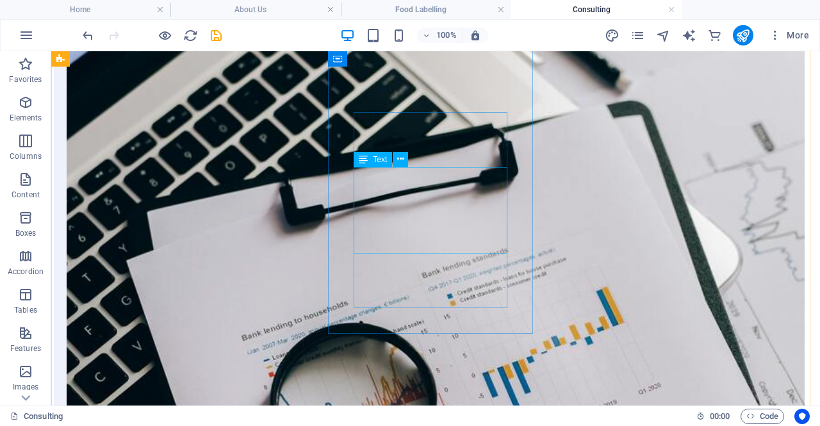
scroll to position [3392, 0]
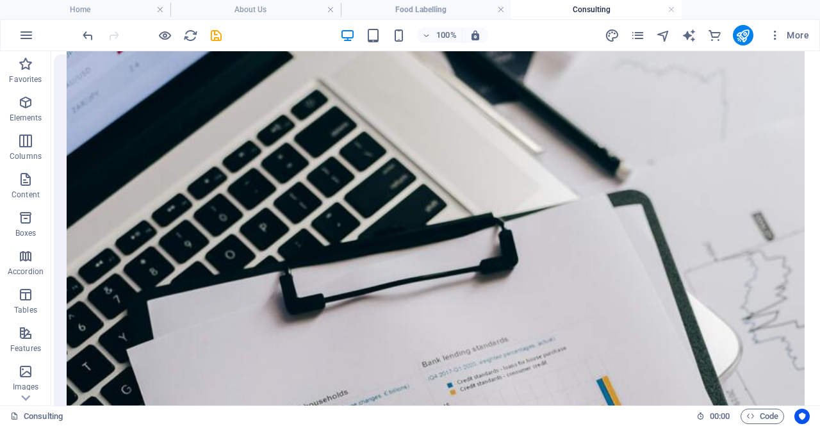
click at [436, 15] on h4 "Food Labelling" at bounding box center [426, 10] width 170 height 14
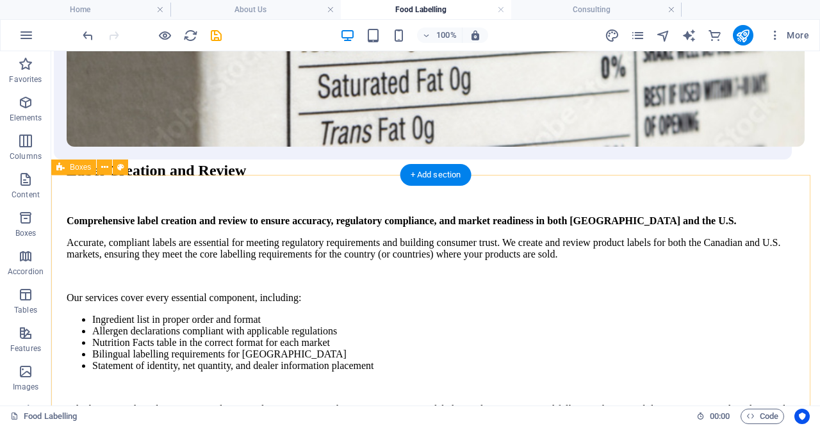
scroll to position [1964, 0]
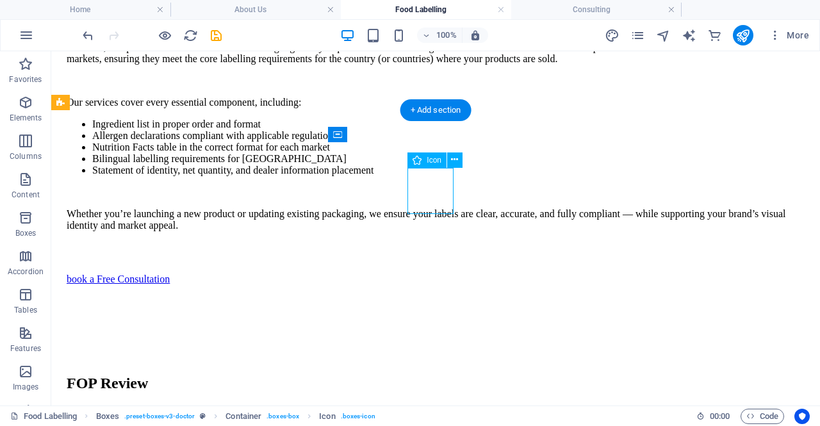
select select "xMidYMid"
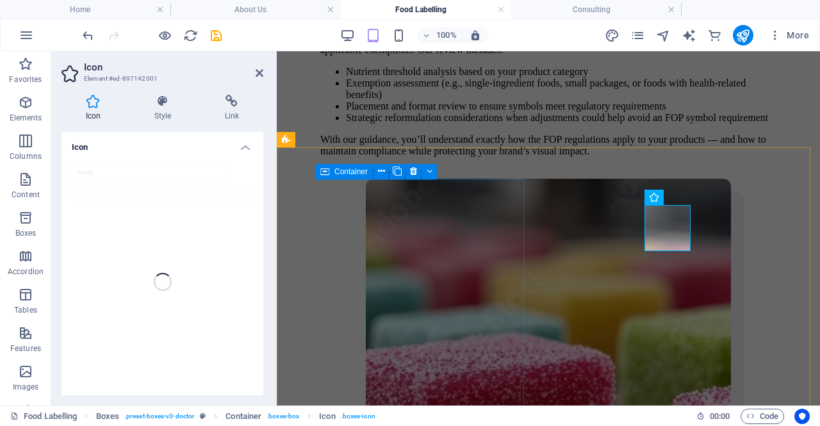
scroll to position [2602, 0]
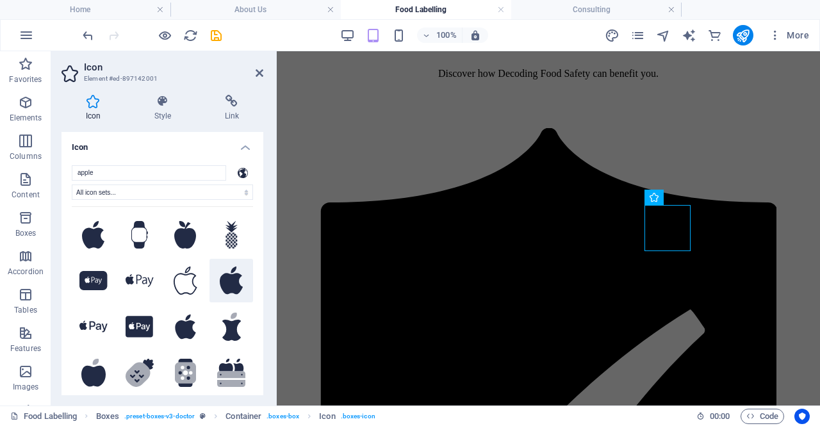
type input "apple"
click at [220, 273] on icon at bounding box center [231, 280] width 23 height 28
click at [260, 79] on header "Icon Element #ed-897142001" at bounding box center [162, 67] width 202 height 33
click at [252, 66] on h2 "Icon" at bounding box center [173, 67] width 179 height 12
click at [261, 72] on icon at bounding box center [259, 73] width 8 height 10
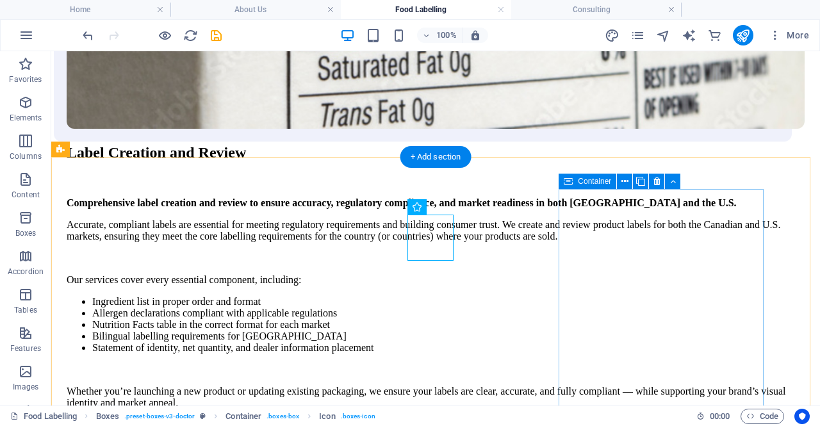
scroll to position [1916, 0]
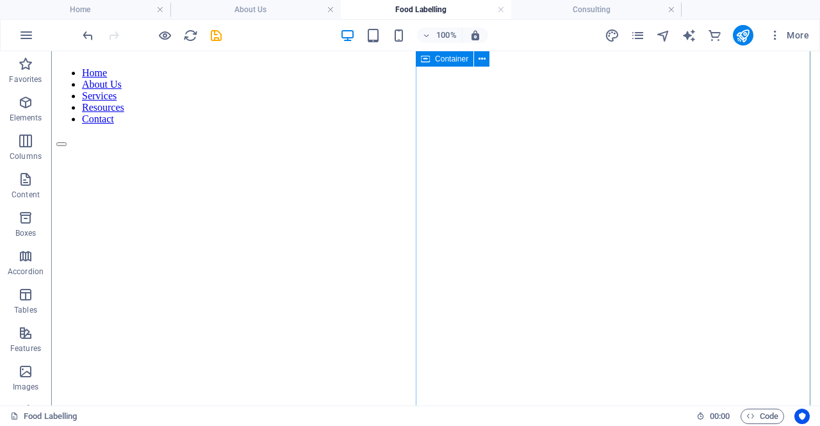
scroll to position [0, 0]
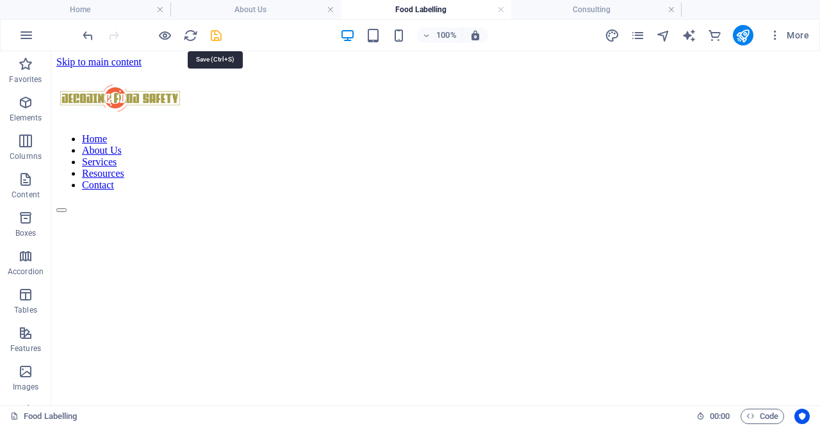
click at [216, 35] on icon "save" at bounding box center [216, 35] width 15 height 15
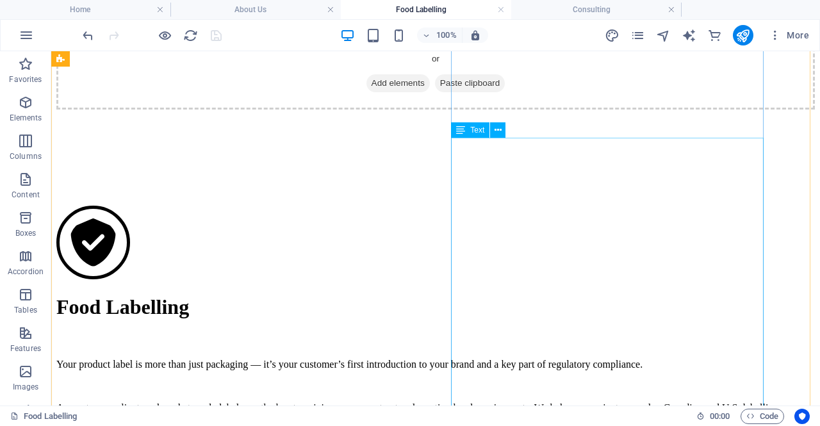
scroll to position [624, 0]
